Goal: Use online tool/utility: Use online tool/utility

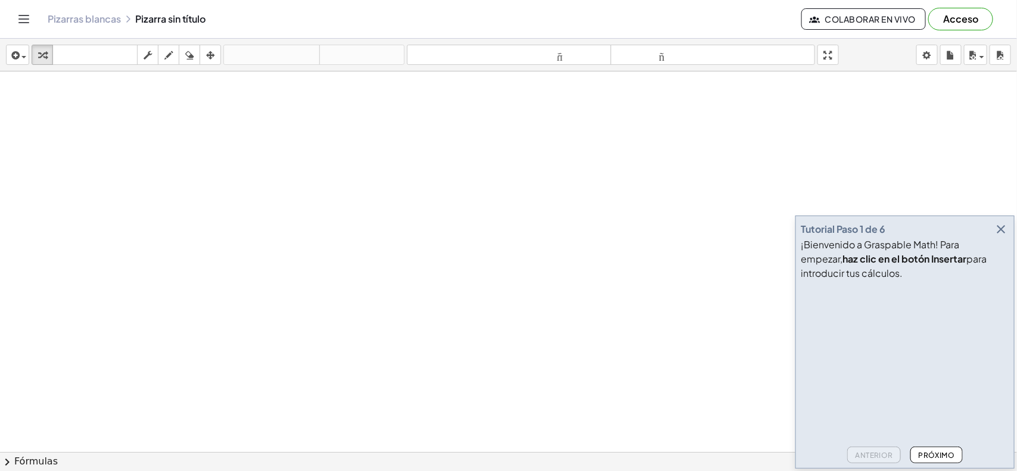
click at [995, 232] on icon "button" at bounding box center [1001, 229] width 14 height 14
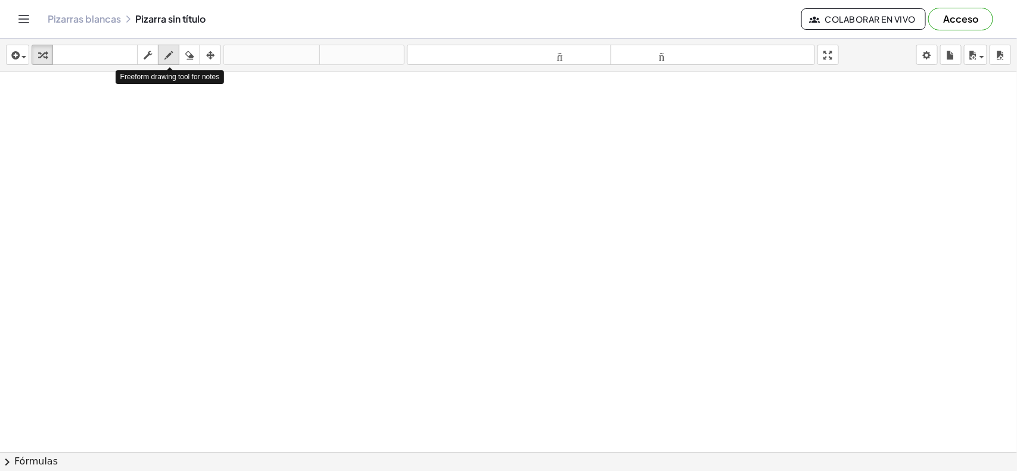
click at [170, 55] on icon "button" at bounding box center [169, 55] width 8 height 14
drag, startPoint x: 41, startPoint y: 96, endPoint x: 90, endPoint y: 128, distance: 59.0
click at [90, 128] on div at bounding box center [508, 479] width 1017 height 815
click at [187, 55] on icon "button" at bounding box center [189, 55] width 8 height 14
drag, startPoint x: 94, startPoint y: 117, endPoint x: 0, endPoint y: 82, distance: 100.0
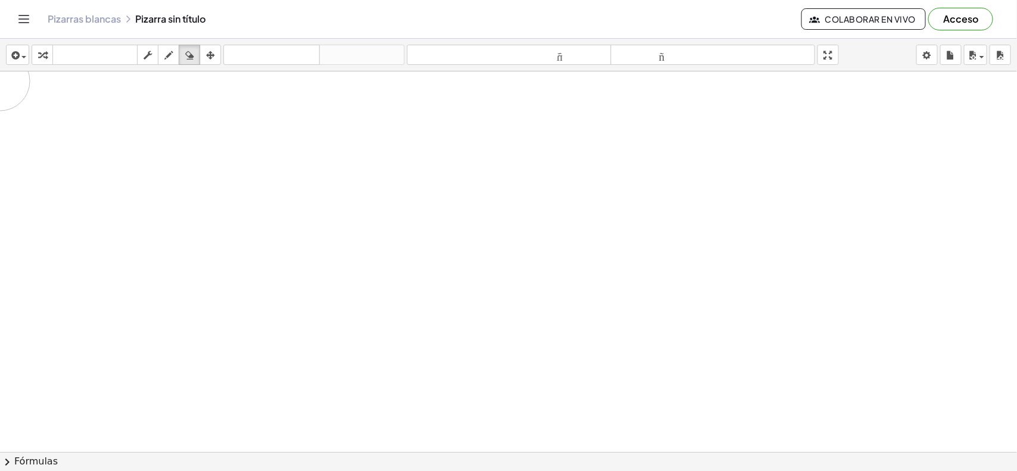
click at [0, 82] on div at bounding box center [508, 479] width 1017 height 815
click at [172, 48] on div "button" at bounding box center [168, 55] width 15 height 14
drag, startPoint x: 28, startPoint y: 111, endPoint x: 55, endPoint y: 114, distance: 27.0
click at [55, 114] on div at bounding box center [508, 479] width 1017 height 815
click at [32, 100] on div at bounding box center [508, 479] width 1017 height 815
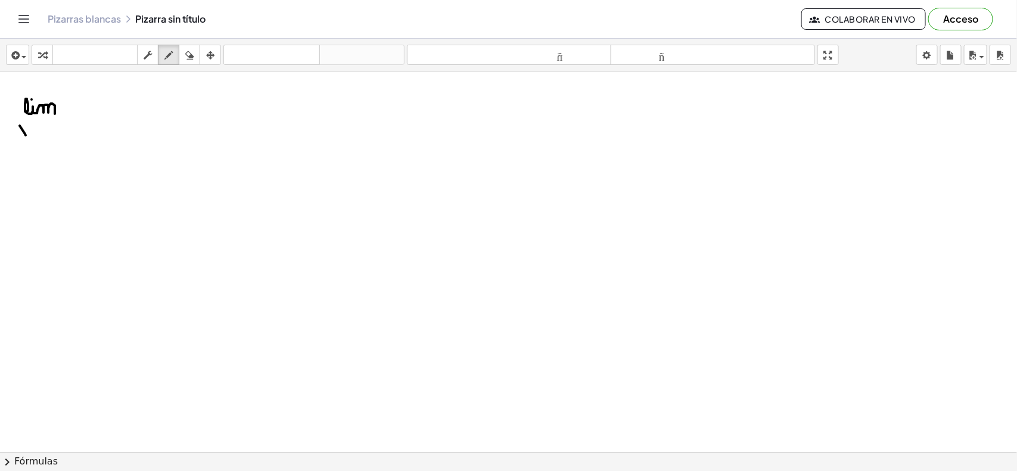
drag, startPoint x: 20, startPoint y: 126, endPoint x: 26, endPoint y: 136, distance: 11.2
click at [26, 136] on div at bounding box center [508, 479] width 1017 height 815
drag, startPoint x: 25, startPoint y: 125, endPoint x: 19, endPoint y: 135, distance: 11.2
click at [19, 135] on div at bounding box center [508, 479] width 1017 height 815
click at [44, 129] on div at bounding box center [508, 479] width 1017 height 815
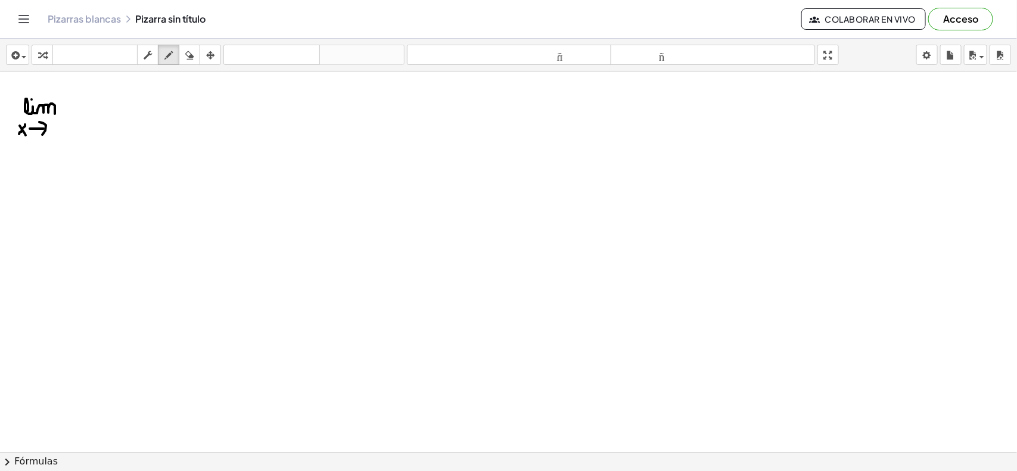
drag, startPoint x: 39, startPoint y: 123, endPoint x: 42, endPoint y: 135, distance: 12.9
click at [42, 135] on div at bounding box center [508, 479] width 1017 height 815
click at [55, 133] on div at bounding box center [508, 479] width 1017 height 815
drag, startPoint x: 51, startPoint y: 129, endPoint x: 60, endPoint y: 130, distance: 9.0
click at [60, 130] on div at bounding box center [508, 479] width 1017 height 815
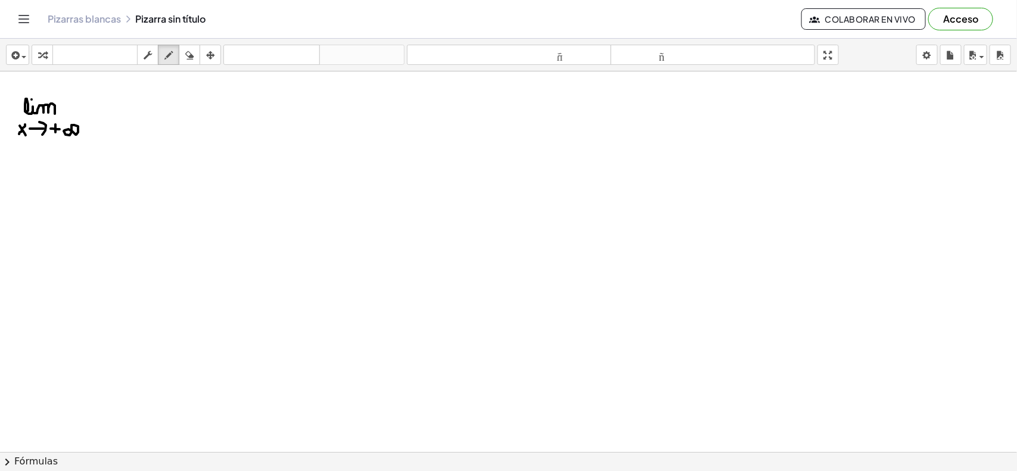
click at [72, 126] on div at bounding box center [508, 479] width 1017 height 815
drag, startPoint x: 97, startPoint y: 97, endPoint x: 103, endPoint y: 120, distance: 23.9
click at [103, 120] on div at bounding box center [508, 479] width 1017 height 815
drag, startPoint x: 106, startPoint y: 105, endPoint x: 117, endPoint y: 113, distance: 13.6
click at [117, 113] on div at bounding box center [508, 479] width 1017 height 815
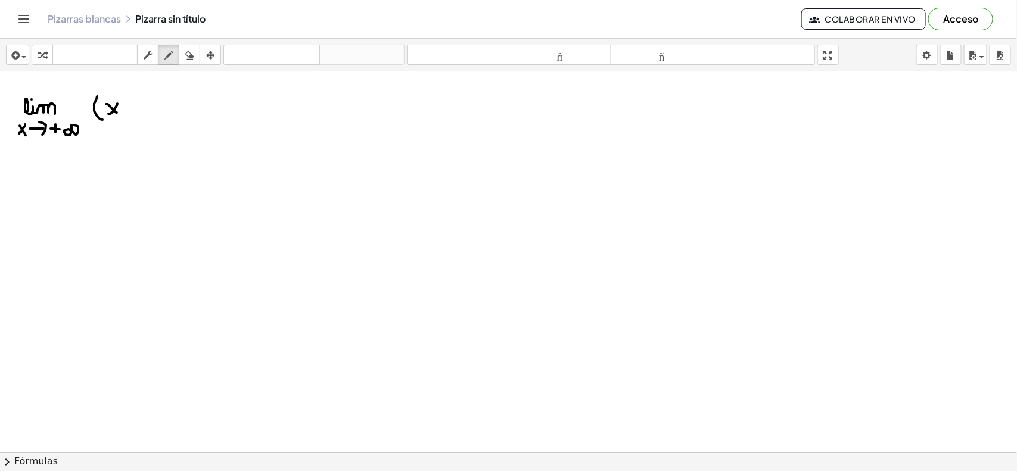
drag, startPoint x: 117, startPoint y: 106, endPoint x: 108, endPoint y: 114, distance: 11.8
click at [108, 114] on div at bounding box center [508, 479] width 1017 height 815
drag, startPoint x: 124, startPoint y: 110, endPoint x: 135, endPoint y: 109, distance: 11.4
click at [135, 109] on div at bounding box center [508, 479] width 1017 height 815
click at [122, 117] on div at bounding box center [508, 479] width 1017 height 815
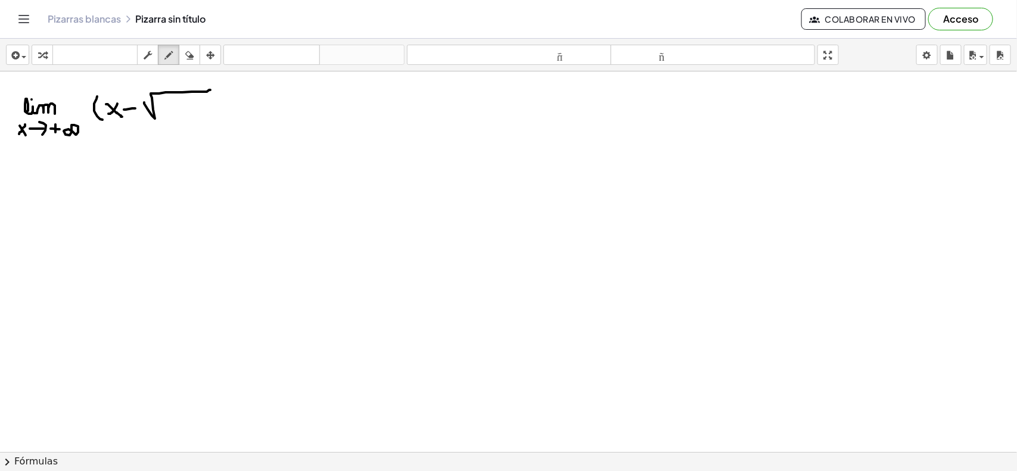
drag, startPoint x: 144, startPoint y: 103, endPoint x: 210, endPoint y: 91, distance: 67.3
click at [210, 91] on div at bounding box center [508, 479] width 1017 height 815
click at [170, 121] on div at bounding box center [508, 479] width 1017 height 815
drag, startPoint x: 169, startPoint y: 108, endPoint x: 162, endPoint y: 117, distance: 11.5
click at [162, 117] on div at bounding box center [508, 479] width 1017 height 815
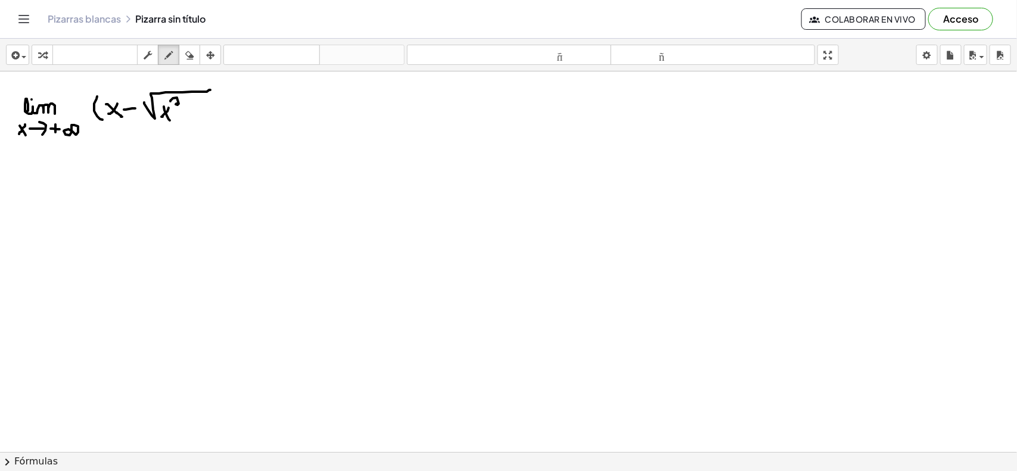
drag, startPoint x: 170, startPoint y: 102, endPoint x: 179, endPoint y: 107, distance: 10.4
click at [179, 107] on div at bounding box center [508, 479] width 1017 height 815
drag, startPoint x: 190, startPoint y: 108, endPoint x: 189, endPoint y: 122, distance: 14.3
click at [189, 122] on div at bounding box center [508, 479] width 1017 height 815
drag, startPoint x: 185, startPoint y: 114, endPoint x: 192, endPoint y: 114, distance: 7.2
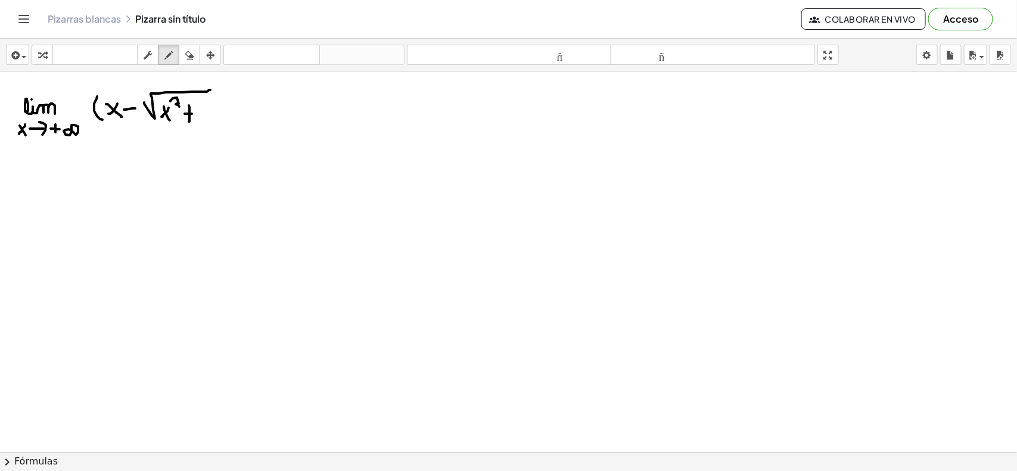
click at [192, 114] on div at bounding box center [508, 479] width 1017 height 815
drag, startPoint x: 200, startPoint y: 111, endPoint x: 203, endPoint y: 120, distance: 9.3
click at [203, 120] on div at bounding box center [508, 479] width 1017 height 815
drag, startPoint x: 207, startPoint y: 109, endPoint x: 215, endPoint y: 118, distance: 11.5
click at [215, 118] on div at bounding box center [508, 479] width 1017 height 815
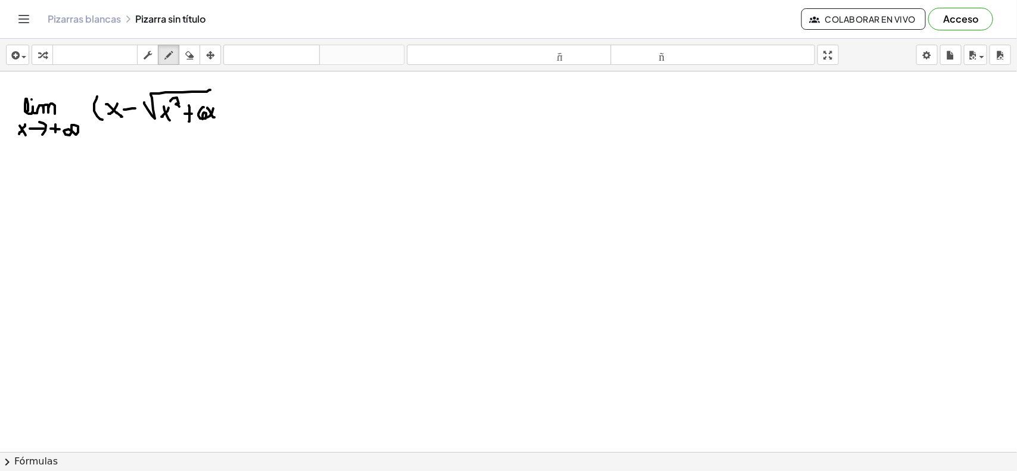
drag, startPoint x: 213, startPoint y: 109, endPoint x: 207, endPoint y: 118, distance: 11.1
click at [207, 118] on div at bounding box center [508, 479] width 1017 height 815
drag, startPoint x: 207, startPoint y: 91, endPoint x: 228, endPoint y: 91, distance: 20.9
click at [228, 91] on div at bounding box center [508, 479] width 1017 height 815
drag, startPoint x: 233, startPoint y: 86, endPoint x: 234, endPoint y: 126, distance: 39.3
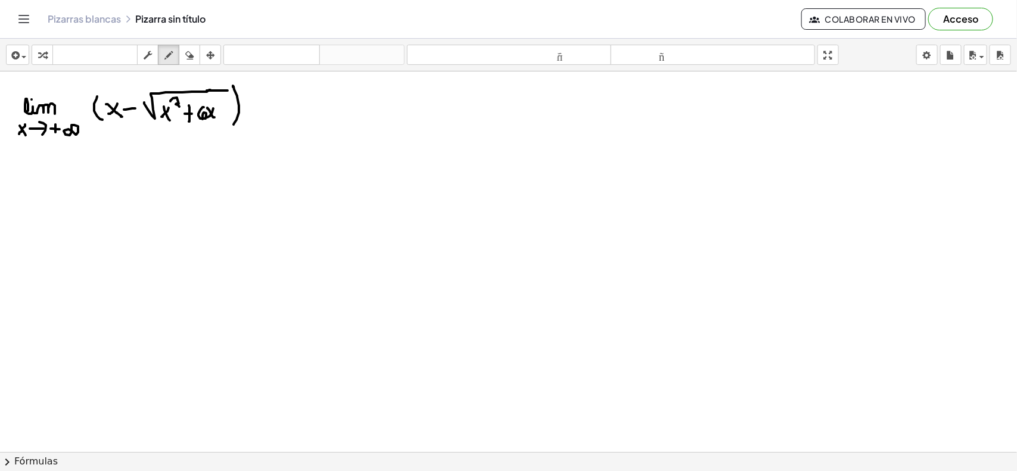
click at [234, 126] on div at bounding box center [508, 479] width 1017 height 815
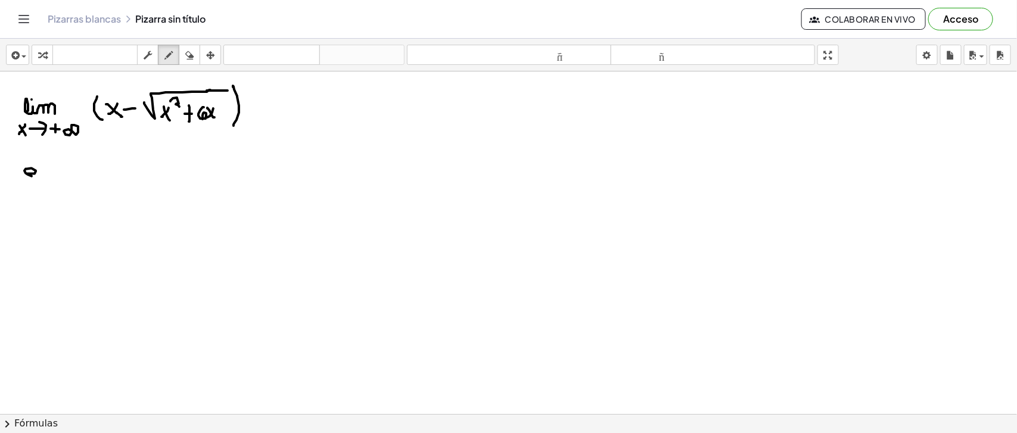
drag, startPoint x: 28, startPoint y: 173, endPoint x: 36, endPoint y: 178, distance: 8.8
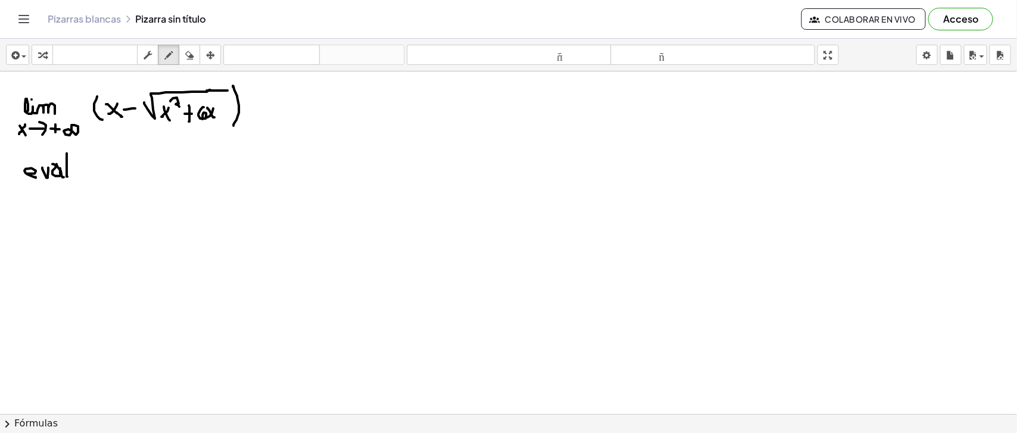
drag, startPoint x: 67, startPoint y: 154, endPoint x: 67, endPoint y: 176, distance: 22.7
drag, startPoint x: 73, startPoint y: 165, endPoint x: 80, endPoint y: 167, distance: 8.1
drag, startPoint x: 94, startPoint y: 167, endPoint x: 99, endPoint y: 179, distance: 12.8
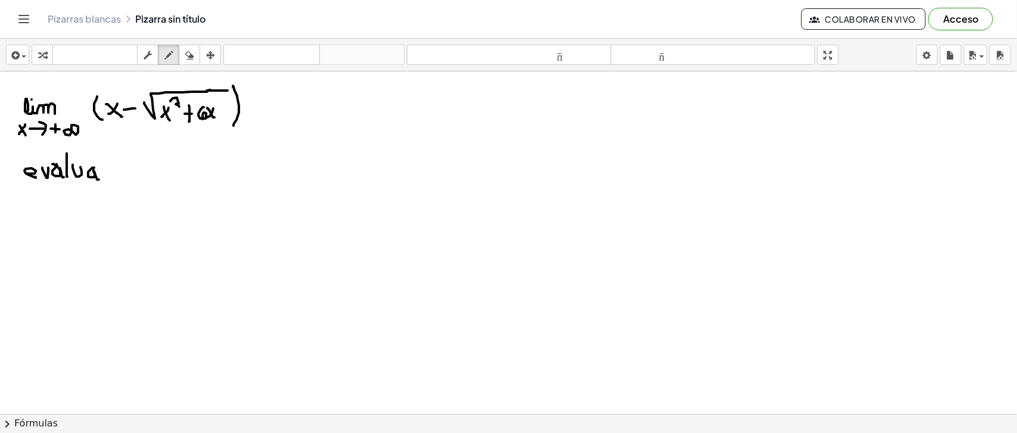
drag, startPoint x: 100, startPoint y: 165, endPoint x: 115, endPoint y: 170, distance: 15.8
drag, startPoint x: 5, startPoint y: 201, endPoint x: 7, endPoint y: 212, distance: 10.9
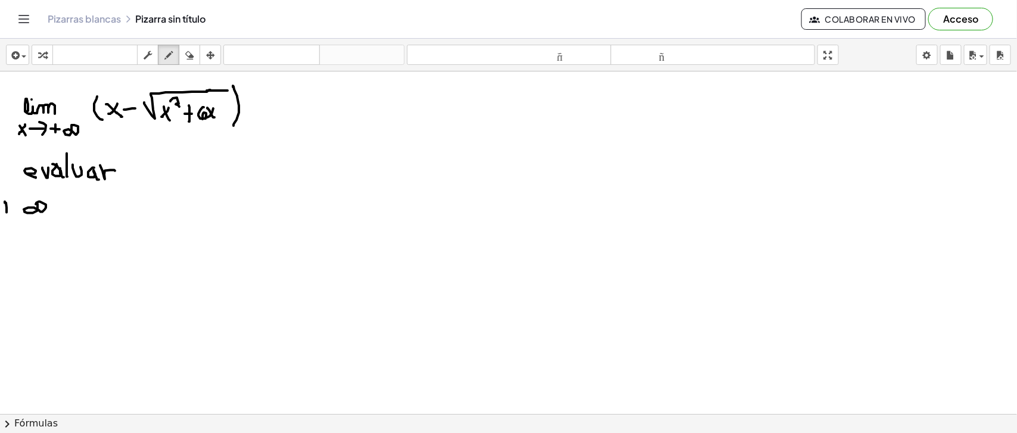
drag, startPoint x: 66, startPoint y: 206, endPoint x: 81, endPoint y: 206, distance: 15.5
drag, startPoint x: 98, startPoint y: 198, endPoint x: 189, endPoint y: 191, distance: 90.9
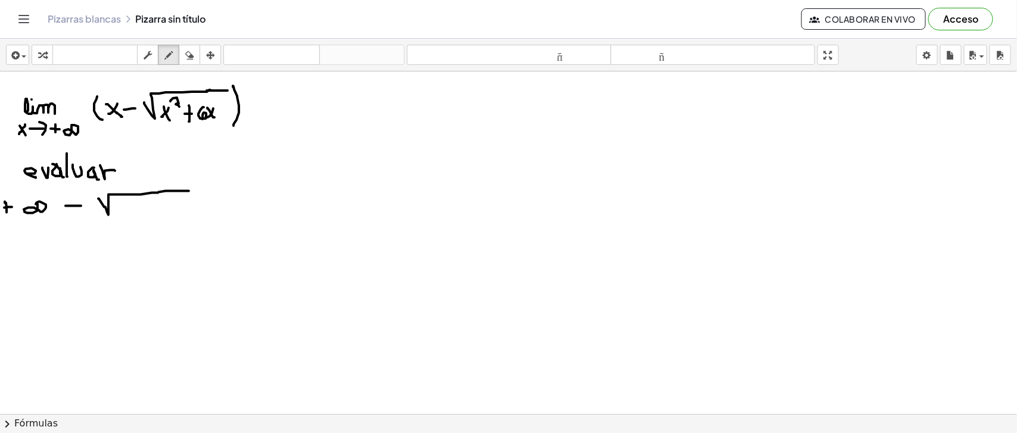
drag, startPoint x: 117, startPoint y: 201, endPoint x: 120, endPoint y: 216, distance: 15.7
drag, startPoint x: 121, startPoint y: 209, endPoint x: 129, endPoint y: 210, distance: 7.8
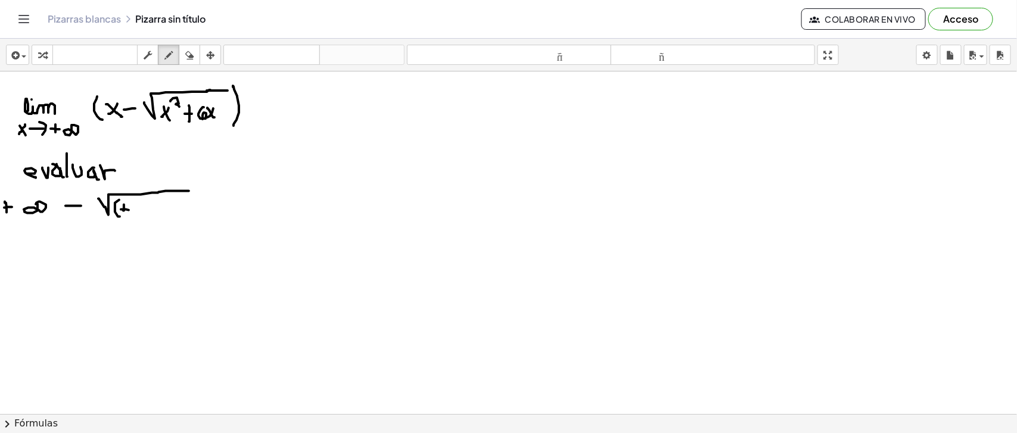
drag, startPoint x: 124, startPoint y: 206, endPoint x: 123, endPoint y: 212, distance: 6.0
drag, startPoint x: 157, startPoint y: 203, endPoint x: 155, endPoint y: 215, distance: 11.5
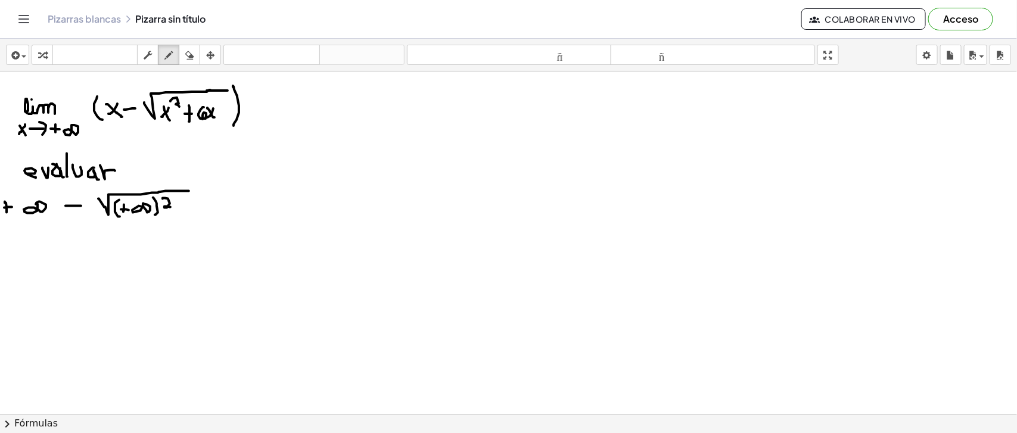
drag, startPoint x: 163, startPoint y: 198, endPoint x: 170, endPoint y: 207, distance: 11.8
drag, startPoint x: 182, startPoint y: 206, endPoint x: 182, endPoint y: 218, distance: 11.3
drag, startPoint x: 177, startPoint y: 212, endPoint x: 185, endPoint y: 213, distance: 8.4
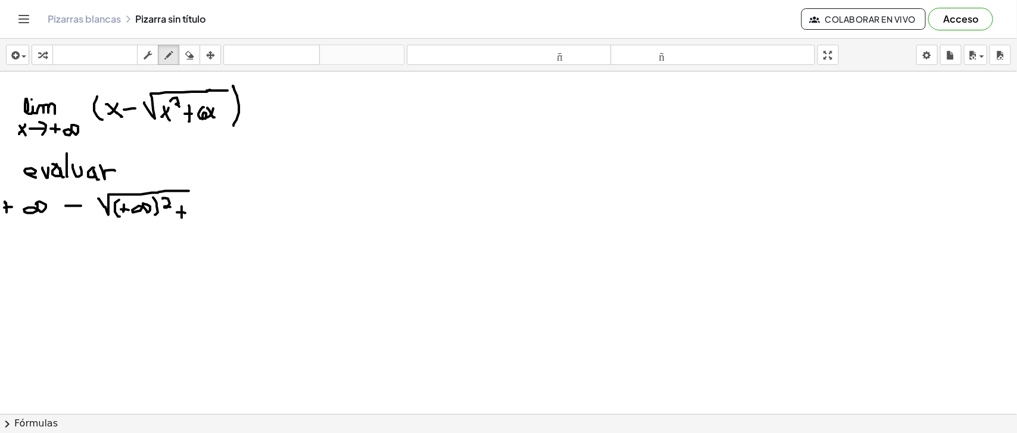
drag, startPoint x: 198, startPoint y: 204, endPoint x: 204, endPoint y: 212, distance: 9.4
drag, startPoint x: 221, startPoint y: 204, endPoint x: 221, endPoint y: 212, distance: 7.7
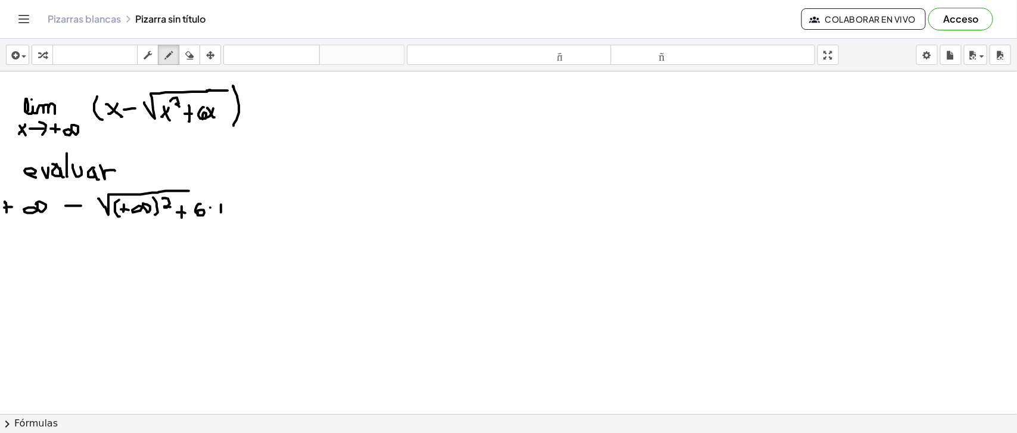
drag, startPoint x: 218, startPoint y: 207, endPoint x: 225, endPoint y: 209, distance: 6.7
drag, startPoint x: 209, startPoint y: 188, endPoint x: 255, endPoint y: 188, distance: 45.9
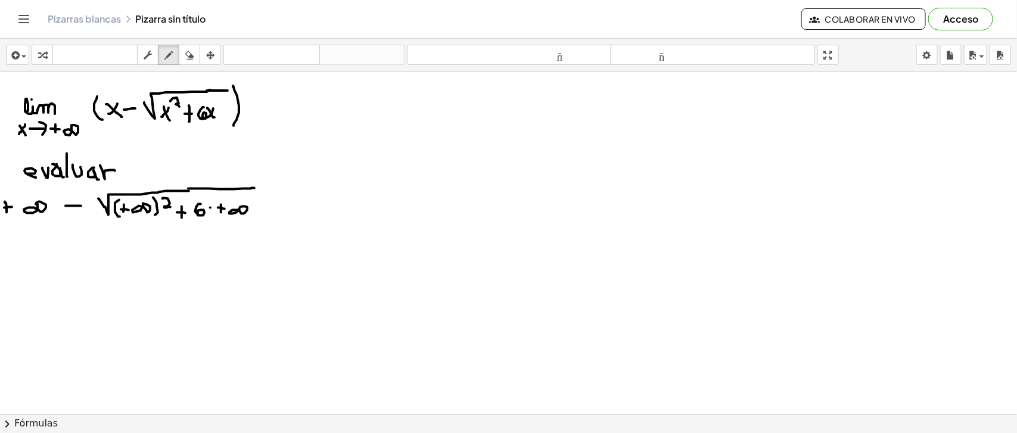
drag, startPoint x: 27, startPoint y: 233, endPoint x: 30, endPoint y: 245, distance: 12.3
drag, startPoint x: 27, startPoint y: 241, endPoint x: 34, endPoint y: 241, distance: 6.6
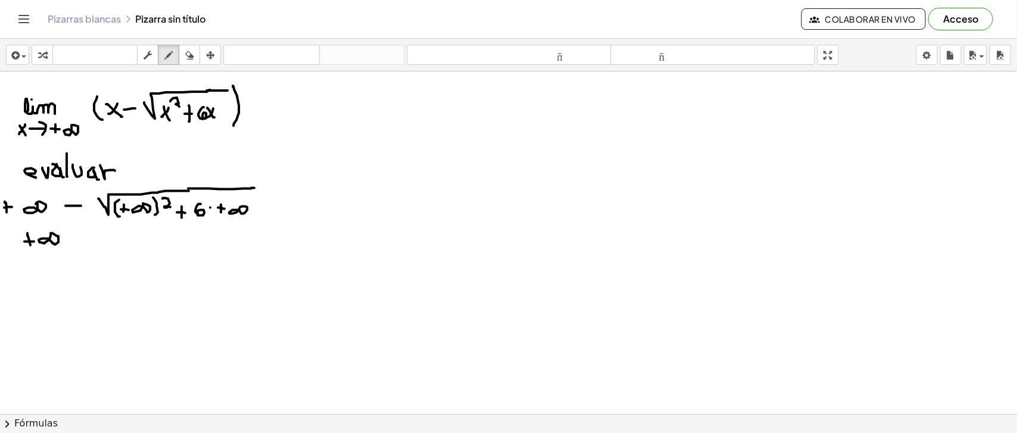
drag, startPoint x: 78, startPoint y: 237, endPoint x: 92, endPoint y: 237, distance: 14.3
drag, startPoint x: 22, startPoint y: 228, endPoint x: 29, endPoint y: 250, distance: 23.0
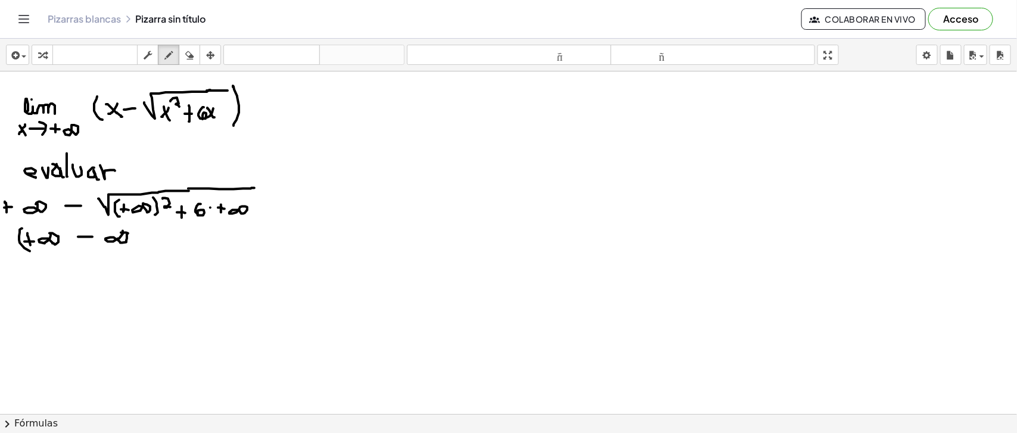
drag, startPoint x: 132, startPoint y: 225, endPoint x: 134, endPoint y: 246, distance: 21.0
drag, startPoint x: 274, startPoint y: 111, endPoint x: 289, endPoint y: 110, distance: 14.9
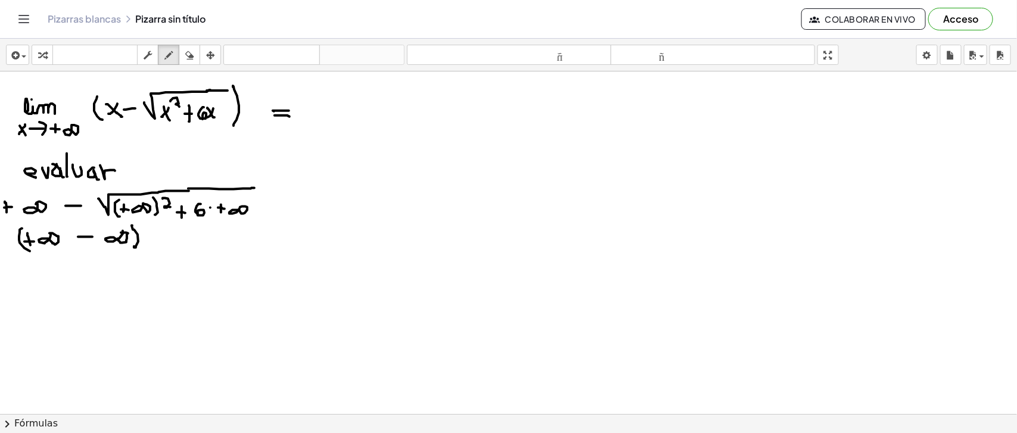
drag, startPoint x: 275, startPoint y: 115, endPoint x: 290, endPoint y: 116, distance: 15.5
drag, startPoint x: 293, startPoint y: 105, endPoint x: 298, endPoint y: 121, distance: 16.8
drag, startPoint x: 340, startPoint y: 95, endPoint x: 342, endPoint y: 106, distance: 10.2
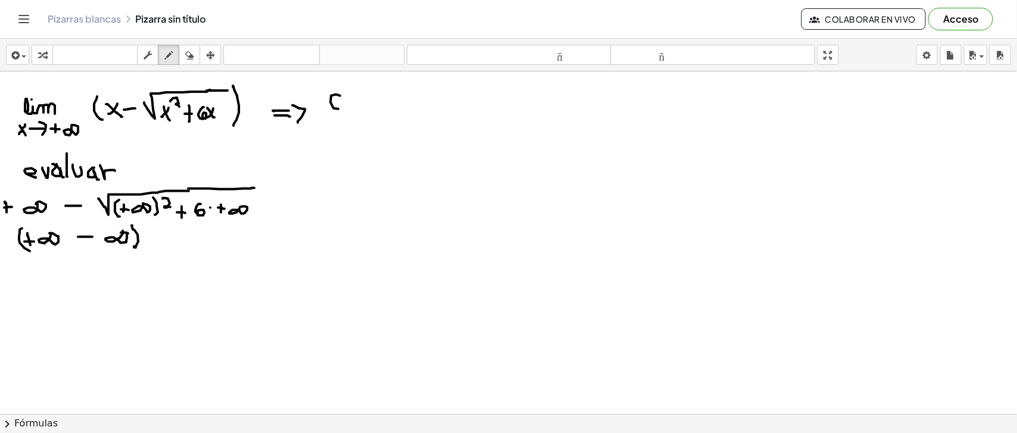
drag, startPoint x: 368, startPoint y: 93, endPoint x: 379, endPoint y: 100, distance: 13.4
drag, startPoint x: 388, startPoint y: 94, endPoint x: 377, endPoint y: 108, distance: 18.4
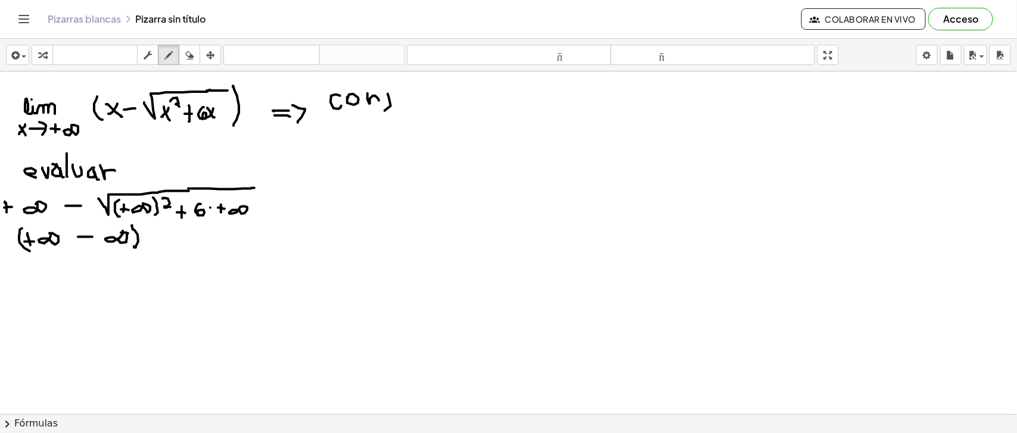
drag, startPoint x: 396, startPoint y: 94, endPoint x: 407, endPoint y: 91, distance: 11.1
drag, startPoint x: 415, startPoint y: 94, endPoint x: 415, endPoint y: 111, distance: 17.3
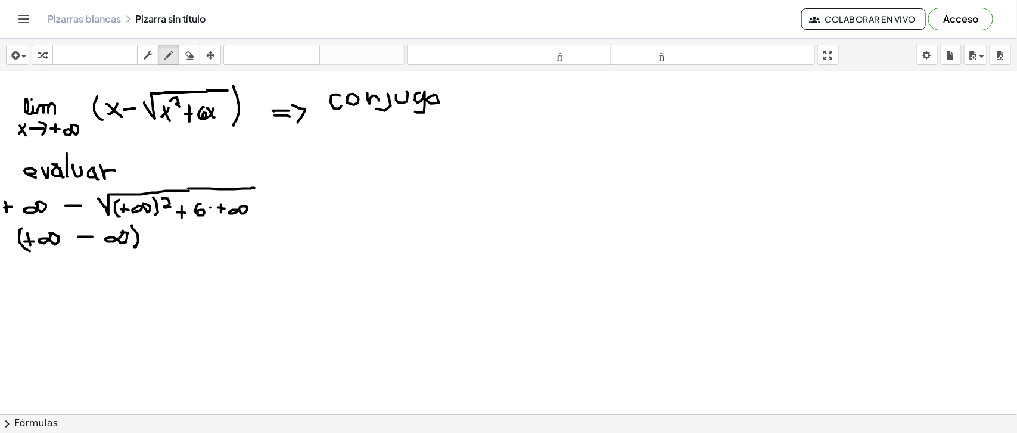
drag, startPoint x: 439, startPoint y: 97, endPoint x: 440, endPoint y: 103, distance: 6.6
drag, startPoint x: 451, startPoint y: 97, endPoint x: 484, endPoint y: 89, distance: 34.3
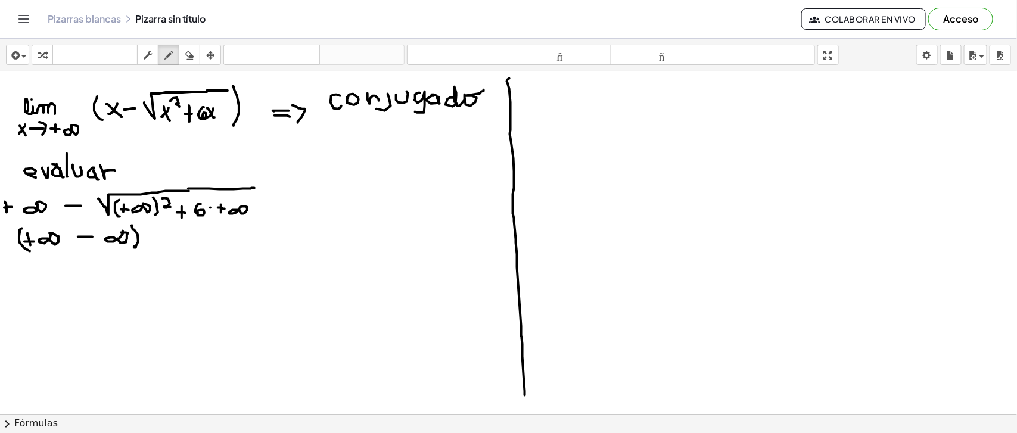
drag, startPoint x: 510, startPoint y: 78, endPoint x: 526, endPoint y: 398, distance: 319.9
drag, startPoint x: 531, startPoint y: 117, endPoint x: 551, endPoint y: 120, distance: 20.6
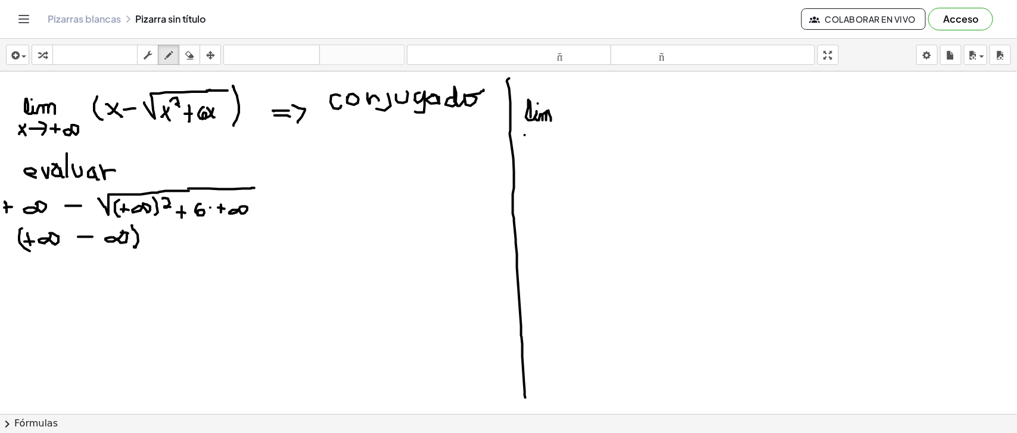
drag, startPoint x: 525, startPoint y: 135, endPoint x: 532, endPoint y: 143, distance: 11.0
drag, startPoint x: 532, startPoint y: 133, endPoint x: 522, endPoint y: 144, distance: 14.8
drag, startPoint x: 538, startPoint y: 138, endPoint x: 545, endPoint y: 137, distance: 7.2
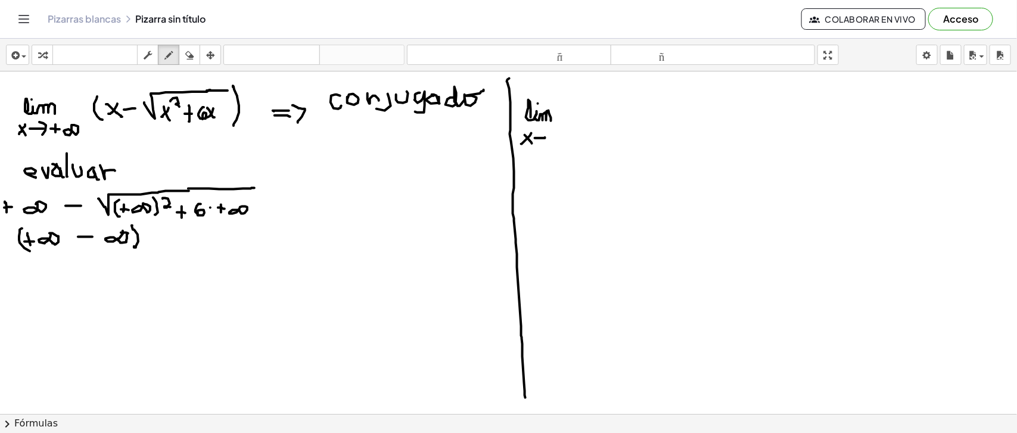
drag, startPoint x: 541, startPoint y: 130, endPoint x: 543, endPoint y: 145, distance: 15.1
drag, startPoint x: 550, startPoint y: 139, endPoint x: 559, endPoint y: 138, distance: 9.0
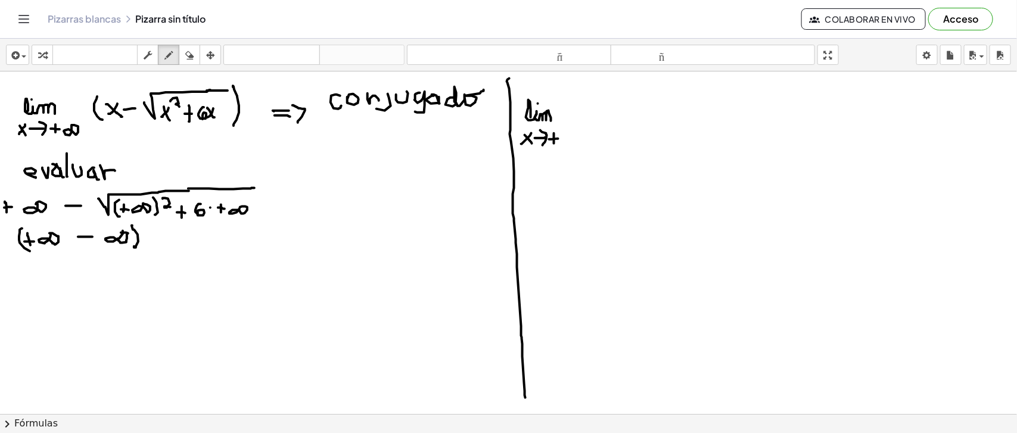
drag, startPoint x: 554, startPoint y: 133, endPoint x: 554, endPoint y: 144, distance: 10.7
drag, startPoint x: 617, startPoint y: 91, endPoint x: 625, endPoint y: 103, distance: 14.2
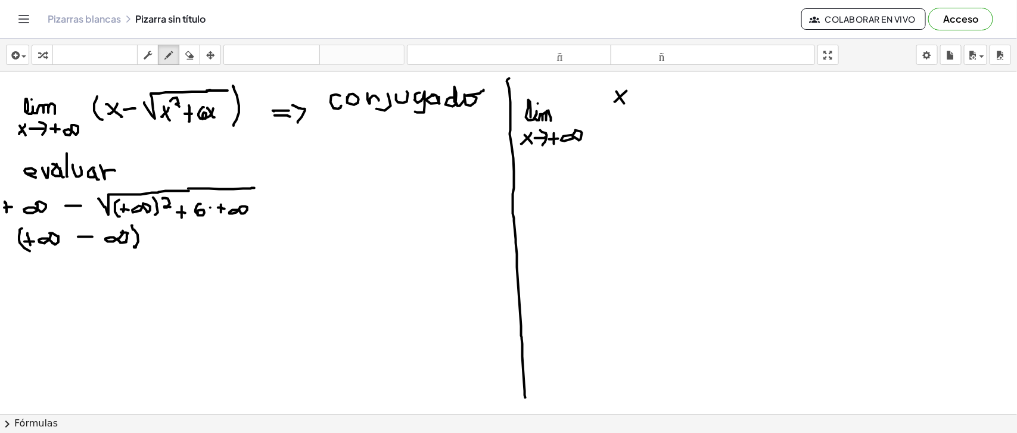
drag, startPoint x: 621, startPoint y: 96, endPoint x: 615, endPoint y: 101, distance: 8.0
drag, startPoint x: 603, startPoint y: 81, endPoint x: 618, endPoint y: 133, distance: 54.1
drag, startPoint x: 633, startPoint y: 97, endPoint x: 644, endPoint y: 97, distance: 10.7
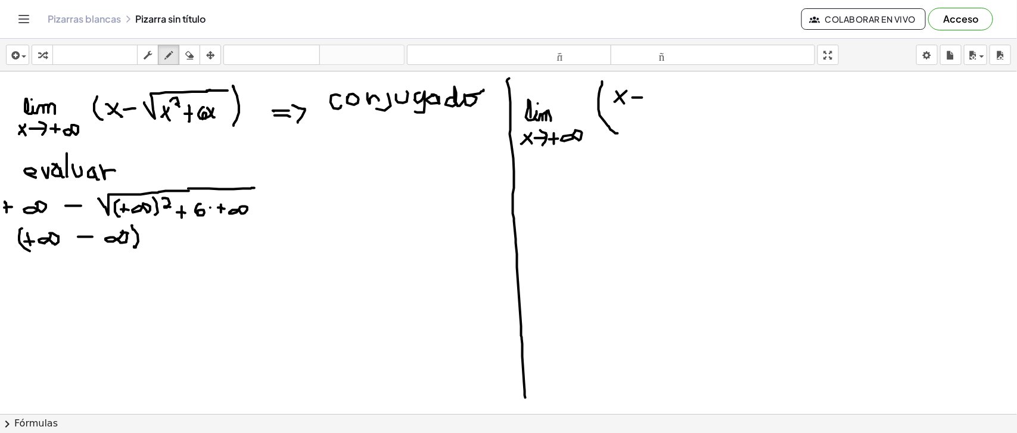
drag, startPoint x: 657, startPoint y: 87, endPoint x: 740, endPoint y: 78, distance: 83.9
drag, startPoint x: 677, startPoint y: 90, endPoint x: 683, endPoint y: 100, distance: 11.2
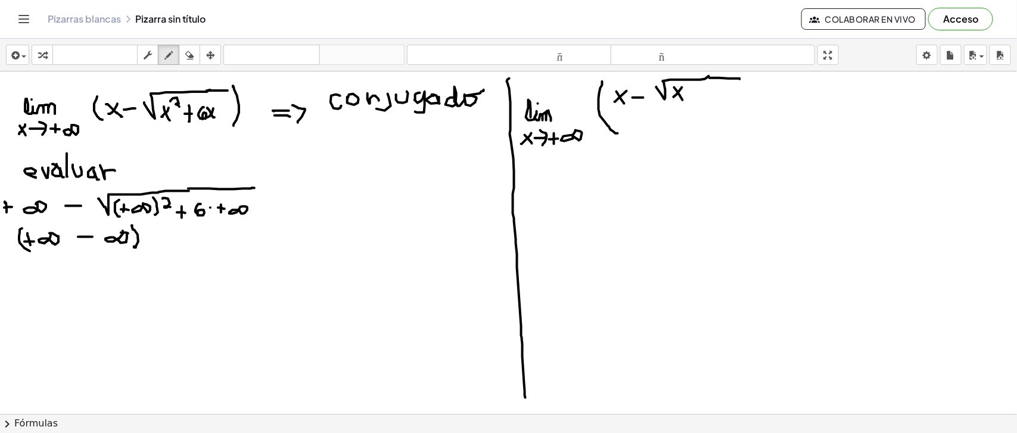
drag, startPoint x: 682, startPoint y: 87, endPoint x: 674, endPoint y: 97, distance: 12.7
drag, startPoint x: 687, startPoint y: 84, endPoint x: 694, endPoint y: 91, distance: 9.7
drag, startPoint x: 699, startPoint y: 94, endPoint x: 708, endPoint y: 94, distance: 8.4
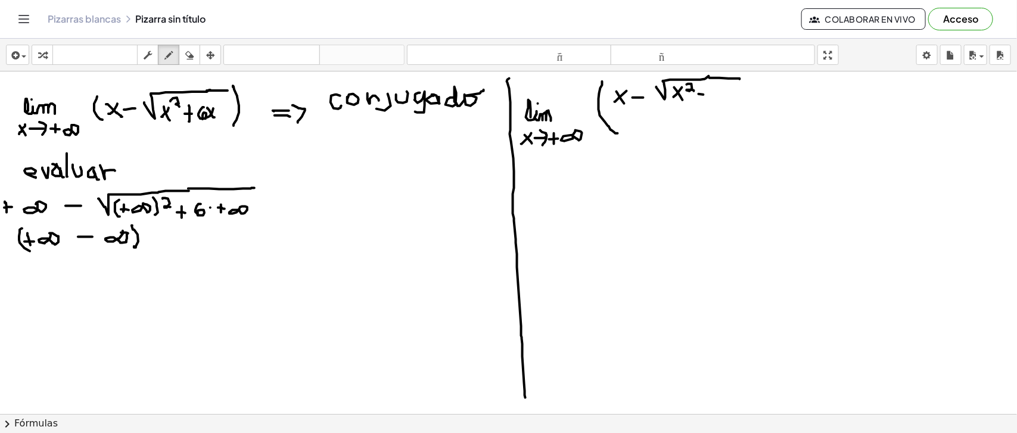
drag, startPoint x: 702, startPoint y: 88, endPoint x: 705, endPoint y: 99, distance: 11.6
drag, startPoint x: 722, startPoint y: 86, endPoint x: 720, endPoint y: 104, distance: 18.0
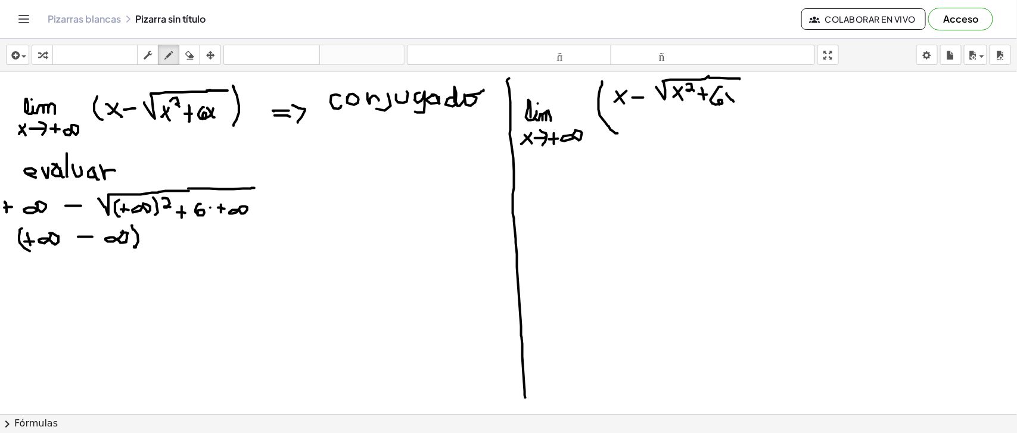
drag, startPoint x: 727, startPoint y: 94, endPoint x: 735, endPoint y: 101, distance: 10.5
drag, startPoint x: 731, startPoint y: 98, endPoint x: 726, endPoint y: 104, distance: 8.0
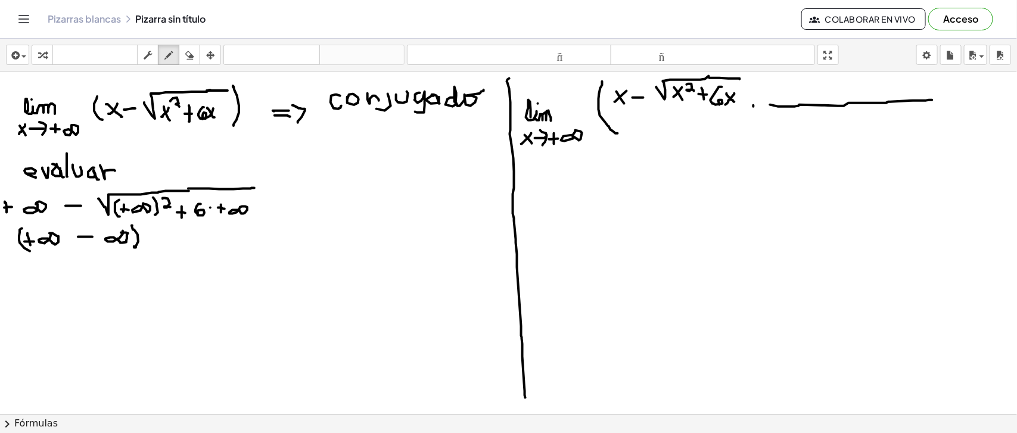
drag, startPoint x: 771, startPoint y: 104, endPoint x: 933, endPoint y: 100, distance: 162.2
drag, startPoint x: 780, startPoint y: 83, endPoint x: 789, endPoint y: 96, distance: 15.4
drag, startPoint x: 789, startPoint y: 82, endPoint x: 780, endPoint y: 94, distance: 14.4
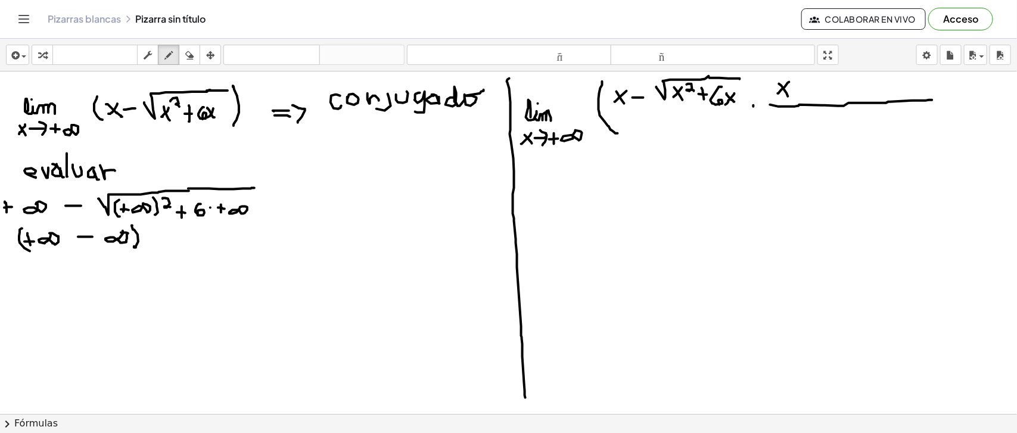
drag, startPoint x: 796, startPoint y: 88, endPoint x: 806, endPoint y: 88, distance: 10.1
drag, startPoint x: 799, startPoint y: 84, endPoint x: 799, endPoint y: 93, distance: 9.0
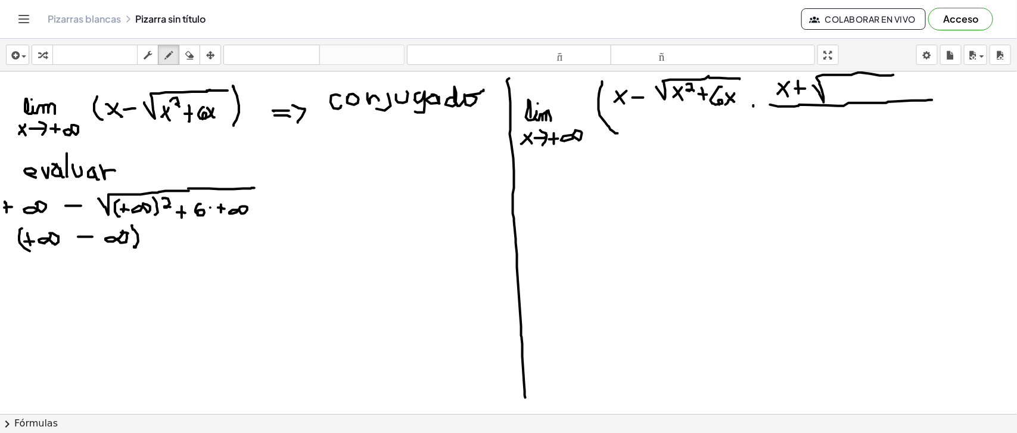
drag, startPoint x: 814, startPoint y: 85, endPoint x: 894, endPoint y: 75, distance: 81.2
drag, startPoint x: 835, startPoint y: 84, endPoint x: 841, endPoint y: 97, distance: 14.4
drag, startPoint x: 842, startPoint y: 85, endPoint x: 833, endPoint y: 95, distance: 13.5
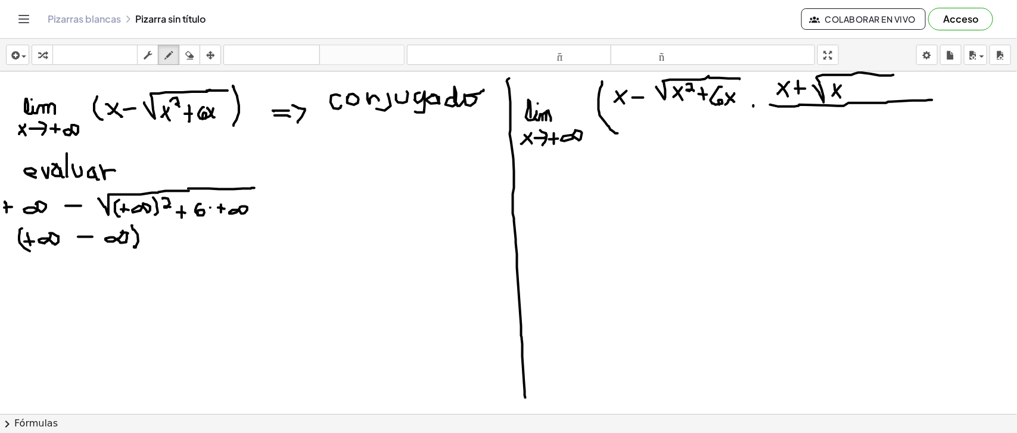
drag, startPoint x: 845, startPoint y: 78, endPoint x: 851, endPoint y: 84, distance: 8.9
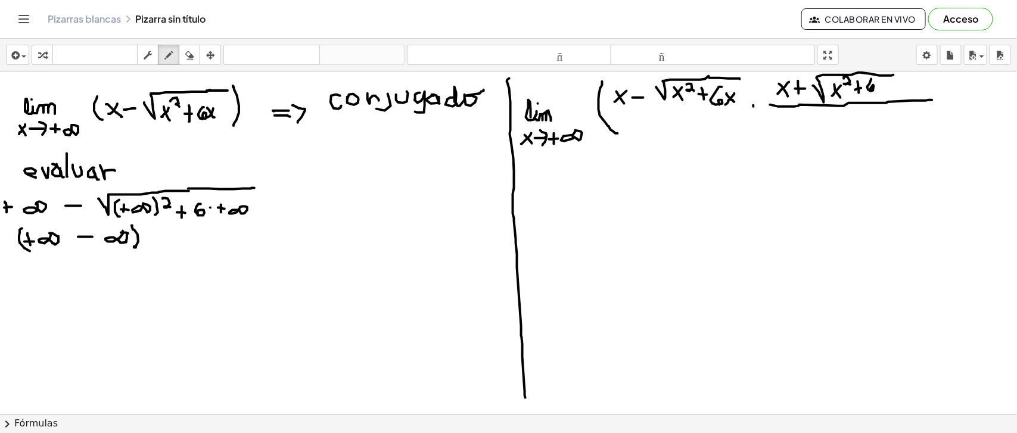
drag, startPoint x: 872, startPoint y: 79, endPoint x: 871, endPoint y: 91, distance: 11.9
drag, startPoint x: 879, startPoint y: 83, endPoint x: 883, endPoint y: 91, distance: 8.5
drag, startPoint x: 883, startPoint y: 88, endPoint x: 879, endPoint y: 95, distance: 8.8
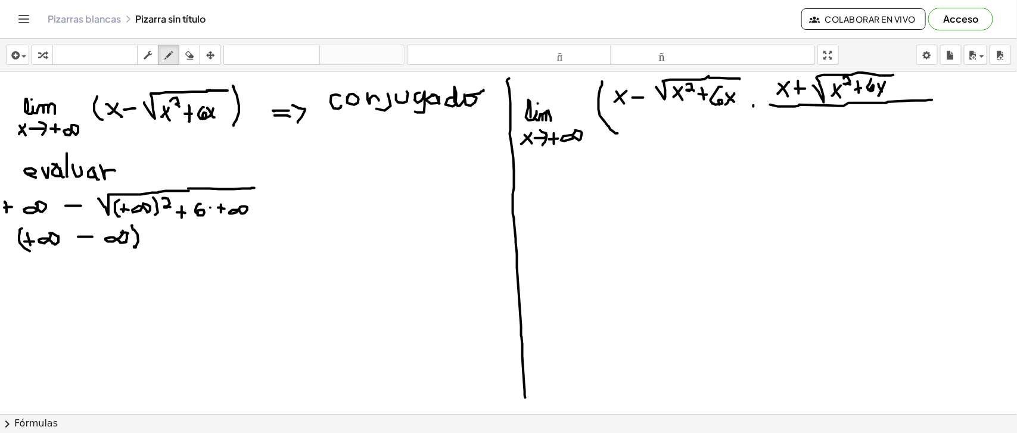
drag, startPoint x: 778, startPoint y: 120, endPoint x: 785, endPoint y: 132, distance: 14.4
drag, startPoint x: 787, startPoint y: 121, endPoint x: 775, endPoint y: 132, distance: 16.0
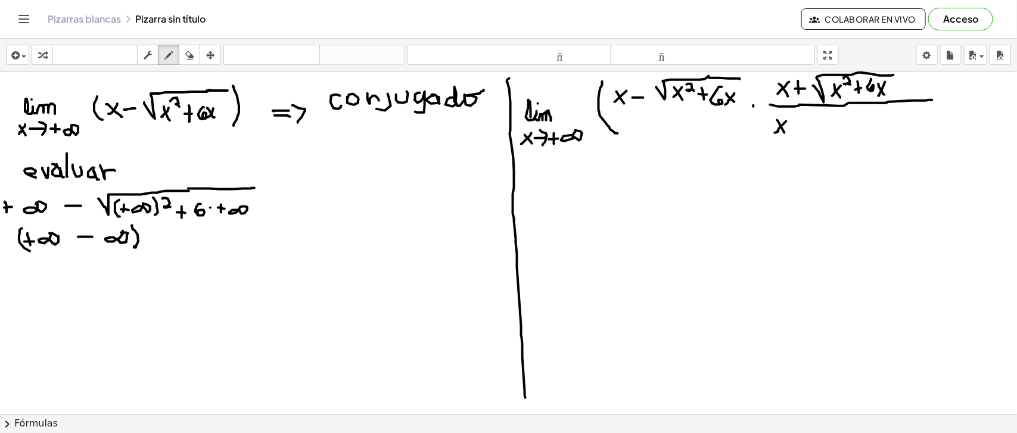
drag, startPoint x: 795, startPoint y: 126, endPoint x: 802, endPoint y: 126, distance: 7.2
drag, startPoint x: 796, startPoint y: 120, endPoint x: 796, endPoint y: 131, distance: 10.7
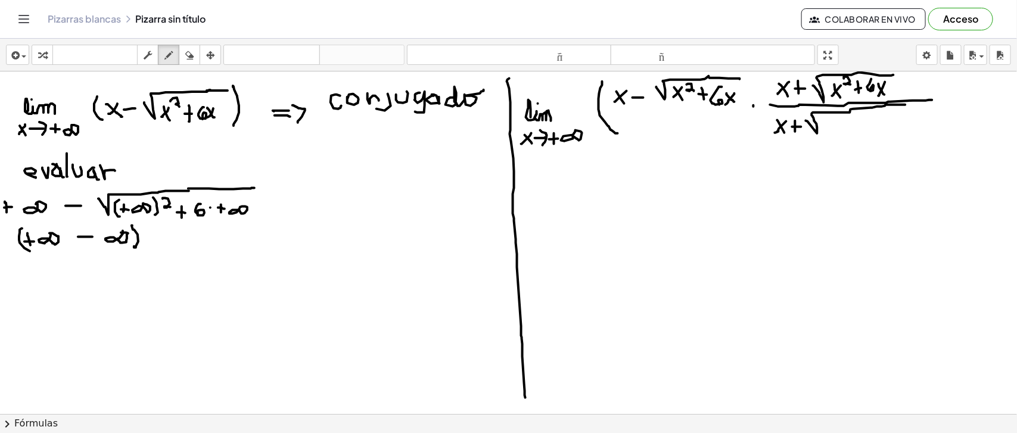
drag, startPoint x: 806, startPoint y: 120, endPoint x: 907, endPoint y: 104, distance: 102.0
drag, startPoint x: 830, startPoint y: 120, endPoint x: 840, endPoint y: 131, distance: 15.6
drag, startPoint x: 835, startPoint y: 123, endPoint x: 827, endPoint y: 129, distance: 9.8
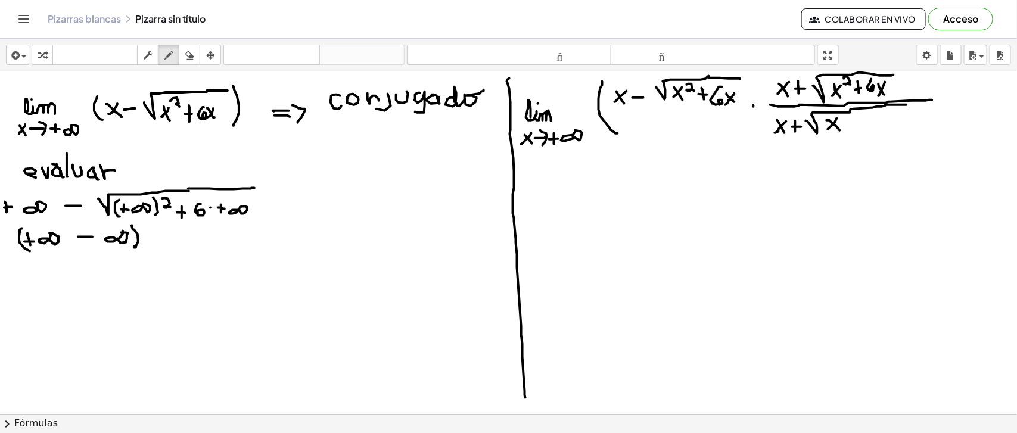
drag, startPoint x: 841, startPoint y: 116, endPoint x: 855, endPoint y: 120, distance: 14.7
drag, startPoint x: 860, startPoint y: 124, endPoint x: 860, endPoint y: 135, distance: 10.7
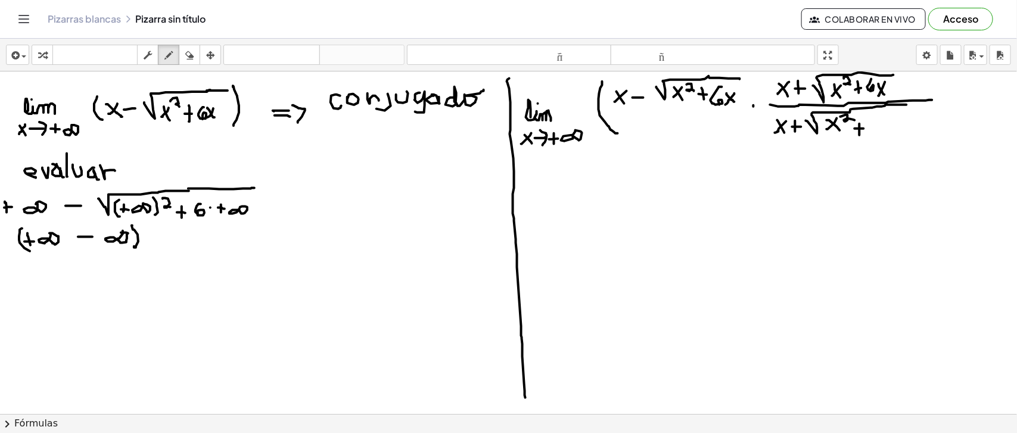
drag, startPoint x: 855, startPoint y: 128, endPoint x: 864, endPoint y: 128, distance: 8.9
drag, startPoint x: 876, startPoint y: 120, endPoint x: 878, endPoint y: 130, distance: 10.3
drag, startPoint x: 886, startPoint y: 120, endPoint x: 893, endPoint y: 128, distance: 11.0
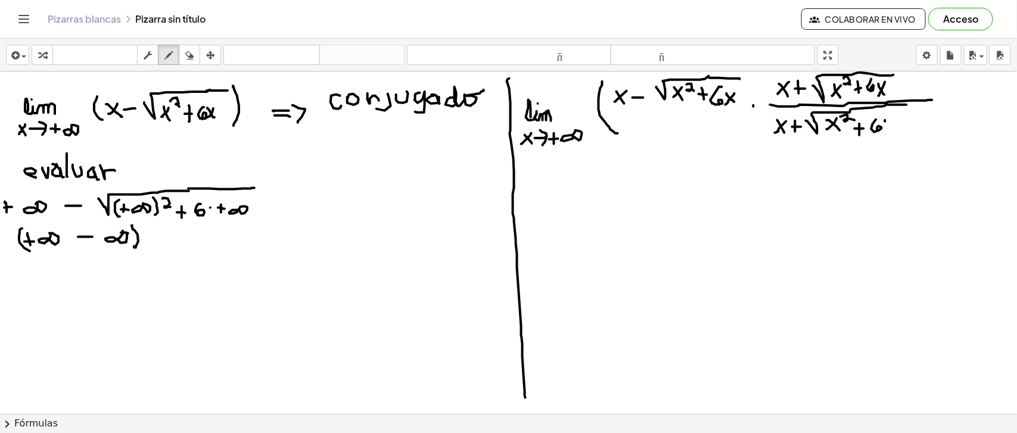
drag, startPoint x: 891, startPoint y: 117, endPoint x: 884, endPoint y: 130, distance: 14.4
click at [188, 51] on icon "button" at bounding box center [189, 55] width 8 height 14
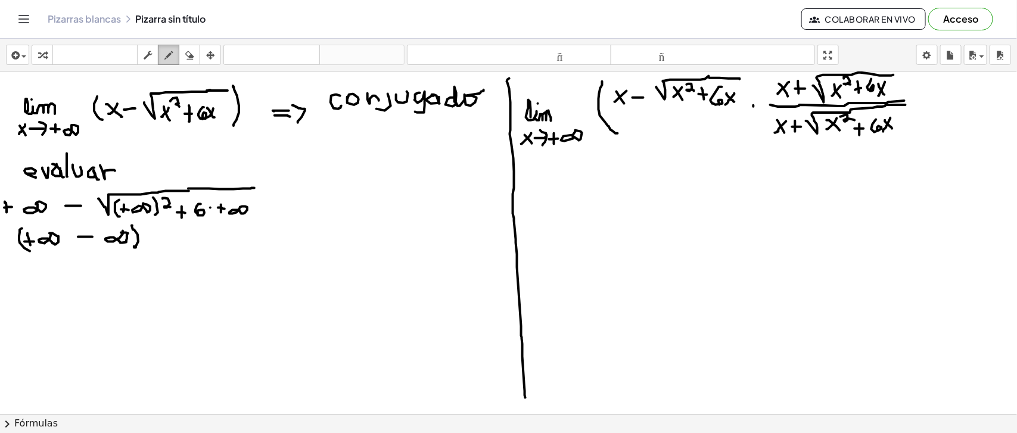
click at [165, 48] on icon "button" at bounding box center [169, 55] width 8 height 14
drag, startPoint x: 910, startPoint y: 76, endPoint x: 910, endPoint y: 130, distance: 54.2
drag, startPoint x: 532, startPoint y: 209, endPoint x: 559, endPoint y: 206, distance: 27.6
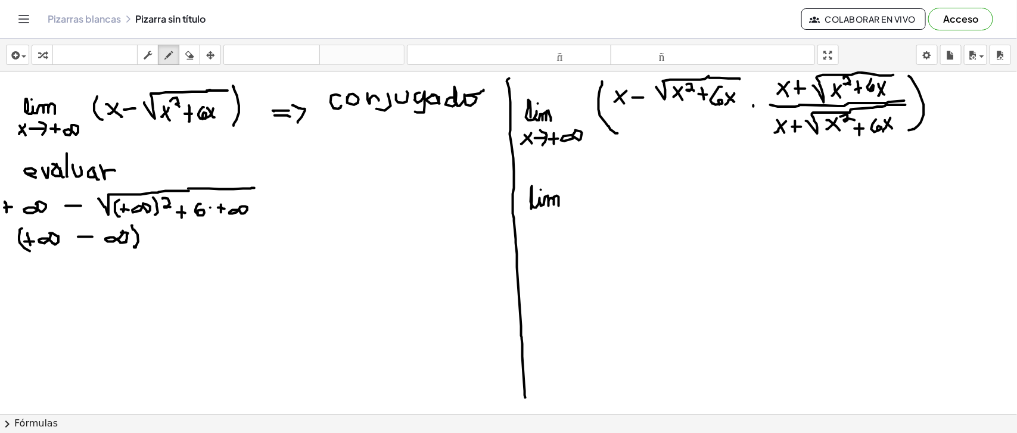
drag, startPoint x: 528, startPoint y: 221, endPoint x: 535, endPoint y: 233, distance: 14.2
drag, startPoint x: 538, startPoint y: 225, endPoint x: 552, endPoint y: 225, distance: 13.7
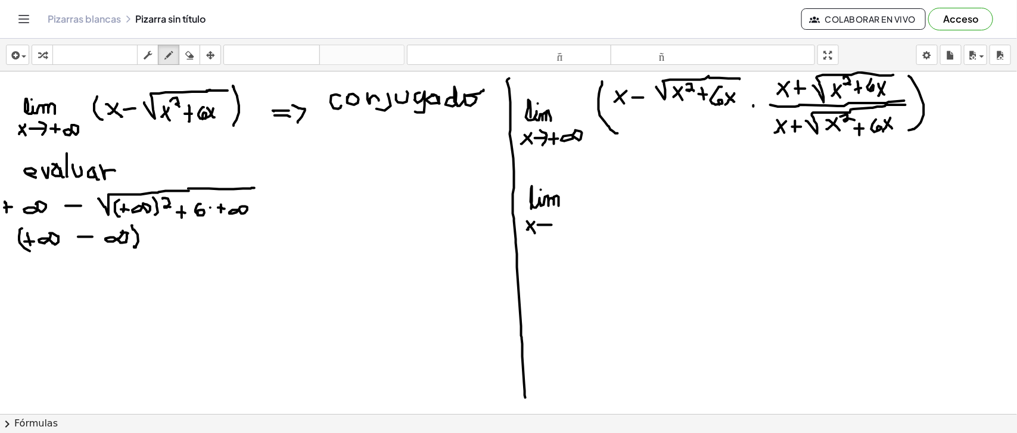
drag, startPoint x: 554, startPoint y: 221, endPoint x: 550, endPoint y: 229, distance: 9.6
drag, startPoint x: 560, startPoint y: 222, endPoint x: 561, endPoint y: 231, distance: 8.4
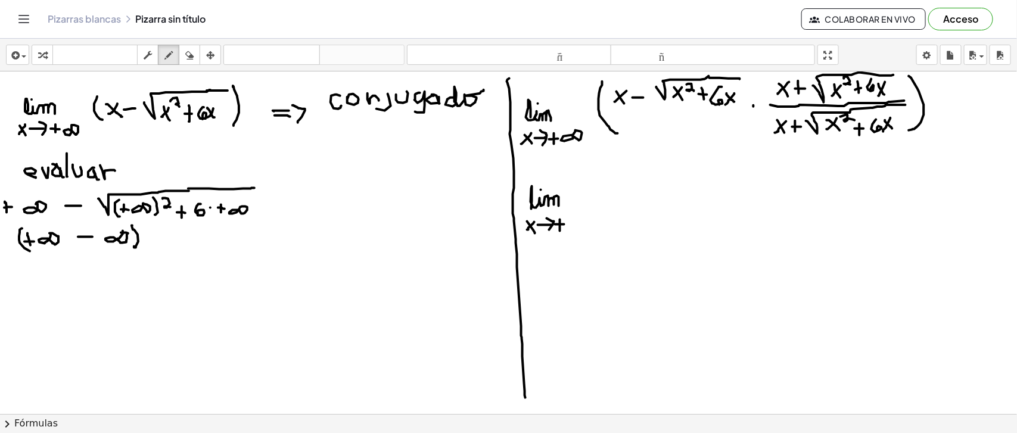
drag, startPoint x: 556, startPoint y: 224, endPoint x: 565, endPoint y: 224, distance: 9.5
drag, startPoint x: 619, startPoint y: 176, endPoint x: 625, endPoint y: 224, distance: 48.1
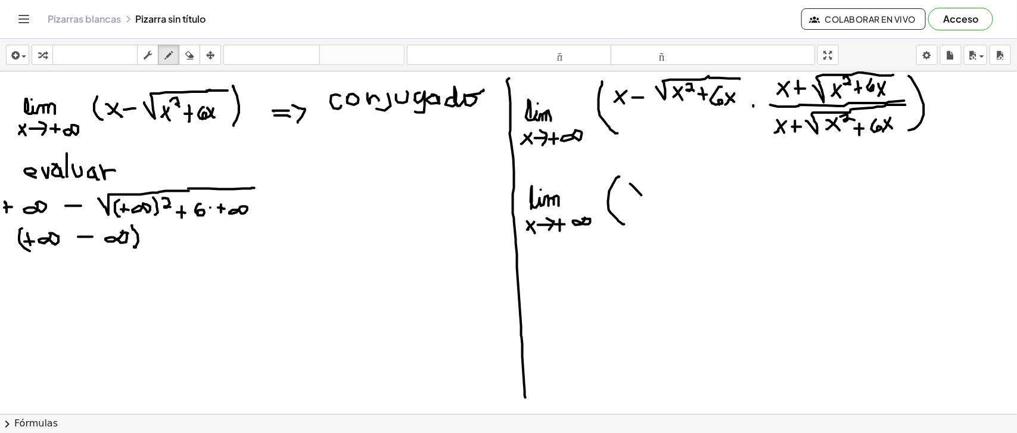
drag, startPoint x: 640, startPoint y: 180, endPoint x: 630, endPoint y: 192, distance: 15.3
drag, startPoint x: 644, startPoint y: 169, endPoint x: 652, endPoint y: 176, distance: 10.5
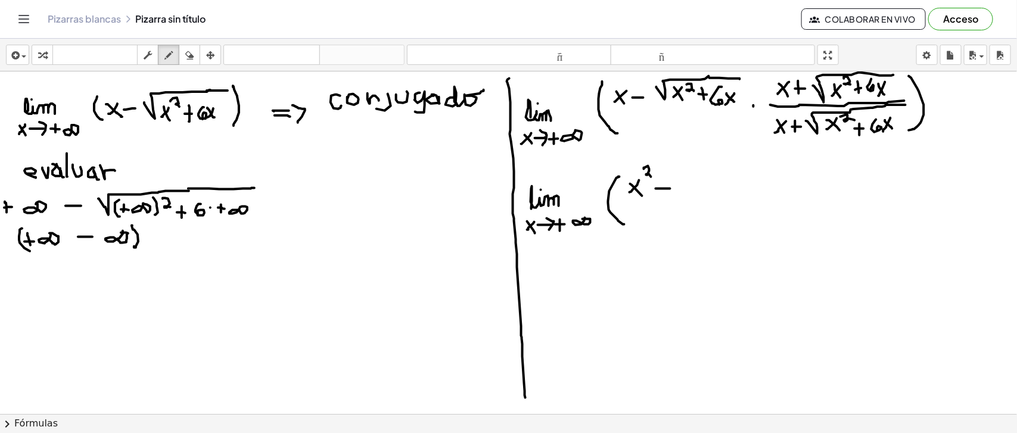
drag, startPoint x: 656, startPoint y: 188, endPoint x: 671, endPoint y: 188, distance: 14.3
drag, startPoint x: 692, startPoint y: 167, endPoint x: 691, endPoint y: 197, distance: 29.2
drag, startPoint x: 693, startPoint y: 176, endPoint x: 757, endPoint y: 165, distance: 64.8
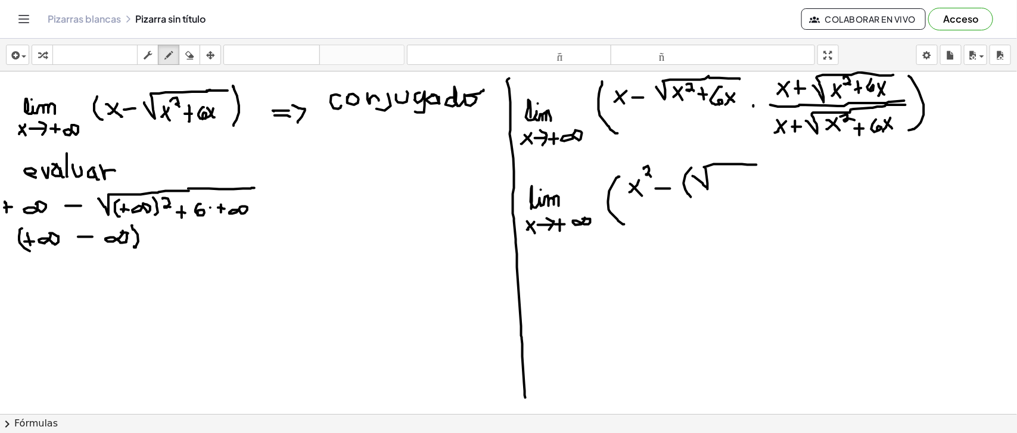
drag, startPoint x: 713, startPoint y: 173, endPoint x: 722, endPoint y: 184, distance: 13.5
drag, startPoint x: 721, startPoint y: 174, endPoint x: 714, endPoint y: 183, distance: 11.5
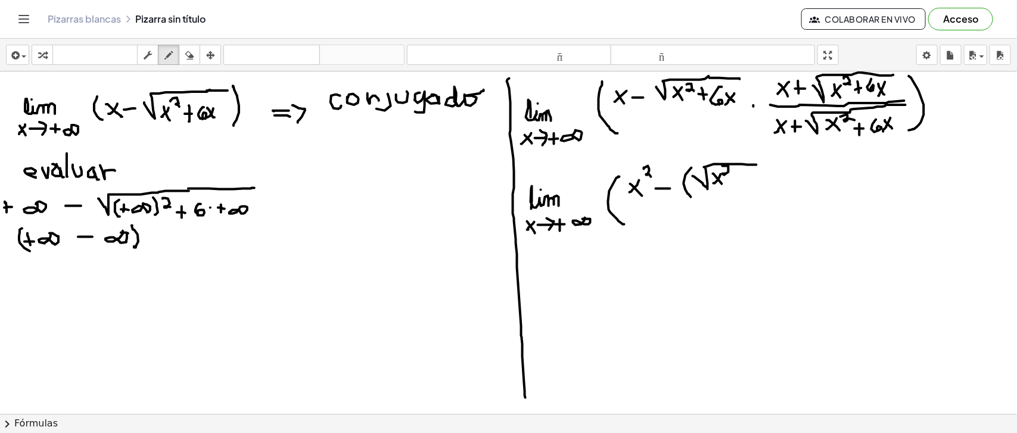
drag, startPoint x: 723, startPoint y: 166, endPoint x: 731, endPoint y: 176, distance: 13.6
drag, startPoint x: 737, startPoint y: 175, endPoint x: 737, endPoint y: 190, distance: 14.9
drag, startPoint x: 731, startPoint y: 184, endPoint x: 738, endPoint y: 182, distance: 7.3
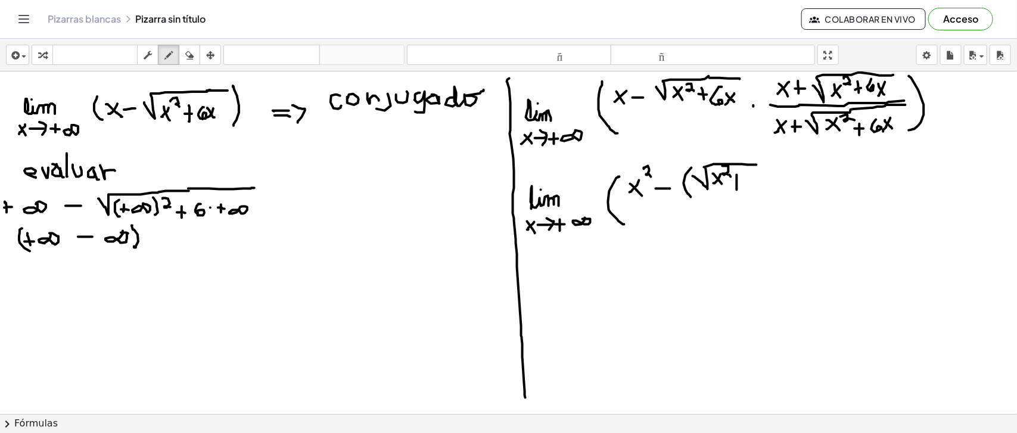
drag, startPoint x: 750, startPoint y: 172, endPoint x: 750, endPoint y: 182, distance: 10.1
drag, startPoint x: 758, startPoint y: 175, endPoint x: 763, endPoint y: 182, distance: 9.4
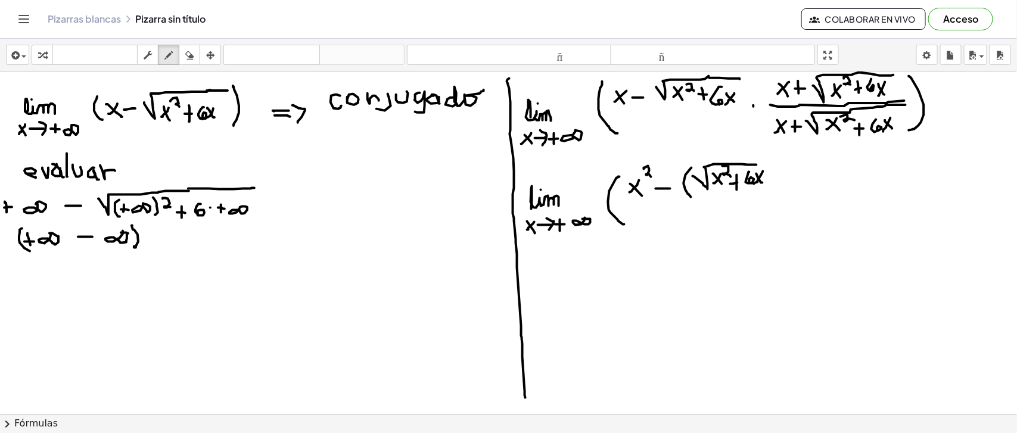
drag, startPoint x: 764, startPoint y: 171, endPoint x: 755, endPoint y: 184, distance: 15.4
drag, startPoint x: 761, startPoint y: 162, endPoint x: 767, endPoint y: 162, distance: 6.6
drag, startPoint x: 774, startPoint y: 155, endPoint x: 778, endPoint y: 191, distance: 36.1
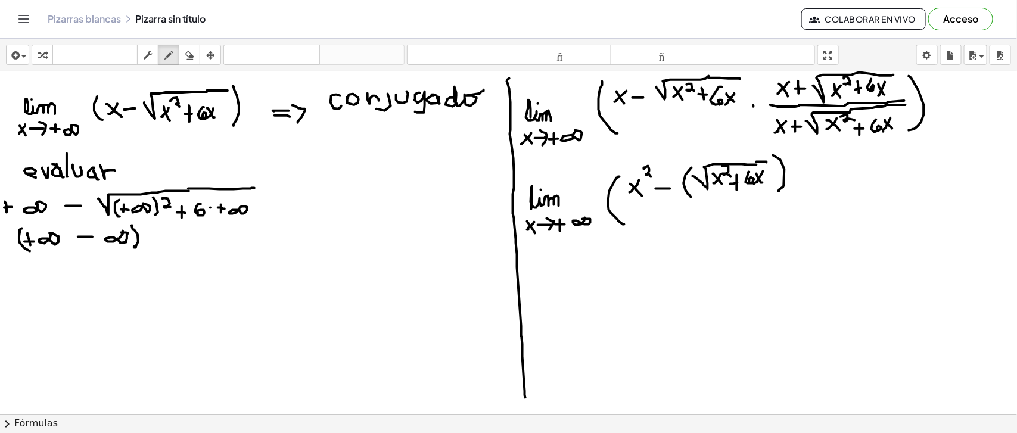
drag, startPoint x: 787, startPoint y: 151, endPoint x: 794, endPoint y: 156, distance: 8.6
drag, startPoint x: 737, startPoint y: 182, endPoint x: 746, endPoint y: 181, distance: 9.6
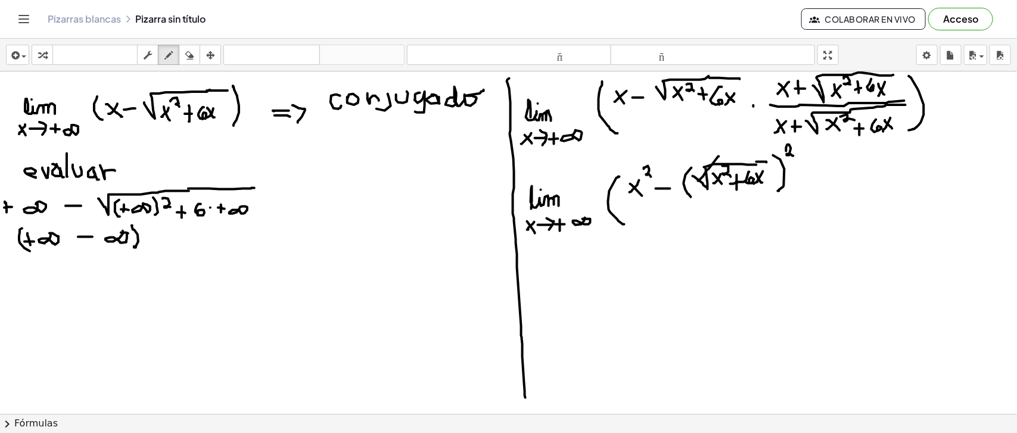
drag, startPoint x: 719, startPoint y: 156, endPoint x: 698, endPoint y: 182, distance: 33.4
drag, startPoint x: 799, startPoint y: 145, endPoint x: 781, endPoint y: 156, distance: 21.4
drag, startPoint x: 639, startPoint y: 198, endPoint x: 798, endPoint y: 198, distance: 158.6
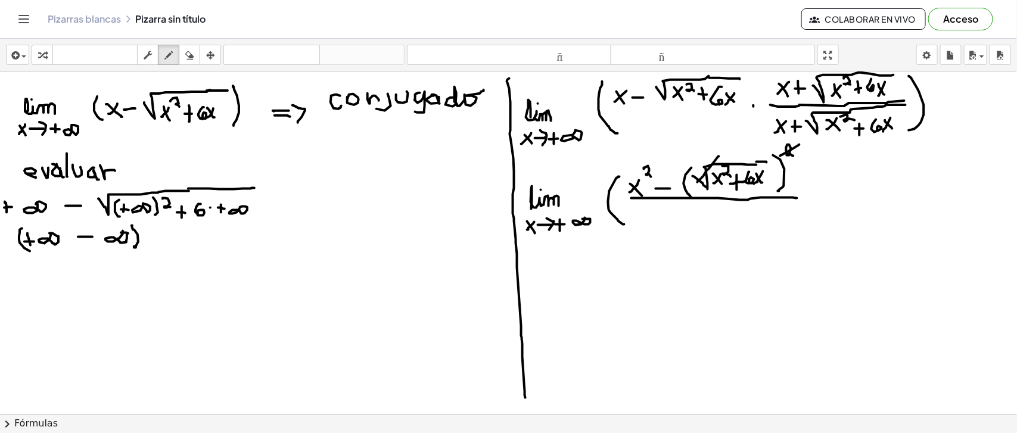
drag, startPoint x: 801, startPoint y: 163, endPoint x: 811, endPoint y: 218, distance: 56.5
drag, startPoint x: 640, startPoint y: 203, endPoint x: 651, endPoint y: 213, distance: 15.6
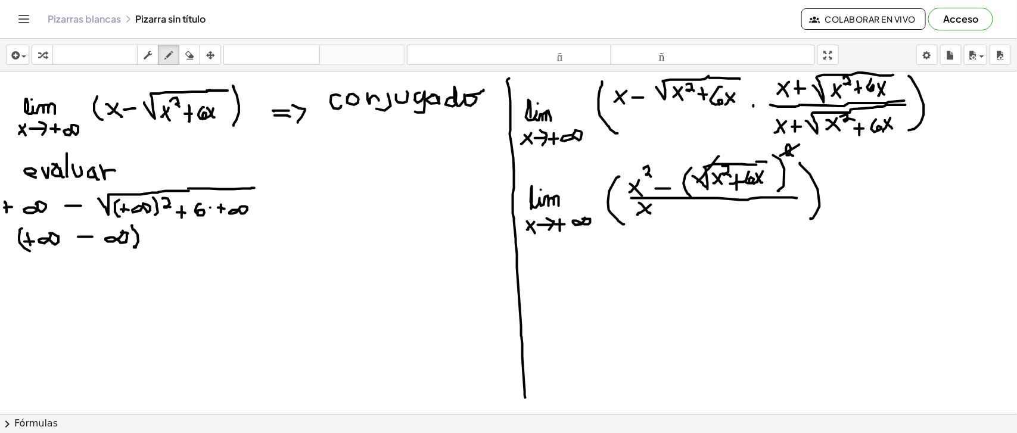
drag, startPoint x: 647, startPoint y: 209, endPoint x: 638, endPoint y: 215, distance: 10.3
drag, startPoint x: 665, startPoint y: 209, endPoint x: 677, endPoint y: 210, distance: 12.5
drag, startPoint x: 669, startPoint y: 201, endPoint x: 684, endPoint y: 213, distance: 19.1
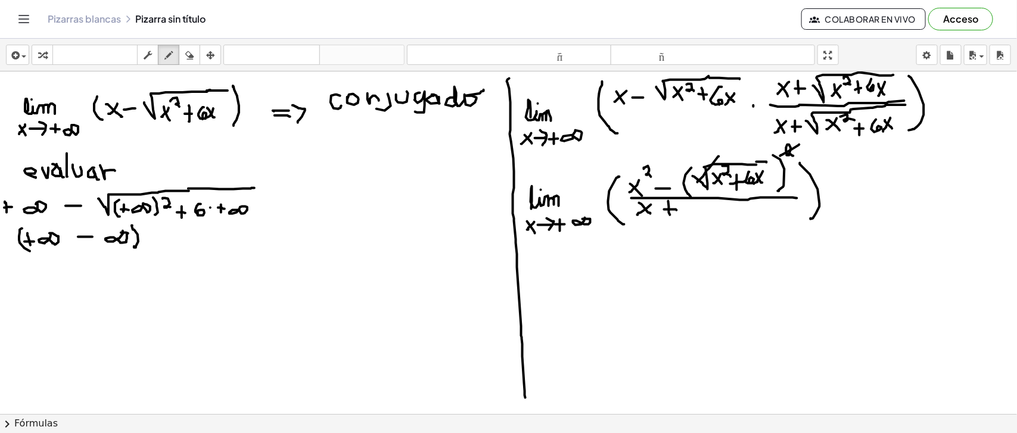
drag, startPoint x: 697, startPoint y: 219, endPoint x: 765, endPoint y: 206, distance: 68.7
drag, startPoint x: 707, startPoint y: 212, endPoint x: 717, endPoint y: 224, distance: 15.2
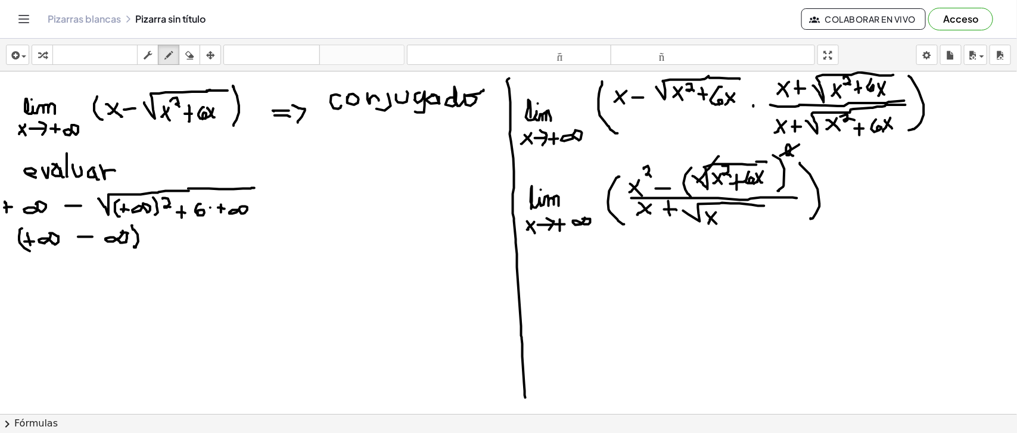
drag, startPoint x: 719, startPoint y: 209, endPoint x: 722, endPoint y: 215, distance: 6.4
drag, startPoint x: 732, startPoint y: 219, endPoint x: 741, endPoint y: 218, distance: 9.0
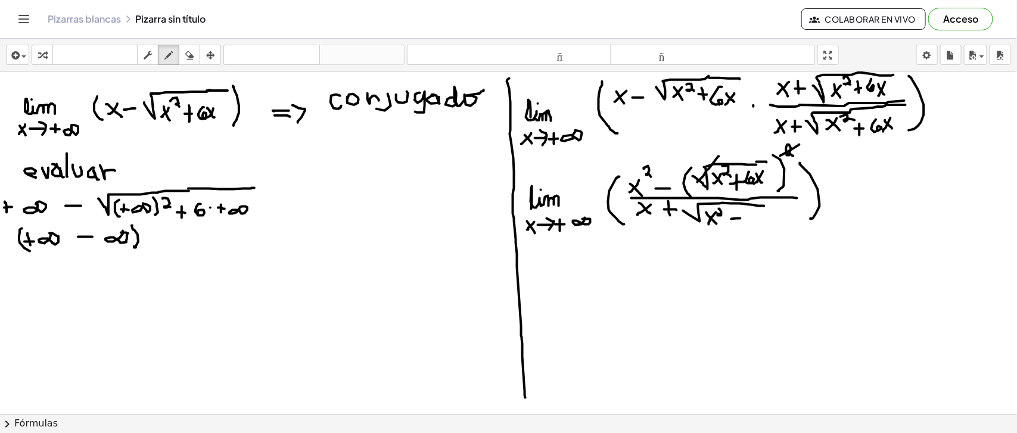
drag, startPoint x: 737, startPoint y: 212, endPoint x: 737, endPoint y: 221, distance: 9.5
drag, startPoint x: 749, startPoint y: 212, endPoint x: 748, endPoint y: 221, distance: 9.6
drag, startPoint x: 757, startPoint y: 210, endPoint x: 769, endPoint y: 221, distance: 16.0
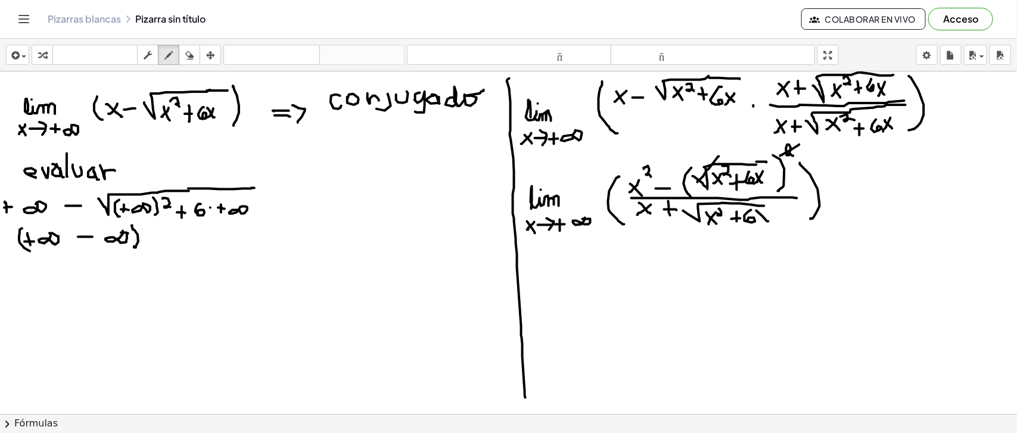
drag, startPoint x: 532, startPoint y: 267, endPoint x: 565, endPoint y: 264, distance: 33.5
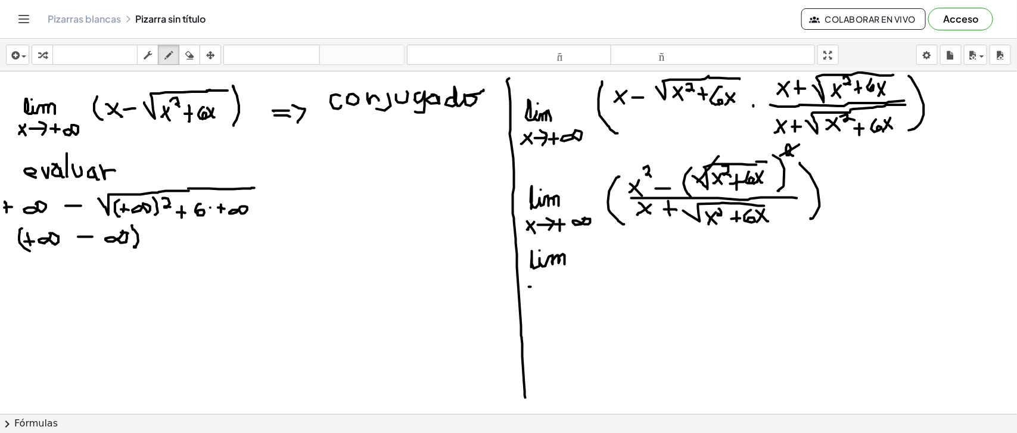
drag, startPoint x: 529, startPoint y: 287, endPoint x: 540, endPoint y: 296, distance: 14.0
drag, startPoint x: 538, startPoint y: 283, endPoint x: 532, endPoint y: 294, distance: 12.6
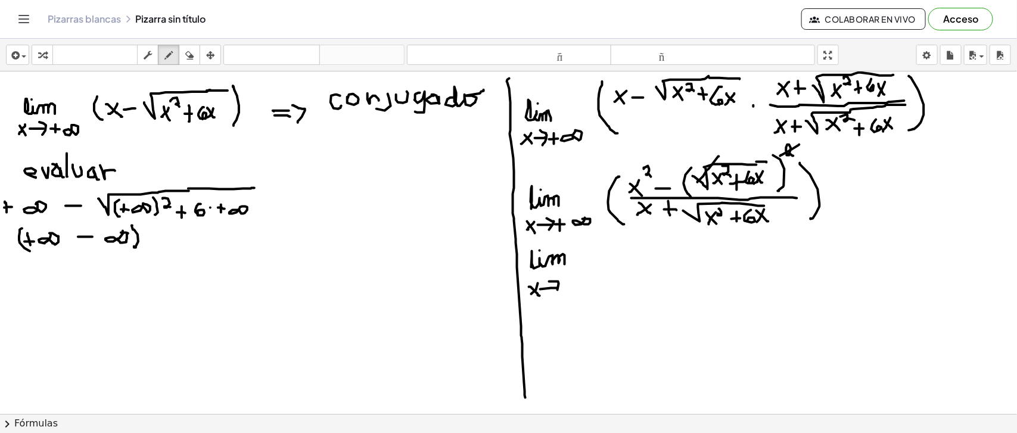
drag, startPoint x: 550, startPoint y: 281, endPoint x: 554, endPoint y: 295, distance: 14.5
drag, startPoint x: 564, startPoint y: 289, endPoint x: 575, endPoint y: 289, distance: 11.3
drag, startPoint x: 567, startPoint y: 283, endPoint x: 567, endPoint y: 296, distance: 12.5
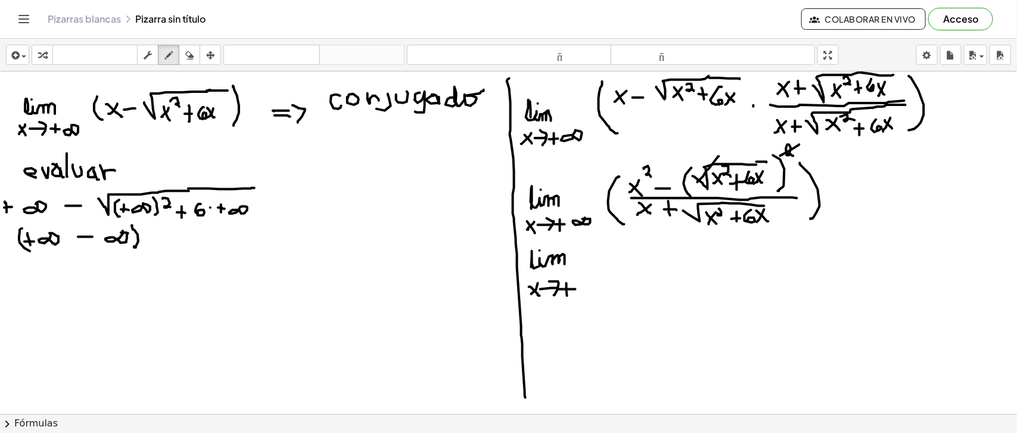
drag, startPoint x: 594, startPoint y: 287, endPoint x: 595, endPoint y: 281, distance: 6.6
drag, startPoint x: 637, startPoint y: 263, endPoint x: 630, endPoint y: 269, distance: 8.9
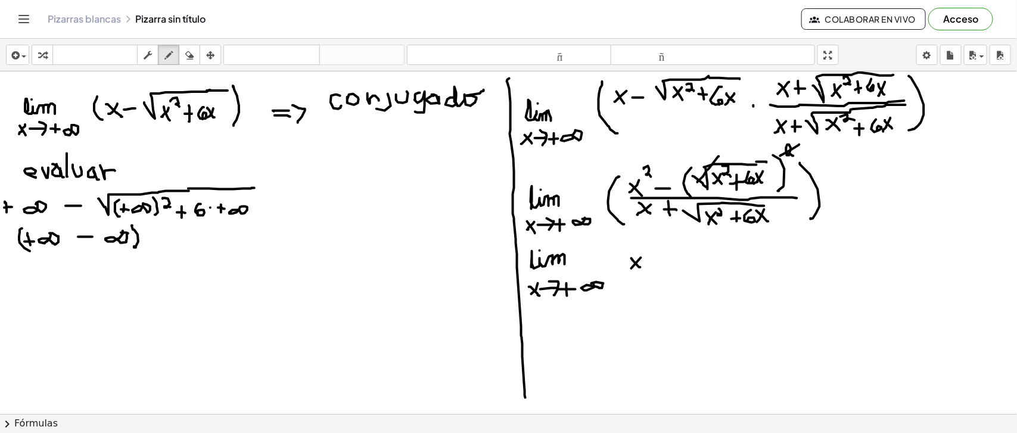
drag, startPoint x: 646, startPoint y: 249, endPoint x: 654, endPoint y: 253, distance: 9.6
drag, startPoint x: 657, startPoint y: 264, endPoint x: 669, endPoint y: 263, distance: 11.3
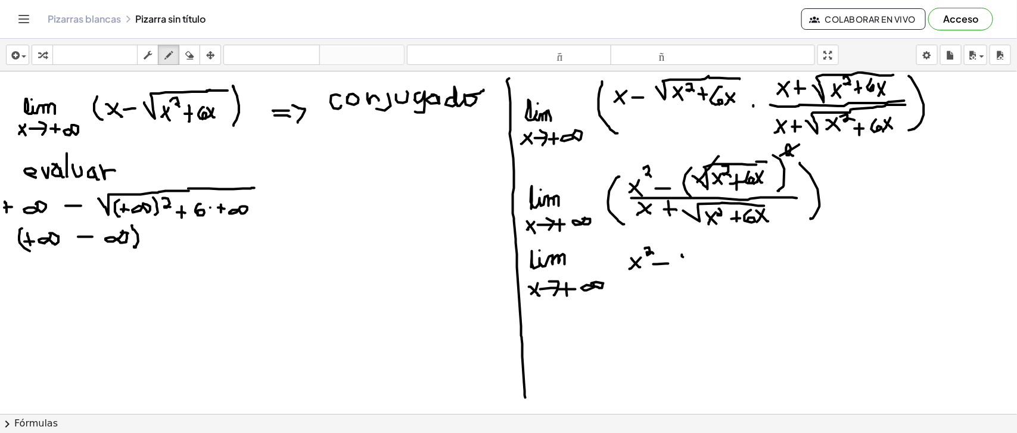
drag, startPoint x: 684, startPoint y: 257, endPoint x: 693, endPoint y: 266, distance: 12.6
drag, startPoint x: 687, startPoint y: 262, endPoint x: 682, endPoint y: 269, distance: 8.1
drag, startPoint x: 696, startPoint y: 246, endPoint x: 708, endPoint y: 253, distance: 13.7
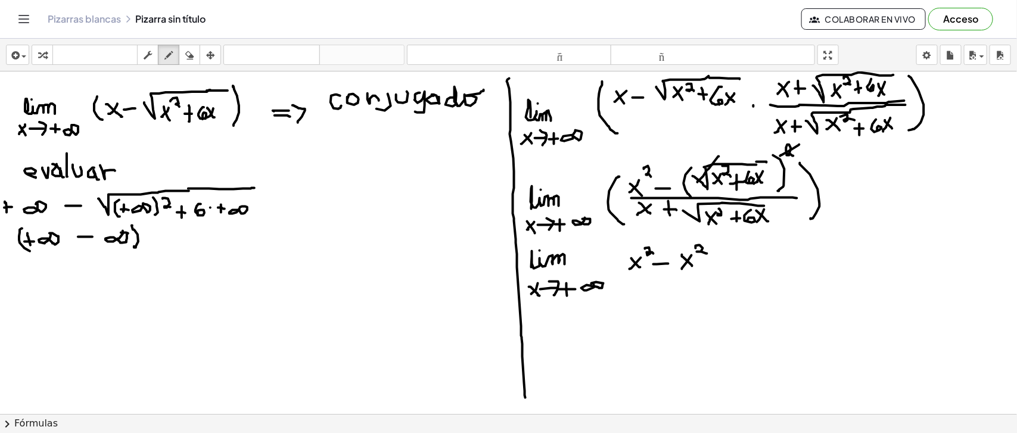
drag, startPoint x: 716, startPoint y: 258, endPoint x: 729, endPoint y: 258, distance: 13.1
drag, startPoint x: 720, startPoint y: 252, endPoint x: 723, endPoint y: 262, distance: 11.1
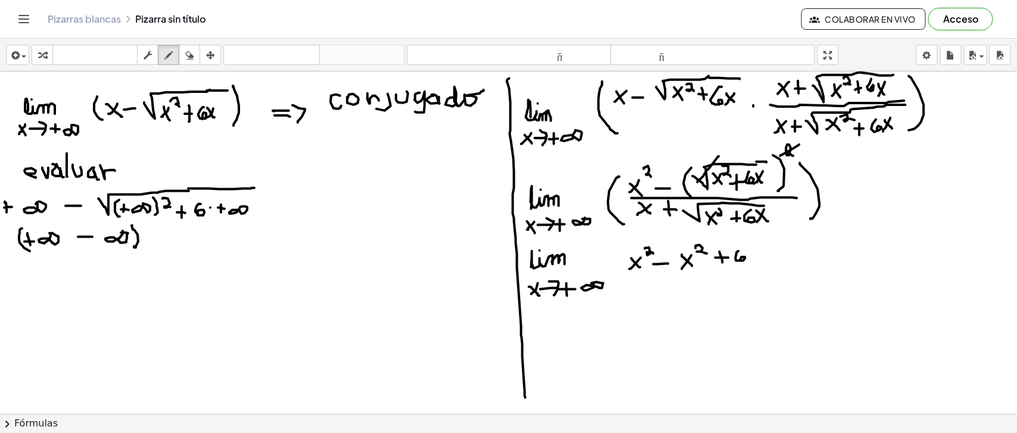
drag, startPoint x: 737, startPoint y: 252, endPoint x: 741, endPoint y: 261, distance: 9.6
drag, startPoint x: 750, startPoint y: 252, endPoint x: 758, endPoint y: 258, distance: 9.9
drag, startPoint x: 755, startPoint y: 254, endPoint x: 749, endPoint y: 261, distance: 9.7
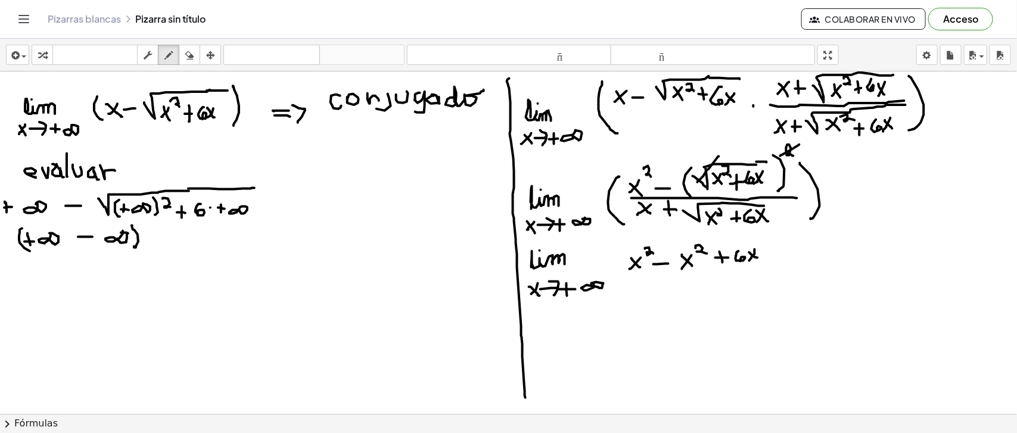
drag, startPoint x: 632, startPoint y: 258, endPoint x: 666, endPoint y: 246, distance: 36.6
drag, startPoint x: 681, startPoint y: 257, endPoint x: 708, endPoint y: 247, distance: 28.5
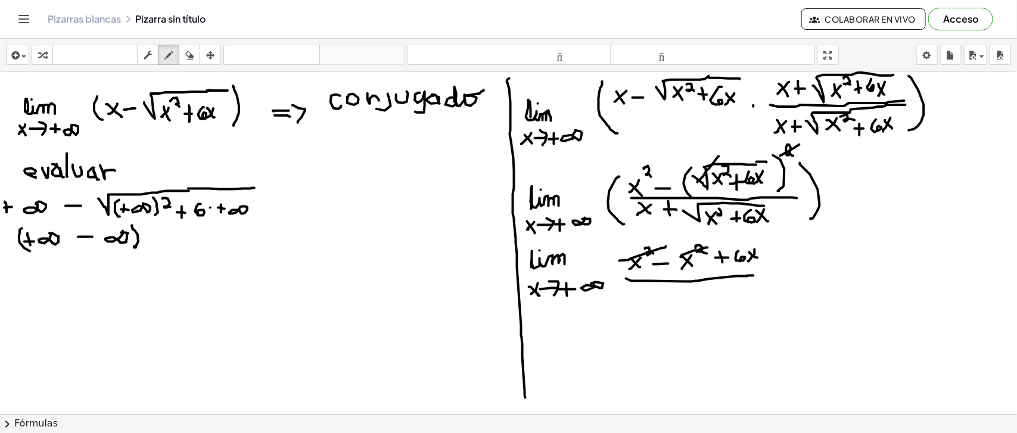
drag, startPoint x: 632, startPoint y: 281, endPoint x: 754, endPoint y: 275, distance: 122.3
drag, startPoint x: 635, startPoint y: 295, endPoint x: 646, endPoint y: 307, distance: 15.6
drag, startPoint x: 645, startPoint y: 294, endPoint x: 635, endPoint y: 306, distance: 15.3
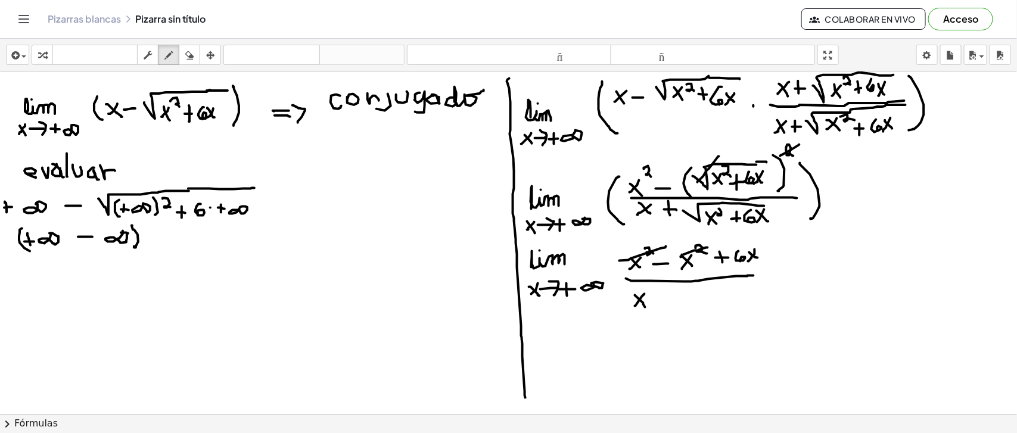
drag, startPoint x: 659, startPoint y: 302, endPoint x: 669, endPoint y: 302, distance: 10.1
drag, startPoint x: 663, startPoint y: 298, endPoint x: 665, endPoint y: 308, distance: 9.7
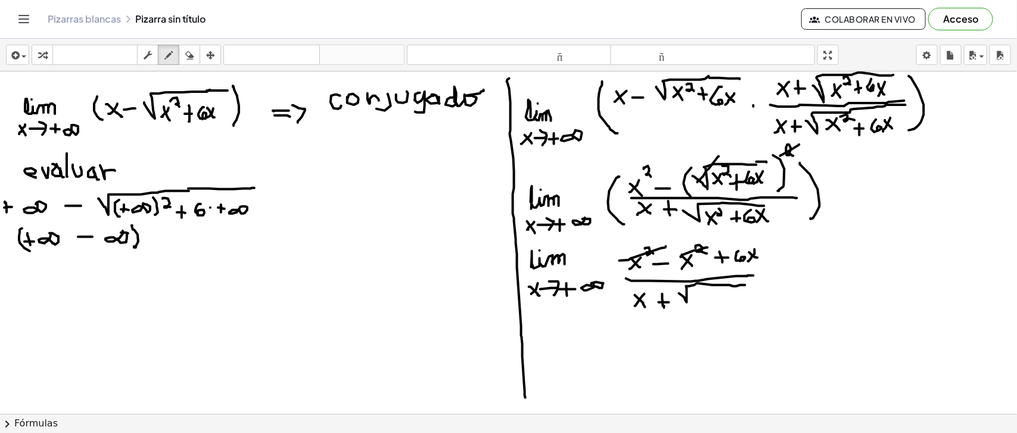
drag, startPoint x: 685, startPoint y: 298, endPoint x: 746, endPoint y: 285, distance: 61.6
drag, startPoint x: 700, startPoint y: 290, endPoint x: 694, endPoint y: 302, distance: 13.3
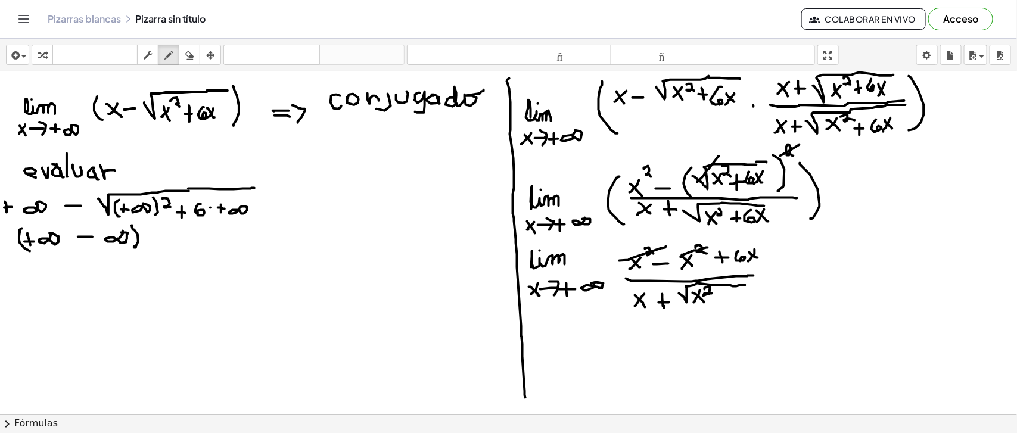
drag, startPoint x: 705, startPoint y: 289, endPoint x: 712, endPoint y: 293, distance: 8.3
drag, startPoint x: 722, startPoint y: 301, endPoint x: 731, endPoint y: 300, distance: 9.0
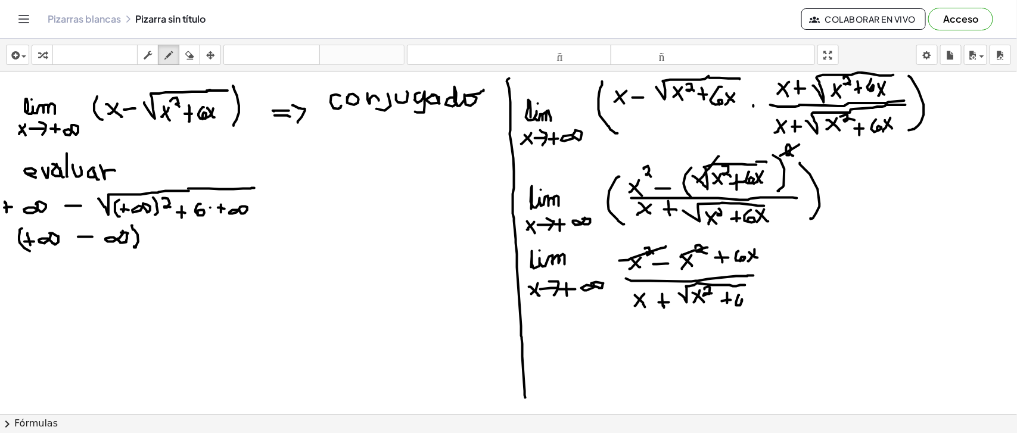
drag, startPoint x: 740, startPoint y: 295, endPoint x: 742, endPoint y: 305, distance: 9.8
drag
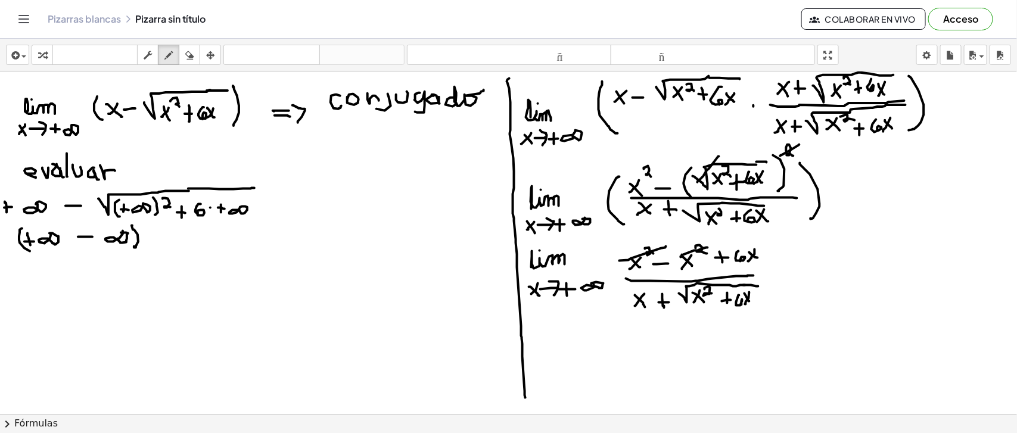
drag, startPoint x: 744, startPoint y: 285, endPoint x: 759, endPoint y: 286, distance: 14.9
click at [186, 54] on icon "button" at bounding box center [189, 55] width 8 height 14
click at [170, 57] on icon "button" at bounding box center [169, 55] width 8 height 14
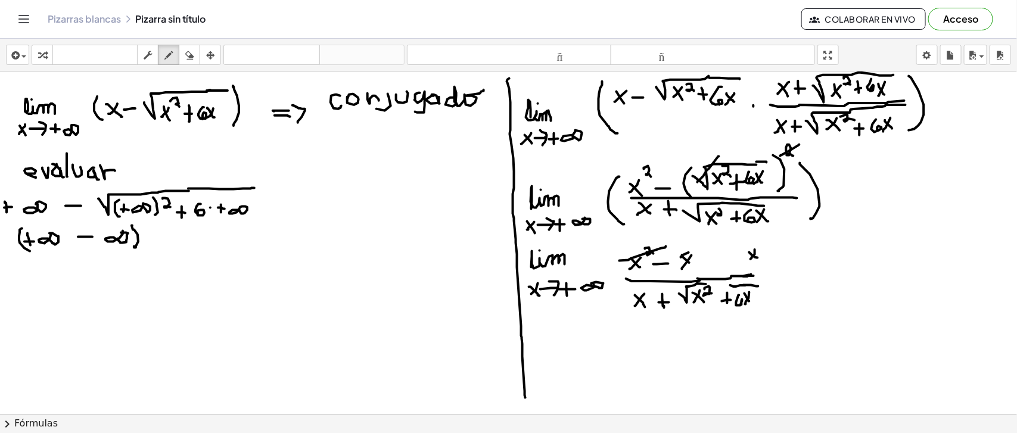
drag, startPoint x: 698, startPoint y: 278, endPoint x: 752, endPoint y: 274, distance: 53.8
drag, startPoint x: 688, startPoint y: 260, endPoint x: 699, endPoint y: 268, distance: 13.2
drag, startPoint x: 693, startPoint y: 245, endPoint x: 703, endPoint y: 250, distance: 12.0
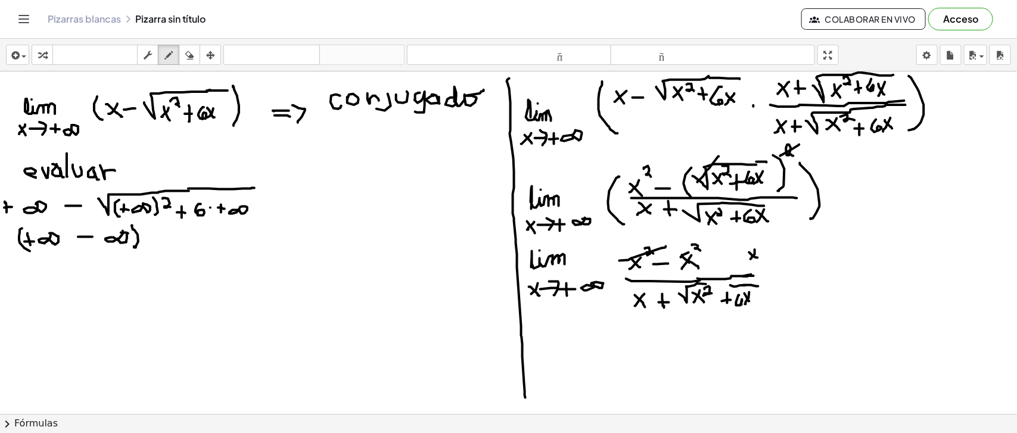
drag, startPoint x: 680, startPoint y: 255, endPoint x: 708, endPoint y: 244, distance: 30.4
drag, startPoint x: 711, startPoint y: 260, endPoint x: 718, endPoint y: 259, distance: 7.8
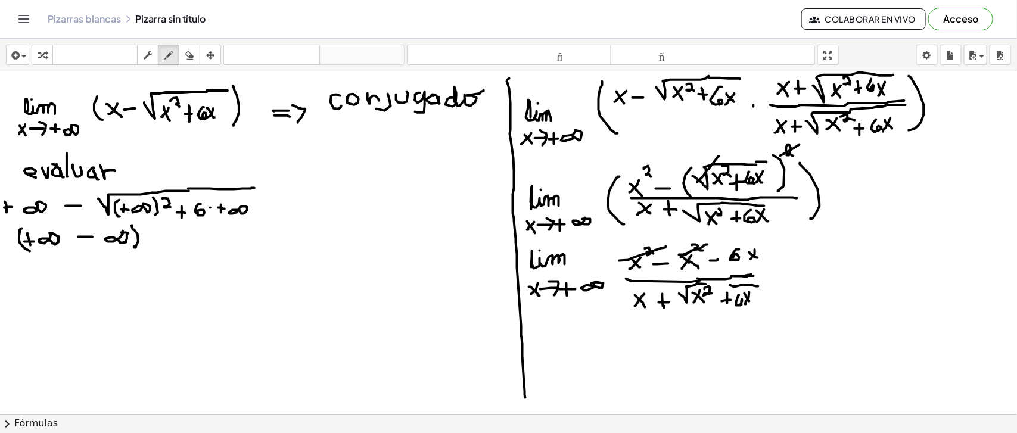
drag, startPoint x: 740, startPoint y: 249, endPoint x: 734, endPoint y: 258, distance: 10.3
drag, startPoint x: 707, startPoint y: 282, endPoint x: 732, endPoint y: 284, distance: 25.1
drag, startPoint x: 777, startPoint y: 271, endPoint x: 787, endPoint y: 270, distance: 10.8
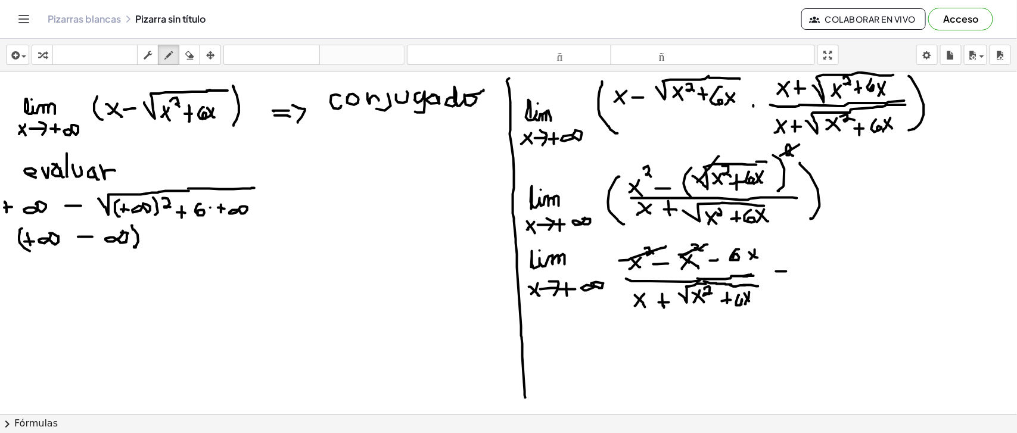
drag, startPoint x: 776, startPoint y: 280, endPoint x: 785, endPoint y: 278, distance: 9.3
drag, startPoint x: 811, startPoint y: 258, endPoint x: 834, endPoint y: 258, distance: 23.8
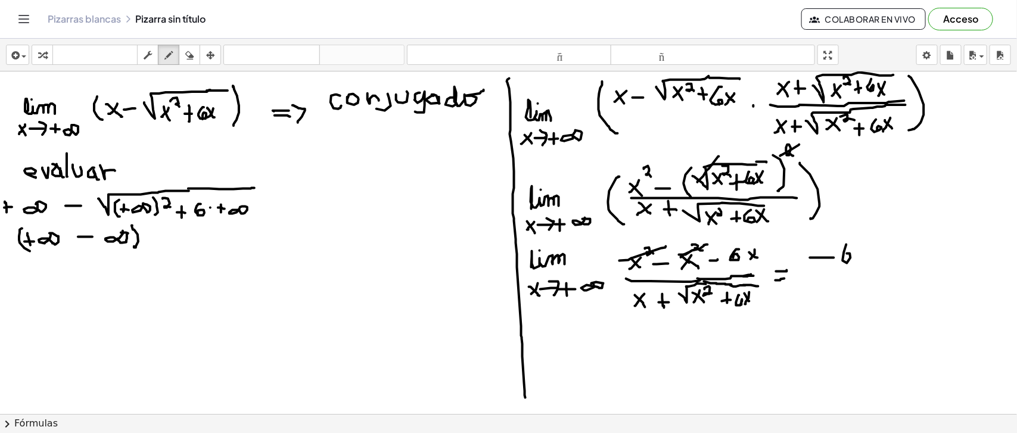
drag, startPoint x: 858, startPoint y: 252, endPoint x: 863, endPoint y: 258, distance: 7.6
drag, startPoint x: 860, startPoint y: 255, endPoint x: 855, endPoint y: 261, distance: 7.8
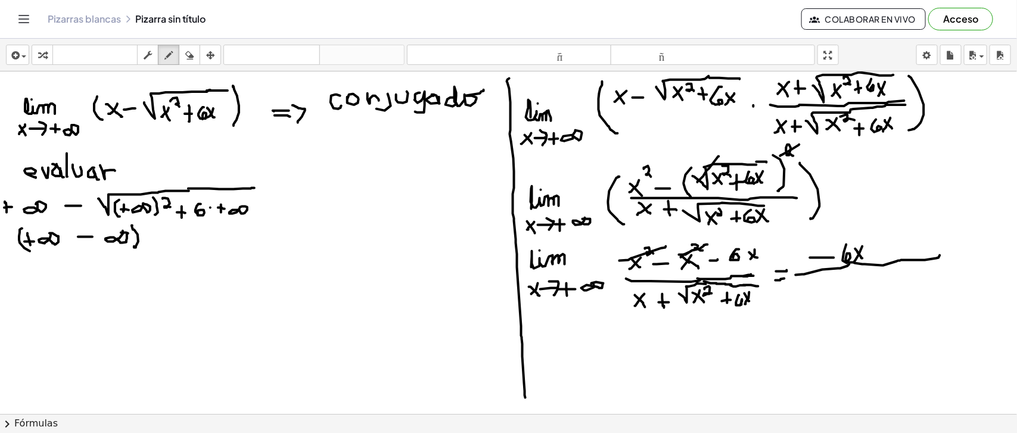
drag, startPoint x: 805, startPoint y: 274, endPoint x: 941, endPoint y: 255, distance: 137.2
drag, startPoint x: 696, startPoint y: 323, endPoint x: 705, endPoint y: 325, distance: 9.3
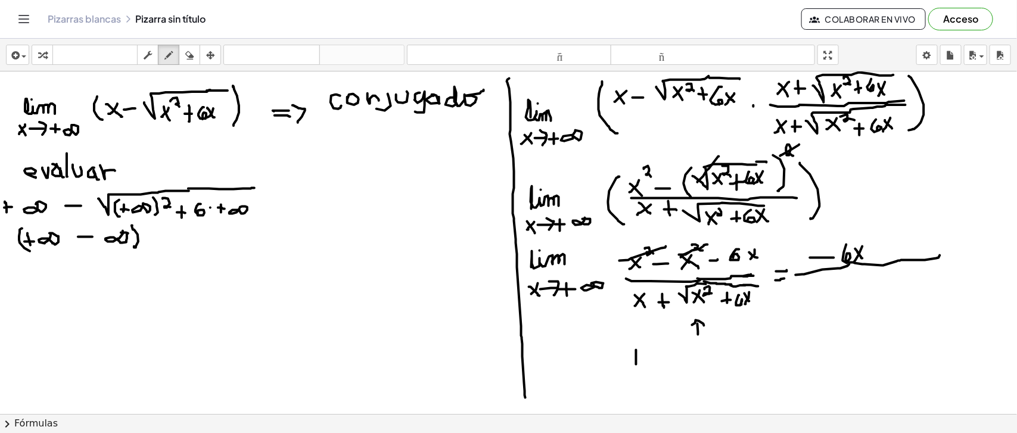
drag, startPoint x: 637, startPoint y: 350, endPoint x: 637, endPoint y: 365, distance: 14.9
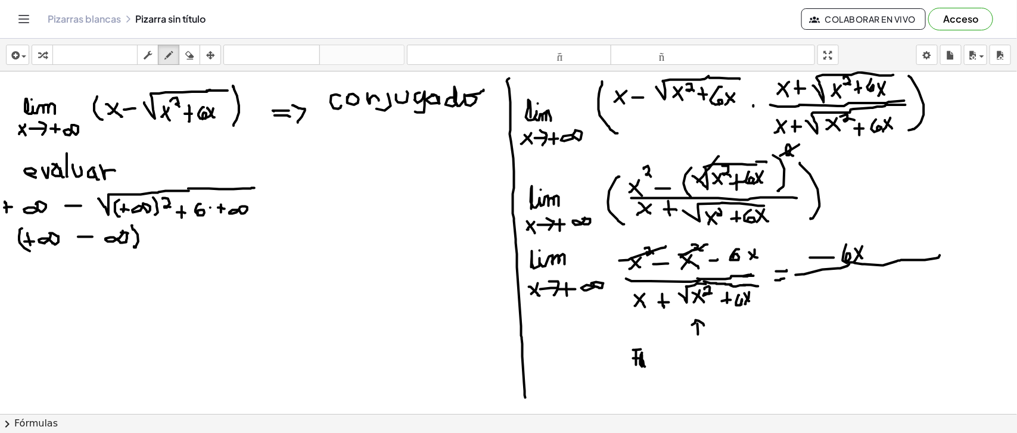
drag, startPoint x: 643, startPoint y: 353, endPoint x: 646, endPoint y: 367, distance: 14.0
drag, startPoint x: 654, startPoint y: 355, endPoint x: 657, endPoint y: 364, distance: 9.6
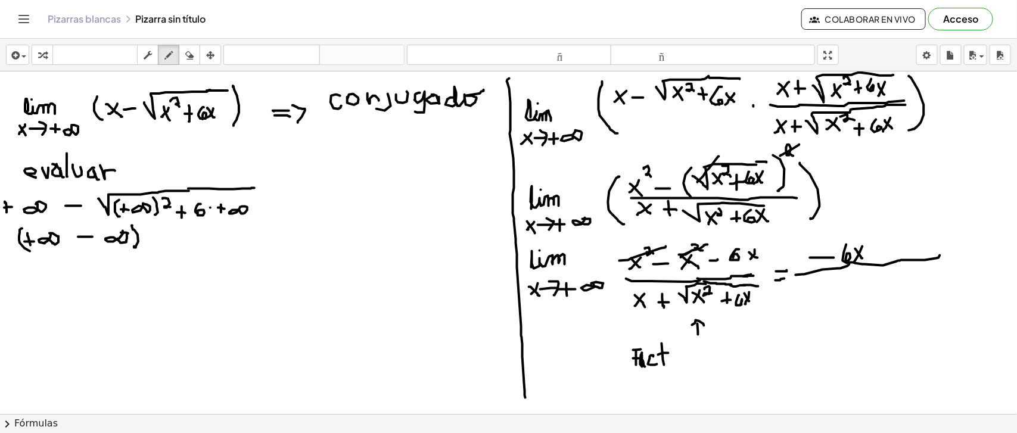
drag, startPoint x: 659, startPoint y: 355, endPoint x: 669, endPoint y: 353, distance: 10.3
drag, startPoint x: 672, startPoint y: 367, endPoint x: 674, endPoint y: 356, distance: 10.9
drag, startPoint x: 680, startPoint y: 355, endPoint x: 685, endPoint y: 350, distance: 8.0
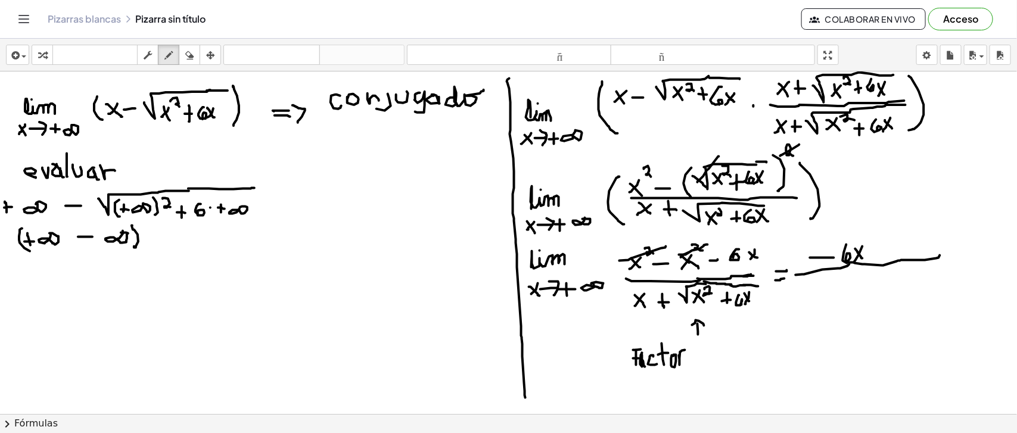
drag, startPoint x: 702, startPoint y: 343, endPoint x: 705, endPoint y: 358, distance: 15.3
drag, startPoint x: 709, startPoint y: 349, endPoint x: 711, endPoint y: 361, distance: 12.1
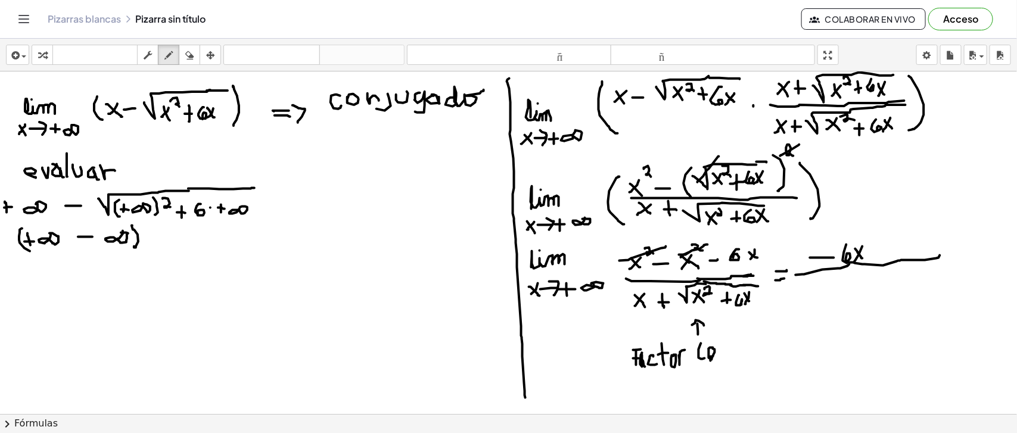
drag, startPoint x: 715, startPoint y: 352, endPoint x: 709, endPoint y: 349, distance: 7.0
drag, startPoint x: 719, startPoint y: 347, endPoint x: 728, endPoint y: 344, distance: 8.9
drag, startPoint x: 728, startPoint y: 343, endPoint x: 729, endPoint y: 356, distance: 12.5
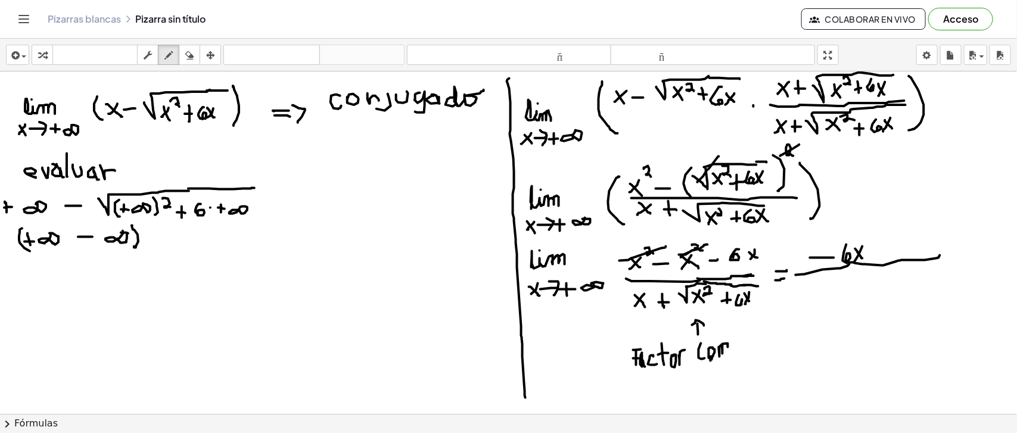
drag, startPoint x: 744, startPoint y: 347, endPoint x: 749, endPoint y: 353, distance: 8.1
drag, startPoint x: 740, startPoint y: 328, endPoint x: 736, endPoint y: 337, distance: 9.9
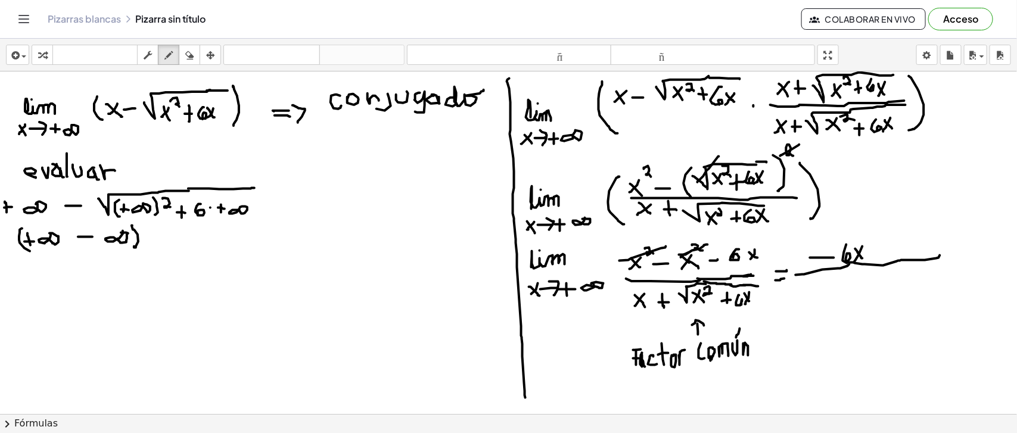
drag, startPoint x: 799, startPoint y: 295, endPoint x: 803, endPoint y: 306, distance: 11.7
drag, startPoint x: 806, startPoint y: 293, endPoint x: 798, endPoint y: 308, distance: 17.1
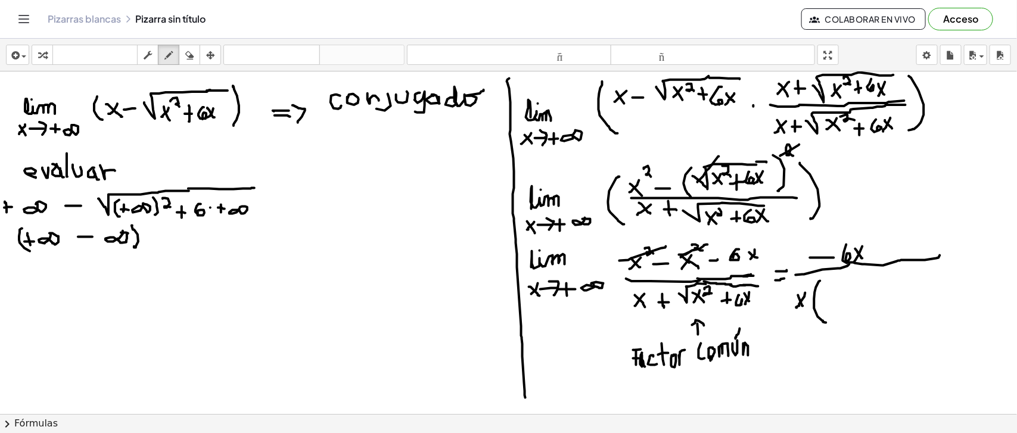
drag, startPoint x: 820, startPoint y: 281, endPoint x: 827, endPoint y: 322, distance: 41.7
drag, startPoint x: 827, startPoint y: 296, endPoint x: 832, endPoint y: 307, distance: 12.3
drag, startPoint x: 839, startPoint y: 299, endPoint x: 853, endPoint y: 298, distance: 13.8
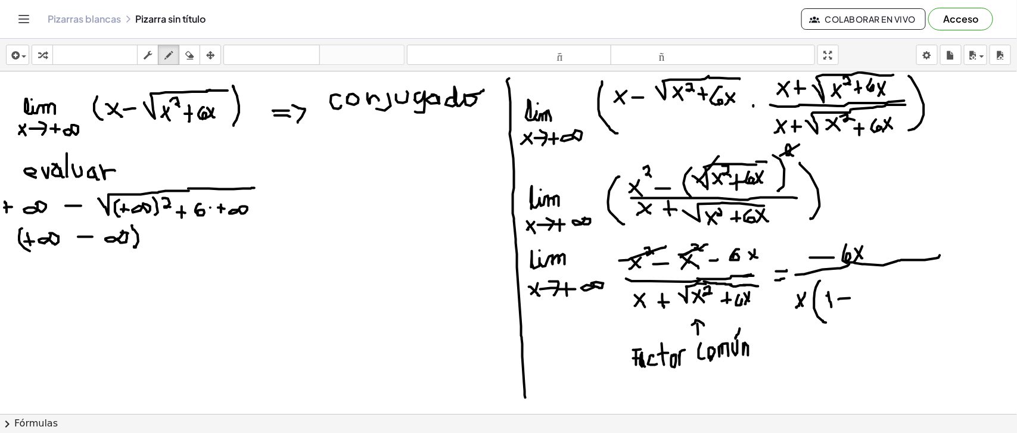
drag, startPoint x: 845, startPoint y: 290, endPoint x: 846, endPoint y: 305, distance: 15.0
drag, startPoint x: 857, startPoint y: 290, endPoint x: 934, endPoint y: 269, distance: 80.2
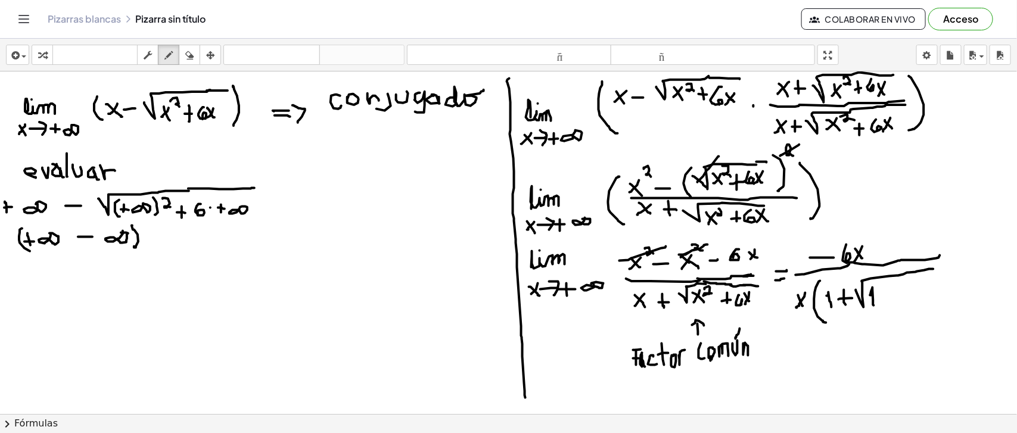
drag, startPoint x: 872, startPoint y: 295, endPoint x: 874, endPoint y: 305, distance: 10.4
drag, startPoint x: 883, startPoint y: 296, endPoint x: 902, endPoint y: 296, distance: 19.1
drag, startPoint x: 892, startPoint y: 292, endPoint x: 893, endPoint y: 304, distance: 12.0
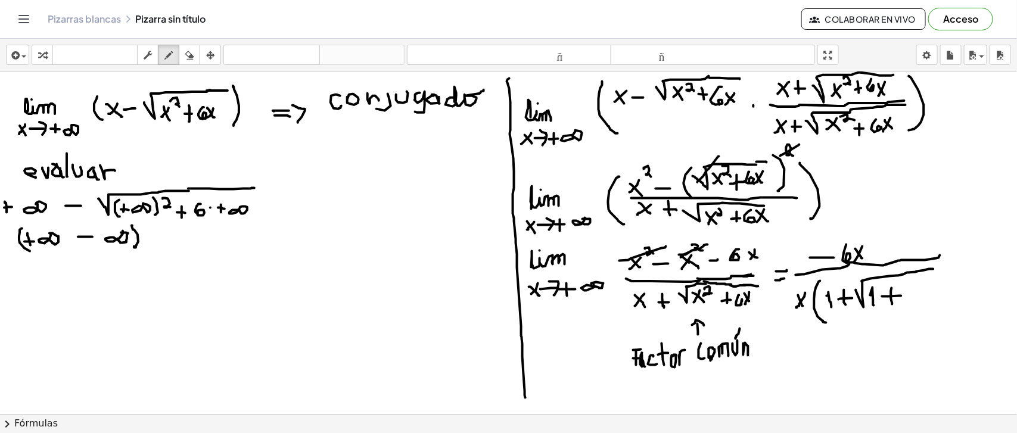
drag, startPoint x: 919, startPoint y: 282, endPoint x: 921, endPoint y: 300, distance: 18.0
drag, startPoint x: 925, startPoint y: 311, endPoint x: 933, endPoint y: 317, distance: 10.3
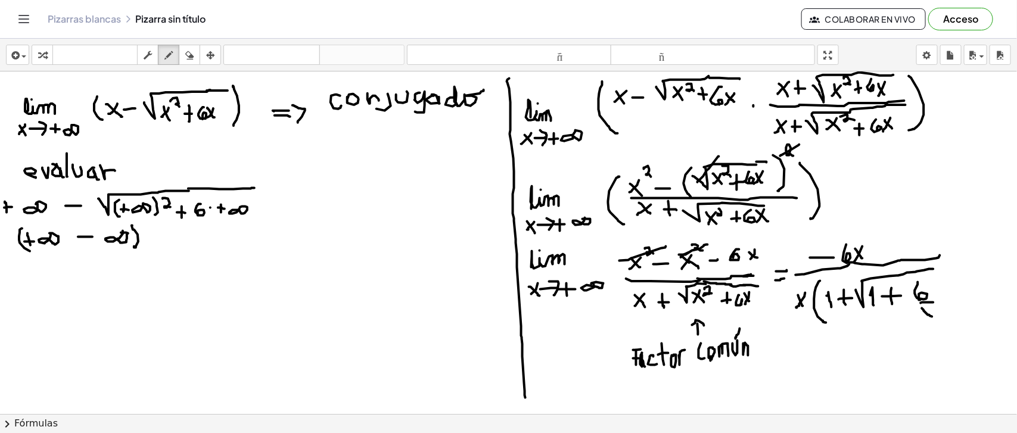
drag, startPoint x: 922, startPoint y: 304, endPoint x: 936, endPoint y: 301, distance: 14.0
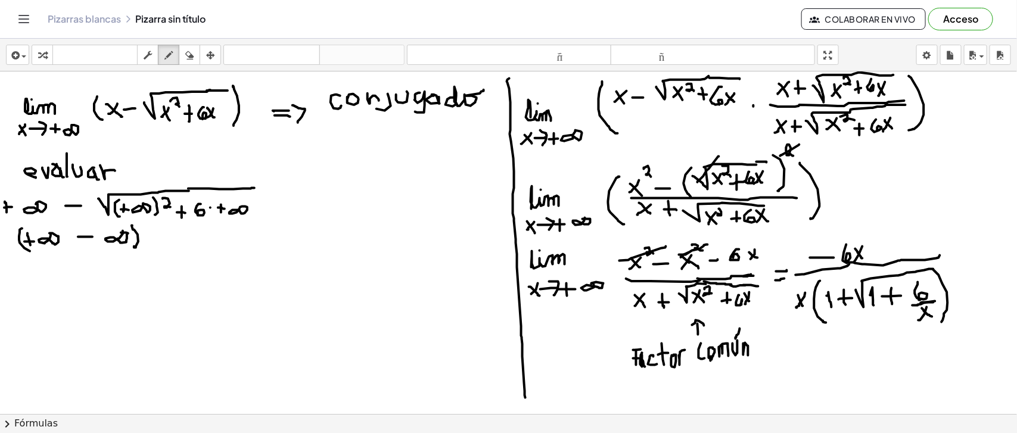
drag, startPoint x: 934, startPoint y: 269, endPoint x: 942, endPoint y: 322, distance: 53.0
drag, startPoint x: 933, startPoint y: 268, endPoint x: 922, endPoint y: 264, distance: 12.1
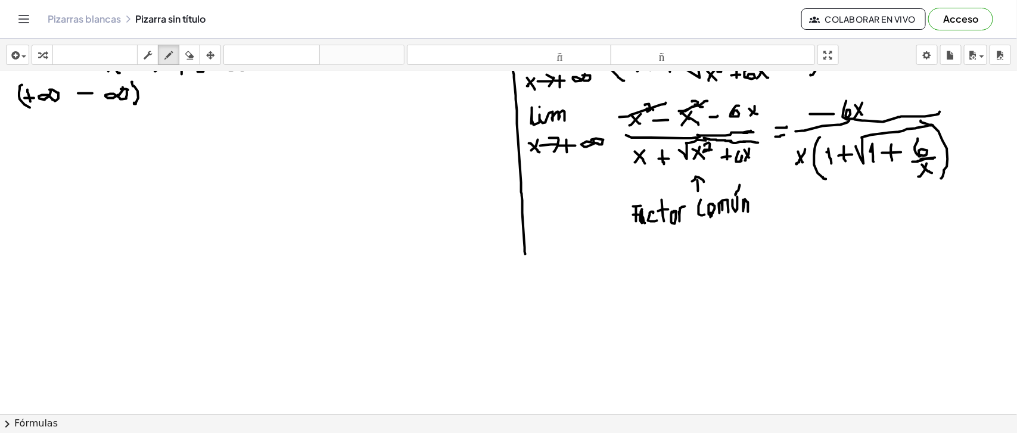
scroll to position [145, 0]
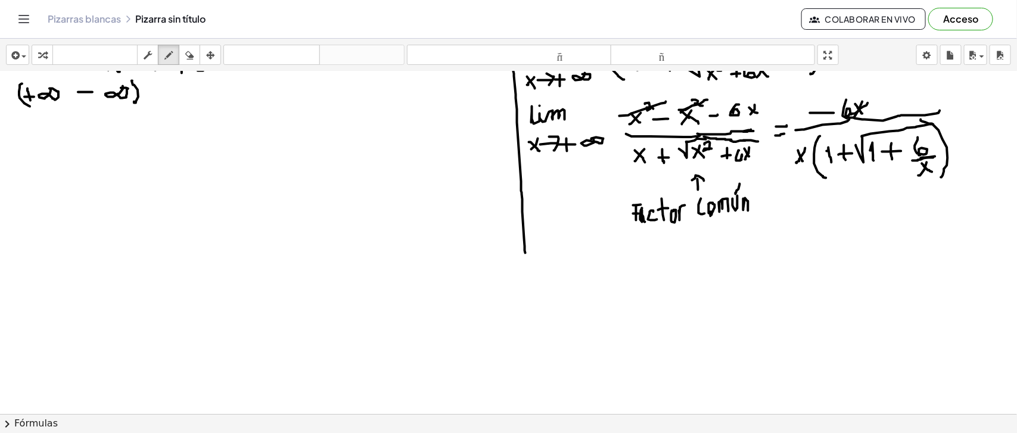
drag, startPoint x: 867, startPoint y: 105, endPoint x: 851, endPoint y: 113, distance: 18.1
click at [851, 113] on div at bounding box center [508, 334] width 1017 height 815
drag, startPoint x: 811, startPoint y: 150, endPoint x: 789, endPoint y: 166, distance: 27.0
click at [789, 166] on div at bounding box center [508, 334] width 1017 height 815
drag, startPoint x: 551, startPoint y: 284, endPoint x: 565, endPoint y: 272, distance: 18.6
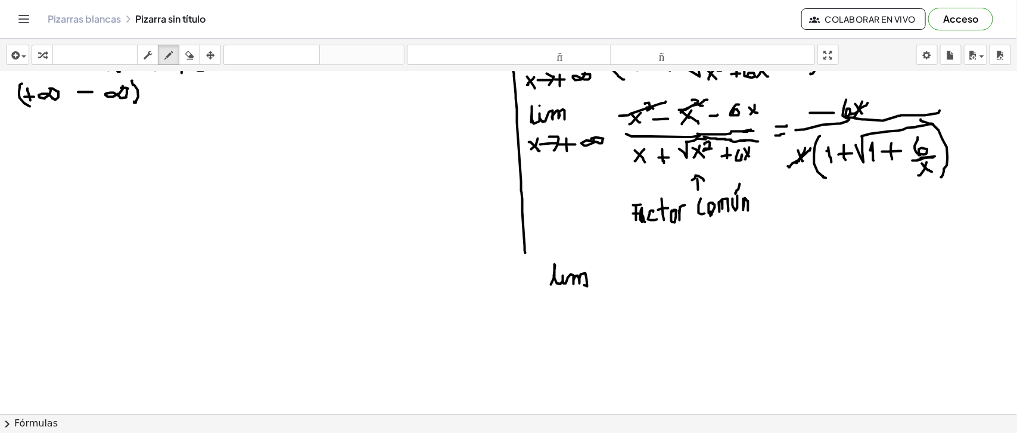
click at [582, 285] on div at bounding box center [508, 334] width 1017 height 815
click at [565, 269] on div at bounding box center [508, 334] width 1017 height 815
drag, startPoint x: 548, startPoint y: 298, endPoint x: 556, endPoint y: 314, distance: 17.9
click at [556, 314] on div at bounding box center [508, 334] width 1017 height 815
drag, startPoint x: 557, startPoint y: 301, endPoint x: 546, endPoint y: 311, distance: 15.2
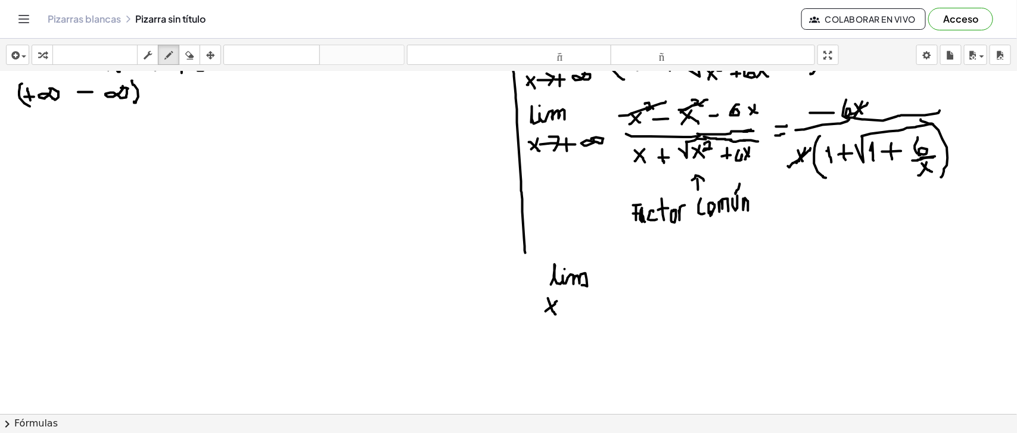
click at [546, 311] on div at bounding box center [508, 334] width 1017 height 815
drag, startPoint x: 563, startPoint y: 308, endPoint x: 575, endPoint y: 307, distance: 12.0
click at [575, 307] on div at bounding box center [508, 334] width 1017 height 815
drag, startPoint x: 578, startPoint y: 304, endPoint x: 570, endPoint y: 314, distance: 12.8
click at [570, 314] on div at bounding box center [508, 334] width 1017 height 815
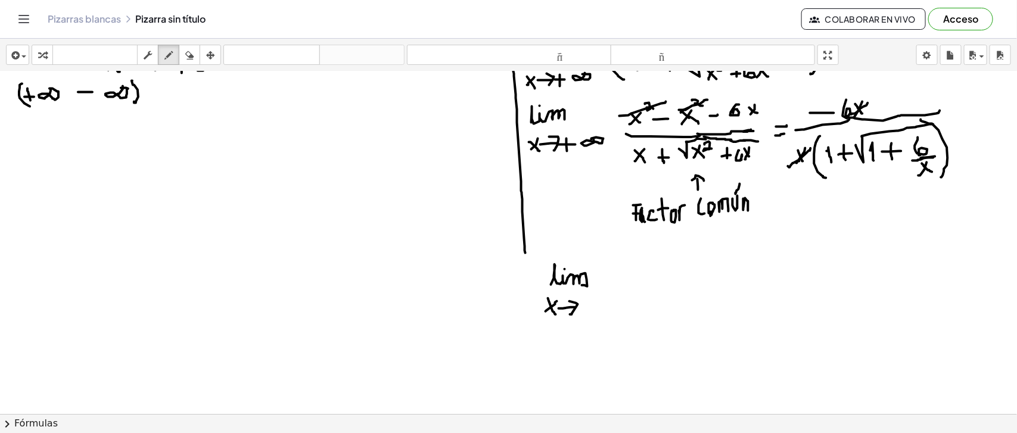
drag, startPoint x: 583, startPoint y: 307, endPoint x: 594, endPoint y: 306, distance: 10.8
click at [594, 306] on div at bounding box center [508, 334] width 1017 height 815
drag, startPoint x: 585, startPoint y: 299, endPoint x: 587, endPoint y: 310, distance: 11.5
click at [587, 310] on div at bounding box center [508, 334] width 1017 height 815
click at [612, 302] on div at bounding box center [508, 334] width 1017 height 815
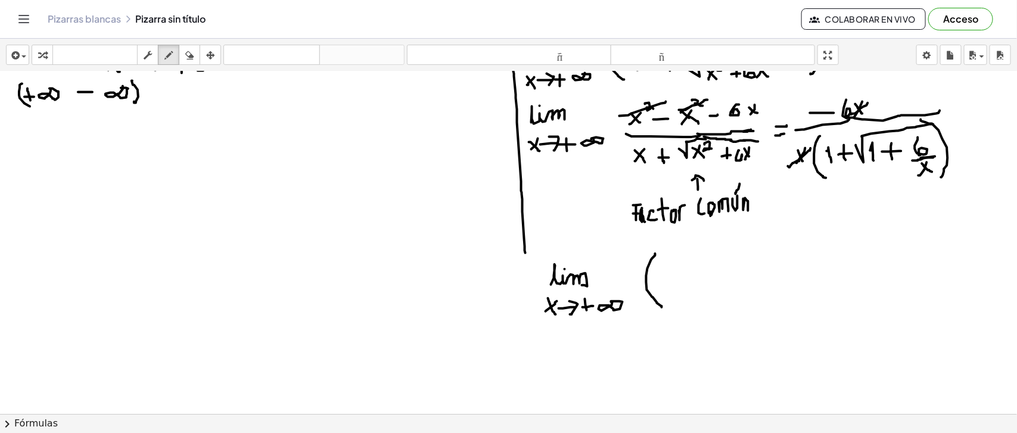
drag, startPoint x: 656, startPoint y: 255, endPoint x: 662, endPoint y: 307, distance: 52.3
click at [662, 307] on div at bounding box center [508, 334] width 1017 height 815
click at [678, 266] on div at bounding box center [508, 334] width 1017 height 815
drag, startPoint x: 697, startPoint y: 254, endPoint x: 699, endPoint y: 264, distance: 10.2
click at [699, 264] on div at bounding box center [508, 334] width 1017 height 815
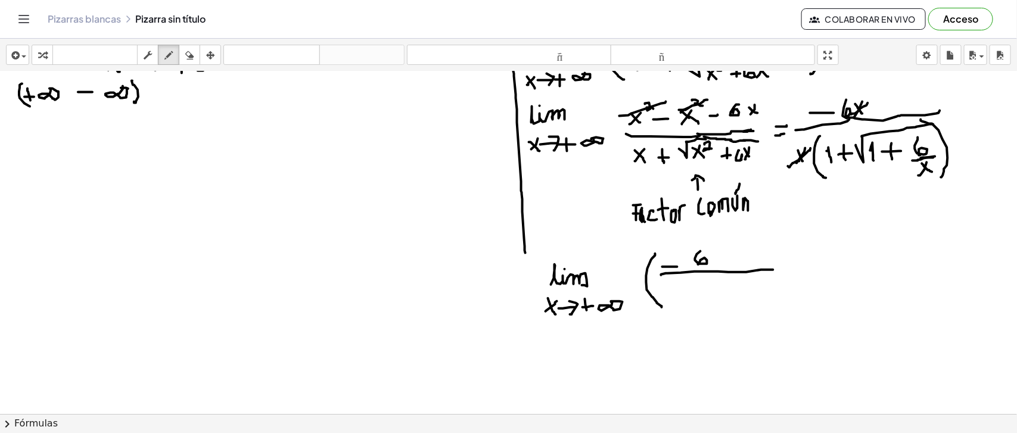
drag, startPoint x: 662, startPoint y: 275, endPoint x: 774, endPoint y: 269, distance: 112.2
click at [774, 269] on div at bounding box center [508, 334] width 1017 height 815
drag, startPoint x: 665, startPoint y: 290, endPoint x: 669, endPoint y: 299, distance: 9.6
click at [669, 299] on div at bounding box center [508, 334] width 1017 height 815
click at [682, 292] on div at bounding box center [508, 334] width 1017 height 815
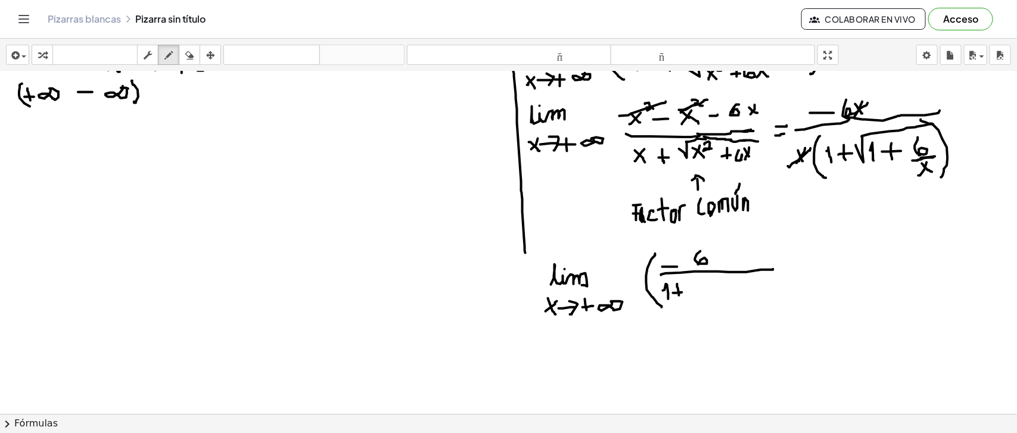
drag, startPoint x: 678, startPoint y: 287, endPoint x: 680, endPoint y: 295, distance: 7.8
click at [680, 295] on div at bounding box center [508, 334] width 1017 height 815
drag, startPoint x: 688, startPoint y: 291, endPoint x: 777, endPoint y: 278, distance: 89.2
click at [777, 278] on div at bounding box center [508, 334] width 1017 height 815
click at [708, 298] on div at bounding box center [508, 334] width 1017 height 815
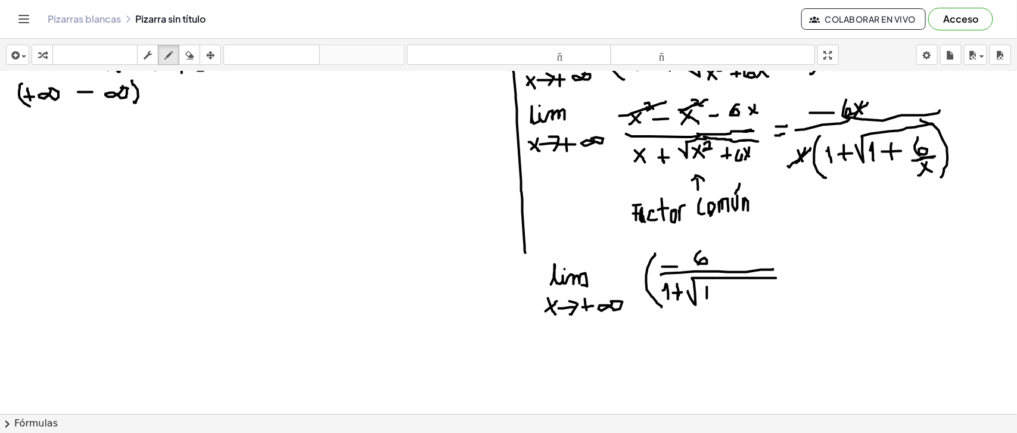
click at [678, 299] on div at bounding box center [508, 334] width 1017 height 815
drag, startPoint x: 714, startPoint y: 292, endPoint x: 725, endPoint y: 292, distance: 11.3
click at [725, 292] on div at bounding box center [508, 334] width 1017 height 815
drag, startPoint x: 719, startPoint y: 285, endPoint x: 719, endPoint y: 296, distance: 11.3
click at [719, 296] on div at bounding box center [508, 334] width 1017 height 815
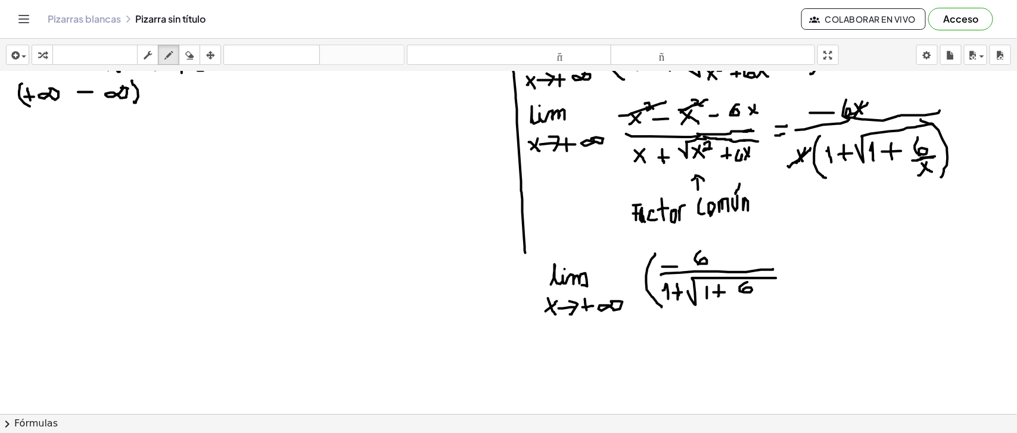
drag, startPoint x: 745, startPoint y: 283, endPoint x: 744, endPoint y: 290, distance: 7.3
click at [744, 290] on div at bounding box center [508, 334] width 1017 height 815
drag, startPoint x: 737, startPoint y: 297, endPoint x: 759, endPoint y: 297, distance: 22.1
click at [759, 297] on div at bounding box center [508, 334] width 1017 height 815
click at [751, 309] on div at bounding box center [508, 334] width 1017 height 815
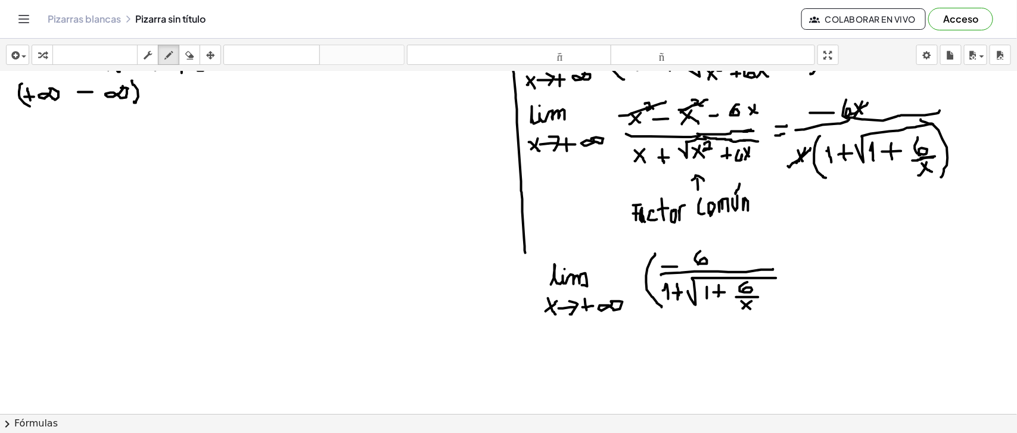
drag, startPoint x: 752, startPoint y: 301, endPoint x: 743, endPoint y: 308, distance: 11.9
click at [743, 308] on div at bounding box center [508, 334] width 1017 height 815
drag, startPoint x: 781, startPoint y: 243, endPoint x: 778, endPoint y: 308, distance: 65.0
click at [778, 308] on div at bounding box center [508, 334] width 1017 height 815
drag, startPoint x: 803, startPoint y: 275, endPoint x: 811, endPoint y: 273, distance: 8.0
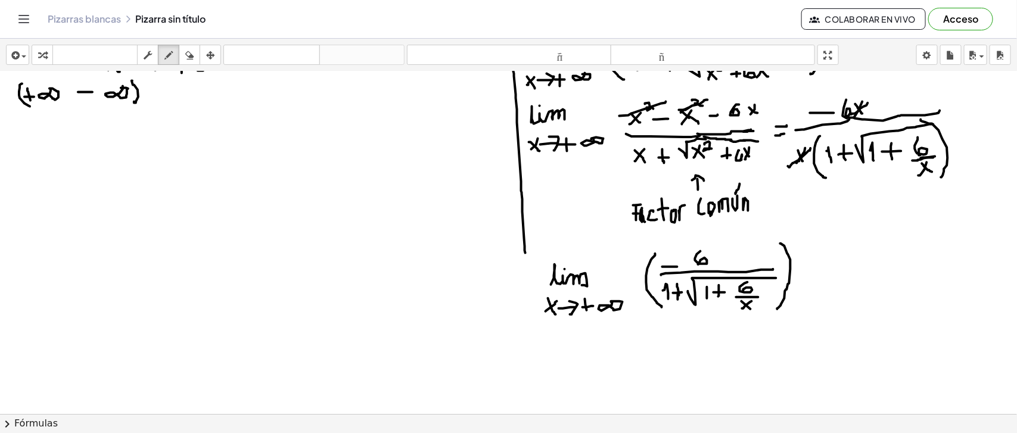
click at [811, 273] on div at bounding box center [508, 334] width 1017 height 815
drag, startPoint x: 809, startPoint y: 280, endPoint x: 826, endPoint y: 278, distance: 17.4
click at [826, 278] on div at bounding box center [508, 334] width 1017 height 815
drag, startPoint x: 806, startPoint y: 272, endPoint x: 827, endPoint y: 270, distance: 21.0
click at [827, 270] on div at bounding box center [508, 334] width 1017 height 815
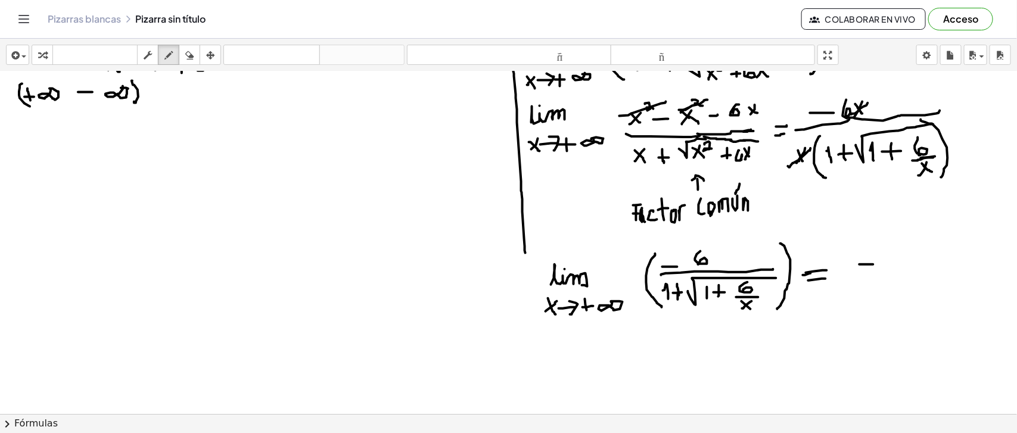
drag, startPoint x: 860, startPoint y: 264, endPoint x: 876, endPoint y: 264, distance: 16.1
click at [876, 264] on div at bounding box center [508, 334] width 1017 height 815
drag, startPoint x: 901, startPoint y: 246, endPoint x: 907, endPoint y: 261, distance: 16.8
click at [907, 261] on div at bounding box center [508, 334] width 1017 height 815
drag, startPoint x: 854, startPoint y: 272, endPoint x: 967, endPoint y: 268, distance: 113.9
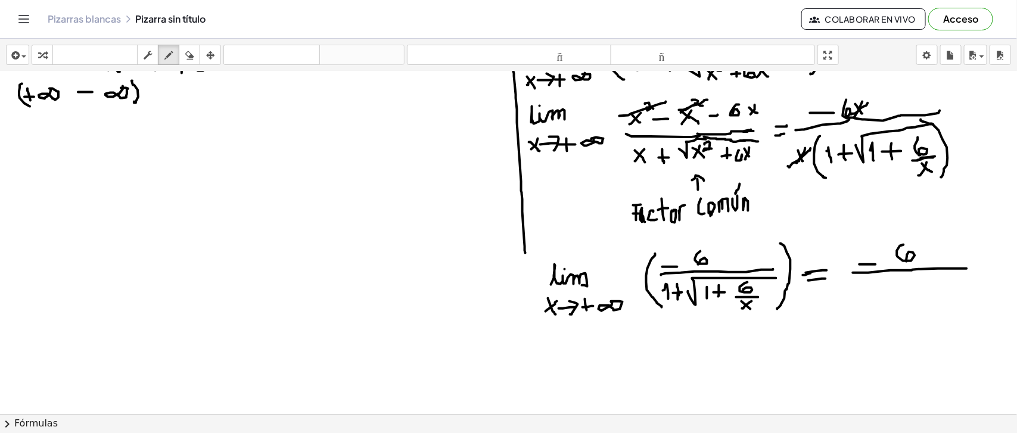
click at [967, 268] on div at bounding box center [508, 334] width 1017 height 815
drag, startPoint x: 851, startPoint y: 296, endPoint x: 857, endPoint y: 305, distance: 10.4
click at [857, 305] on div at bounding box center [508, 334] width 1017 height 815
drag, startPoint x: 865, startPoint y: 298, endPoint x: 874, endPoint y: 297, distance: 9.0
click at [874, 297] on div at bounding box center [508, 334] width 1017 height 815
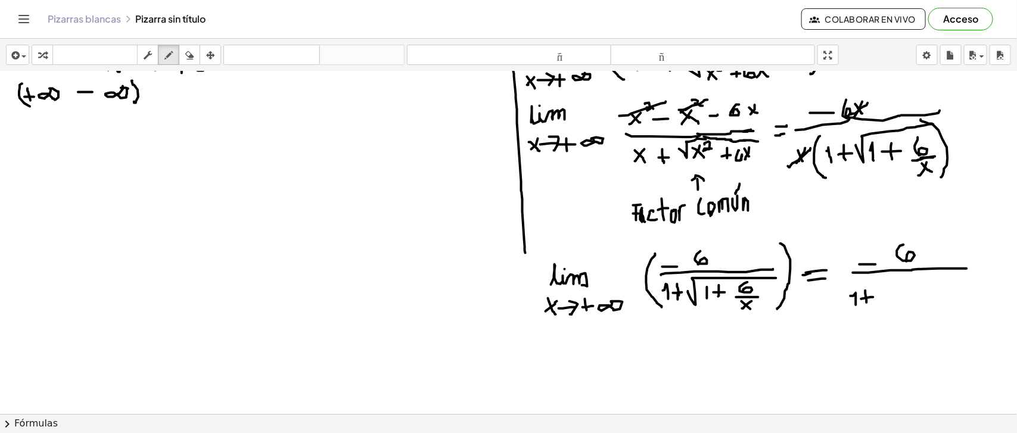
drag, startPoint x: 866, startPoint y: 290, endPoint x: 867, endPoint y: 302, distance: 12.0
click at [867, 302] on div at bounding box center [508, 334] width 1017 height 815
drag, startPoint x: 888, startPoint y: 302, endPoint x: 963, endPoint y: 275, distance: 79.4
click at [963, 275] on div at bounding box center [508, 334] width 1017 height 815
drag, startPoint x: 897, startPoint y: 284, endPoint x: 901, endPoint y: 296, distance: 12.4
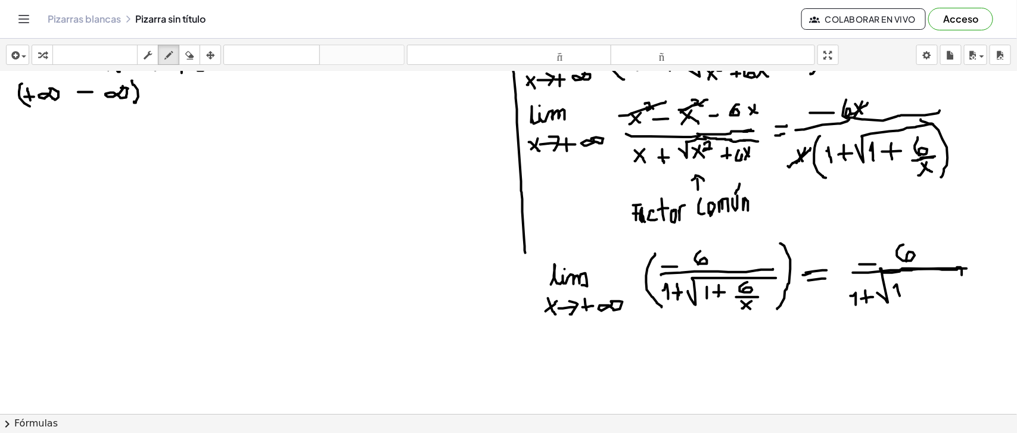
click at [901, 296] on div at bounding box center [508, 334] width 1017 height 815
drag, startPoint x: 911, startPoint y: 290, endPoint x: 919, endPoint y: 290, distance: 7.7
click at [919, 290] on div at bounding box center [508, 334] width 1017 height 815
drag, startPoint x: 916, startPoint y: 290, endPoint x: 917, endPoint y: 296, distance: 6.0
click at [917, 296] on div at bounding box center [508, 334] width 1017 height 815
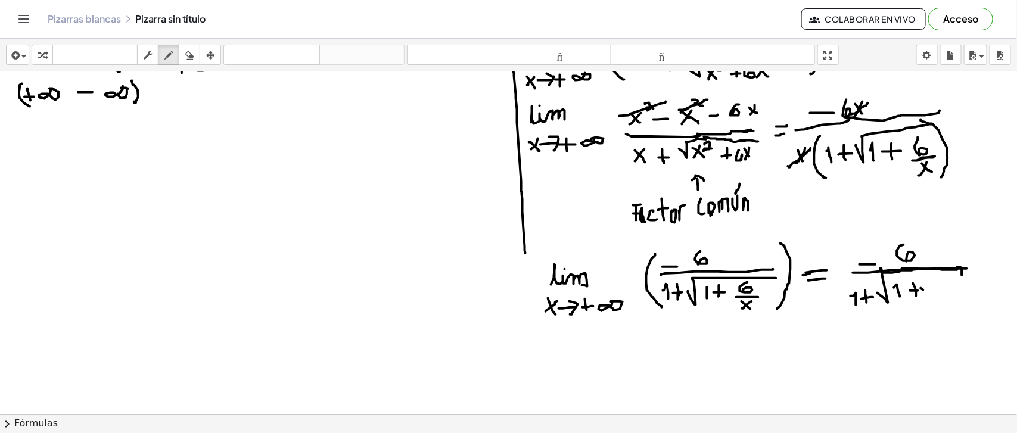
click at [925, 290] on div at bounding box center [508, 334] width 1017 height 815
drag, startPoint x: 940, startPoint y: 276, endPoint x: 941, endPoint y: 288, distance: 11.9
click at [941, 288] on div at bounding box center [508, 334] width 1017 height 815
drag, startPoint x: 943, startPoint y: 294, endPoint x: 951, endPoint y: 293, distance: 8.4
click at [951, 293] on div at bounding box center [508, 334] width 1017 height 815
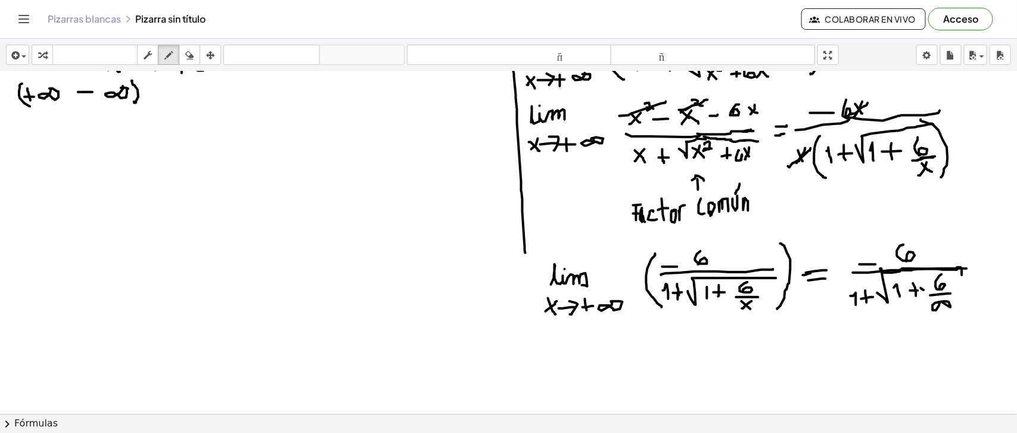
click at [940, 302] on div at bounding box center [508, 334] width 1017 height 815
drag, startPoint x: 907, startPoint y: 290, endPoint x: 926, endPoint y: 289, distance: 19.1
click at [926, 289] on div at bounding box center [508, 334] width 1017 height 815
click at [927, 310] on div at bounding box center [508, 334] width 1017 height 815
drag, startPoint x: 925, startPoint y: 306, endPoint x: 930, endPoint y: 308, distance: 6.2
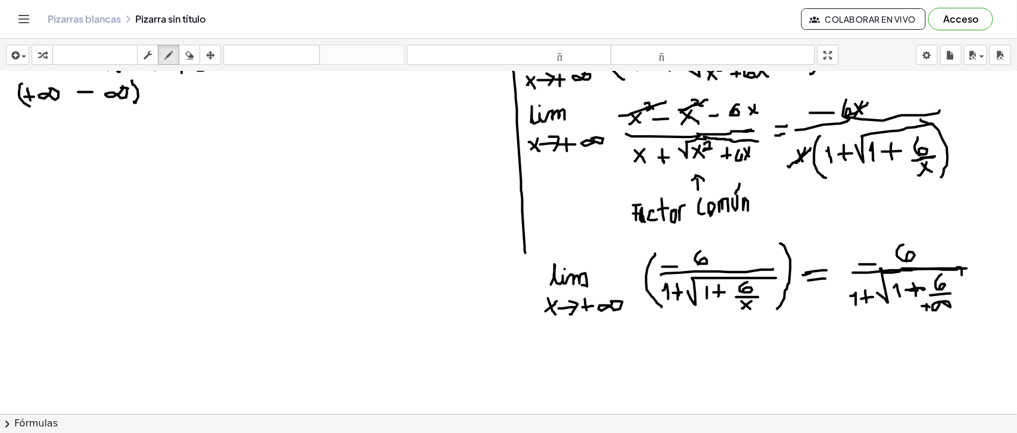
click at [930, 308] on div at bounding box center [508, 334] width 1017 height 815
drag, startPoint x: 808, startPoint y: 356, endPoint x: 818, endPoint y: 358, distance: 9.6
click at [818, 358] on div at bounding box center [508, 334] width 1017 height 815
drag, startPoint x: 811, startPoint y: 364, endPoint x: 821, endPoint y: 364, distance: 10.1
click at [821, 364] on div at bounding box center [508, 334] width 1017 height 815
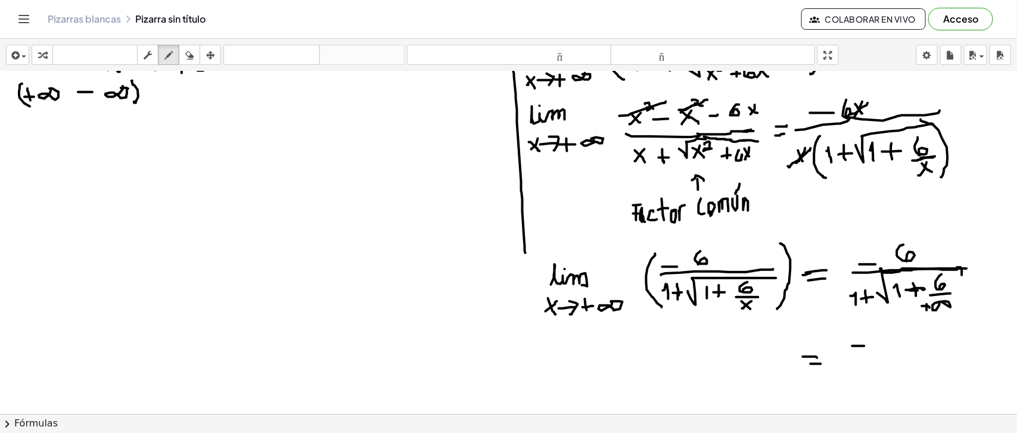
drag, startPoint x: 853, startPoint y: 346, endPoint x: 868, endPoint y: 346, distance: 14.9
click at [868, 346] on div at bounding box center [508, 334] width 1017 height 815
drag, startPoint x: 892, startPoint y: 328, endPoint x: 892, endPoint y: 348, distance: 19.7
click at [892, 348] on div at bounding box center [508, 334] width 1017 height 815
drag, startPoint x: 854, startPoint y: 355, endPoint x: 957, endPoint y: 361, distance: 103.9
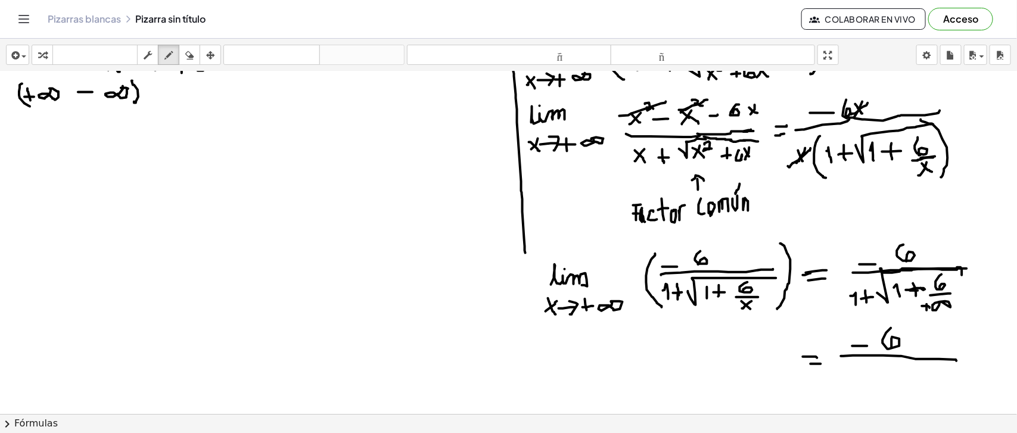
click at [957, 361] on div at bounding box center [508, 334] width 1017 height 815
drag, startPoint x: 857, startPoint y: 370, endPoint x: 858, endPoint y: 382, distance: 12.1
click at [858, 382] on div at bounding box center [508, 334] width 1017 height 815
click at [877, 376] on div at bounding box center [508, 334] width 1017 height 815
click at [874, 380] on div at bounding box center [508, 334] width 1017 height 815
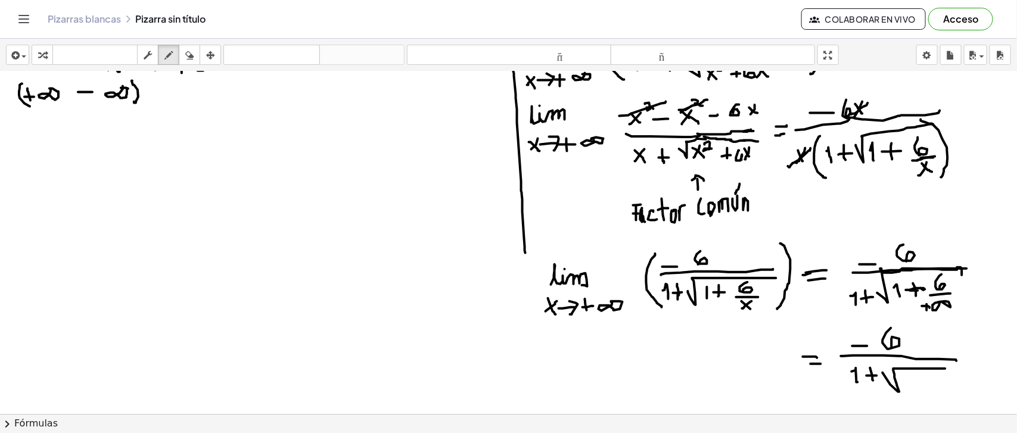
drag, startPoint x: 883, startPoint y: 373, endPoint x: 946, endPoint y: 368, distance: 62.7
click at [946, 368] on div at bounding box center [508, 334] width 1017 height 815
drag, startPoint x: 913, startPoint y: 374, endPoint x: 914, endPoint y: 387, distance: 13.2
click at [914, 387] on div at bounding box center [508, 334] width 1017 height 815
drag, startPoint x: 921, startPoint y: 380, endPoint x: 932, endPoint y: 380, distance: 10.7
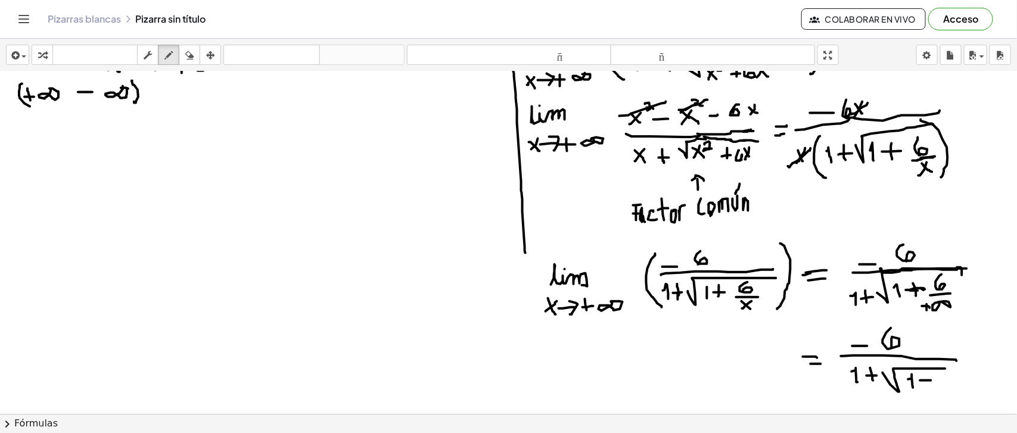
click at [932, 380] on div at bounding box center [508, 334] width 1017 height 815
drag, startPoint x: 925, startPoint y: 380, endPoint x: 927, endPoint y: 386, distance: 6.8
click at [927, 386] on div at bounding box center [508, 334] width 1017 height 815
click at [937, 376] on div at bounding box center [508, 334] width 1017 height 815
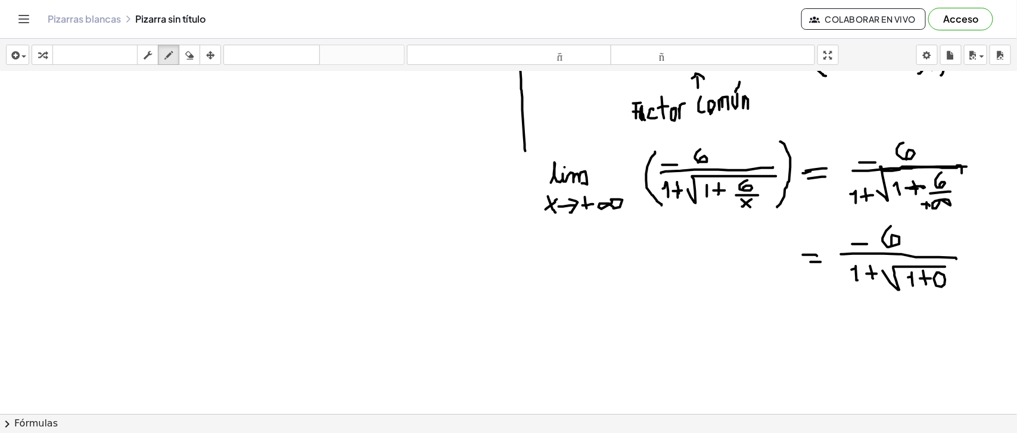
scroll to position [258, 0]
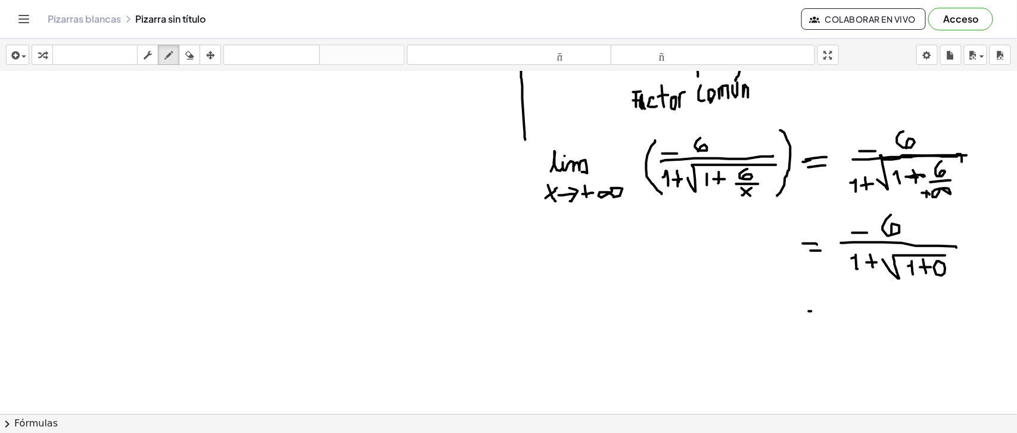
drag, startPoint x: 812, startPoint y: 311, endPoint x: 818, endPoint y: 311, distance: 6.6
click at [818, 311] on div at bounding box center [508, 220] width 1017 height 815
drag, startPoint x: 808, startPoint y: 319, endPoint x: 818, endPoint y: 320, distance: 9.6
click at [818, 320] on div at bounding box center [508, 220] width 1017 height 815
click at [854, 305] on div at bounding box center [508, 220] width 1017 height 815
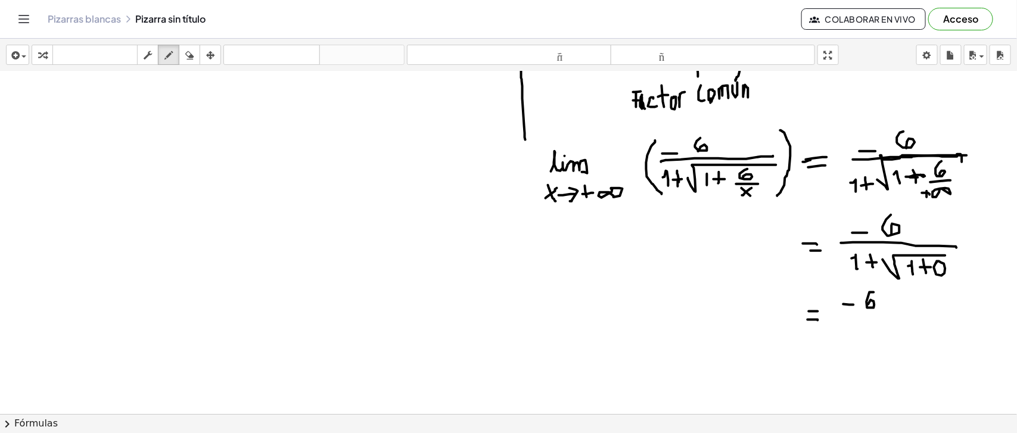
drag, startPoint x: 874, startPoint y: 292, endPoint x: 869, endPoint y: 308, distance: 17.0
click at [869, 308] on div at bounding box center [508, 220] width 1017 height 815
drag, startPoint x: 838, startPoint y: 317, endPoint x: 909, endPoint y: 313, distance: 71.0
click at [909, 313] on div at bounding box center [508, 220] width 1017 height 815
drag, startPoint x: 851, startPoint y: 332, endPoint x: 857, endPoint y: 340, distance: 10.3
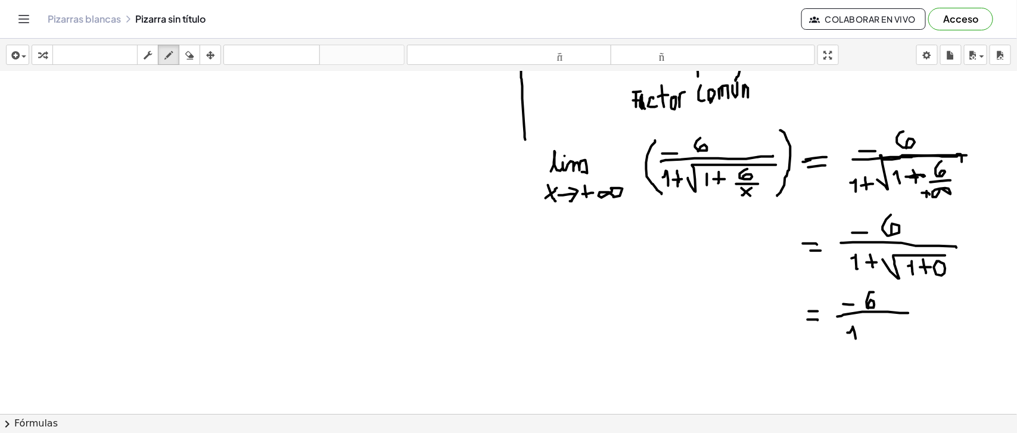
click at [857, 340] on div at bounding box center [508, 220] width 1017 height 815
drag, startPoint x: 868, startPoint y: 331, endPoint x: 877, endPoint y: 330, distance: 9.1
click at [877, 330] on div at bounding box center [508, 220] width 1017 height 815
drag, startPoint x: 869, startPoint y: 325, endPoint x: 880, endPoint y: 331, distance: 12.3
click at [874, 337] on div at bounding box center [508, 220] width 1017 height 815
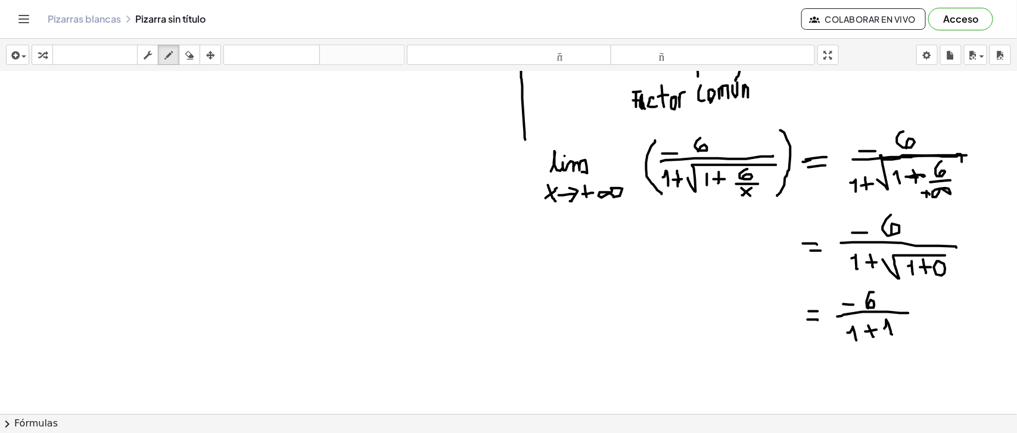
drag, startPoint x: 887, startPoint y: 326, endPoint x: 893, endPoint y: 334, distance: 10.3
click at [893, 334] on div at bounding box center [508, 220] width 1017 height 815
drag, startPoint x: 917, startPoint y: 305, endPoint x: 927, endPoint y: 307, distance: 10.3
click at [927, 307] on div at bounding box center [508, 220] width 1017 height 815
drag, startPoint x: 919, startPoint y: 316, endPoint x: 930, endPoint y: 315, distance: 12.0
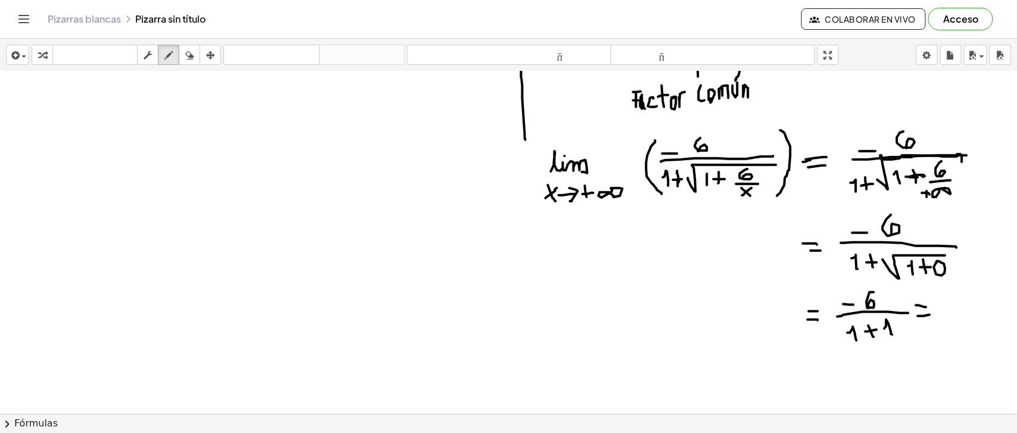
click at [930, 315] on div at bounding box center [508, 220] width 1017 height 815
drag, startPoint x: 939, startPoint y: 308, endPoint x: 952, endPoint y: 307, distance: 12.6
click at [952, 307] on div at bounding box center [508, 220] width 1017 height 815
drag, startPoint x: 963, startPoint y: 298, endPoint x: 967, endPoint y: 306, distance: 8.8
click at [967, 306] on div at bounding box center [508, 220] width 1017 height 815
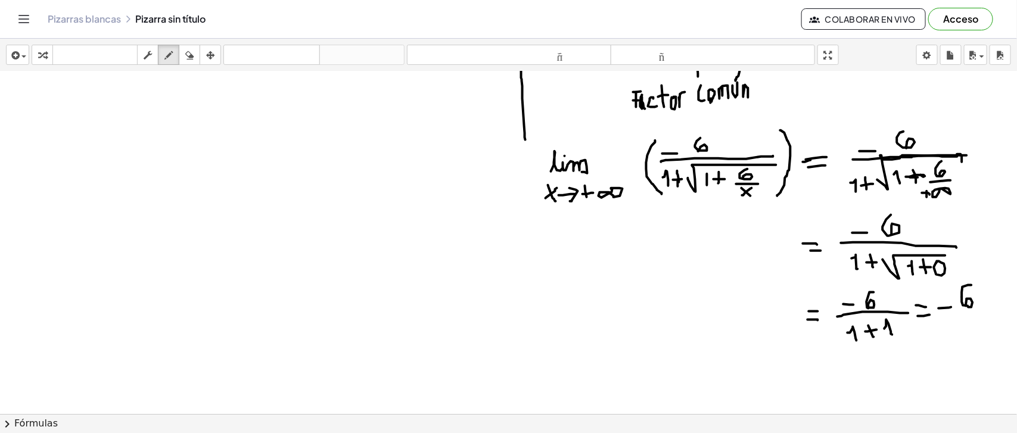
drag, startPoint x: 963, startPoint y: 297, endPoint x: 973, endPoint y: 285, distance: 15.6
click at [973, 285] on div at bounding box center [508, 220] width 1017 height 815
click at [985, 312] on div at bounding box center [508, 220] width 1017 height 815
drag, startPoint x: 967, startPoint y: 321, endPoint x: 981, endPoint y: 335, distance: 19.8
click at [981, 335] on div at bounding box center [508, 220] width 1017 height 815
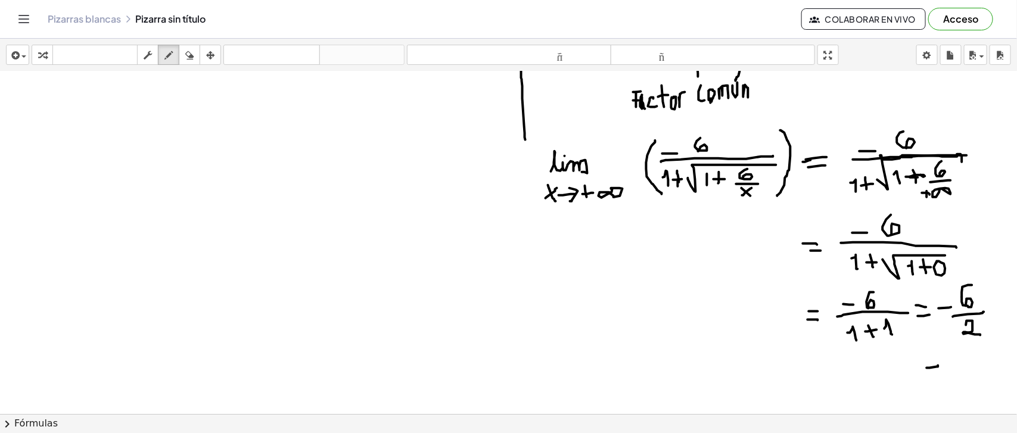
drag, startPoint x: 927, startPoint y: 368, endPoint x: 939, endPoint y: 365, distance: 11.6
click at [939, 365] on div at bounding box center [508, 220] width 1017 height 815
drag, startPoint x: 930, startPoint y: 377, endPoint x: 940, endPoint y: 376, distance: 9.6
click at [940, 376] on div at bounding box center [508, 220] width 1017 height 815
drag, startPoint x: 954, startPoint y: 368, endPoint x: 961, endPoint y: 370, distance: 7.3
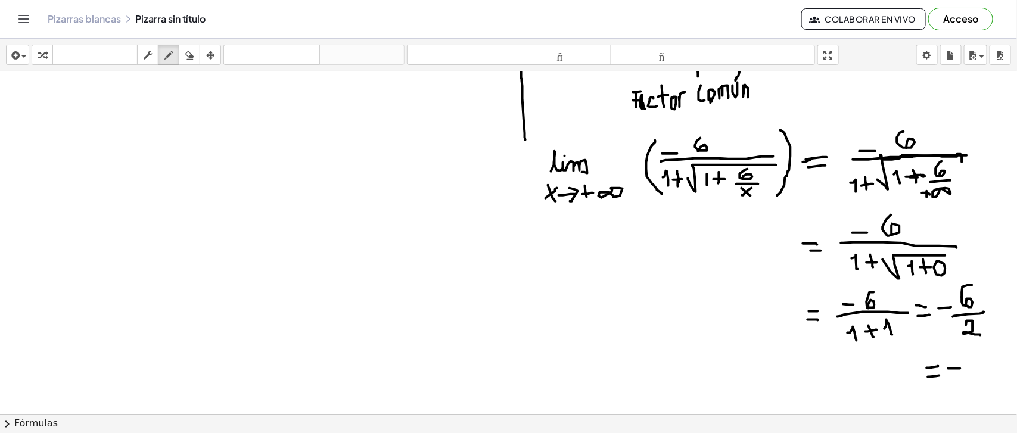
click at [961, 370] on div at bounding box center [508, 220] width 1017 height 815
drag, startPoint x: 973, startPoint y: 356, endPoint x: 972, endPoint y: 374, distance: 17.9
click at [972, 374] on div at bounding box center [508, 220] width 1017 height 815
drag, startPoint x: 999, startPoint y: 380, endPoint x: 991, endPoint y: 393, distance: 15.7
click at [991, 393] on div at bounding box center [508, 220] width 1017 height 815
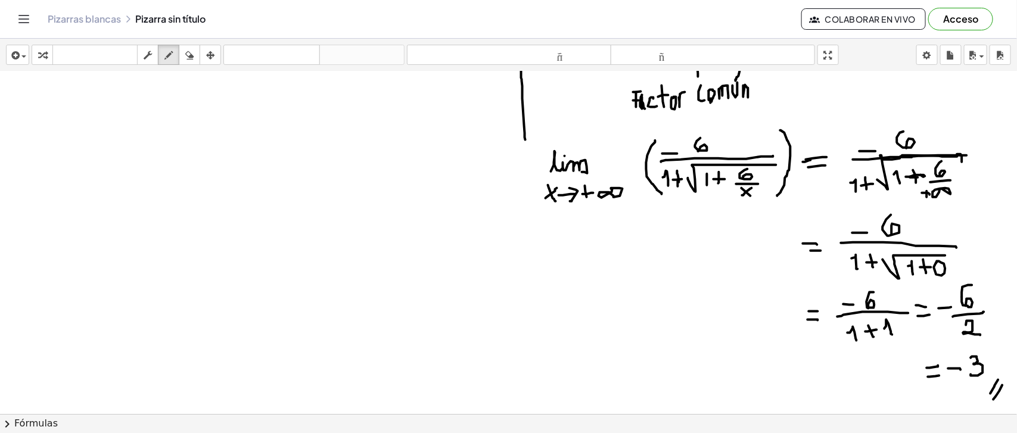
drag, startPoint x: 1000, startPoint y: 391, endPoint x: 994, endPoint y: 399, distance: 10.6
click at [994, 399] on div at bounding box center [508, 220] width 1017 height 815
drag, startPoint x: 525, startPoint y: 141, endPoint x: 508, endPoint y: 393, distance: 253.3
click at [508, 393] on div at bounding box center [508, 220] width 1017 height 815
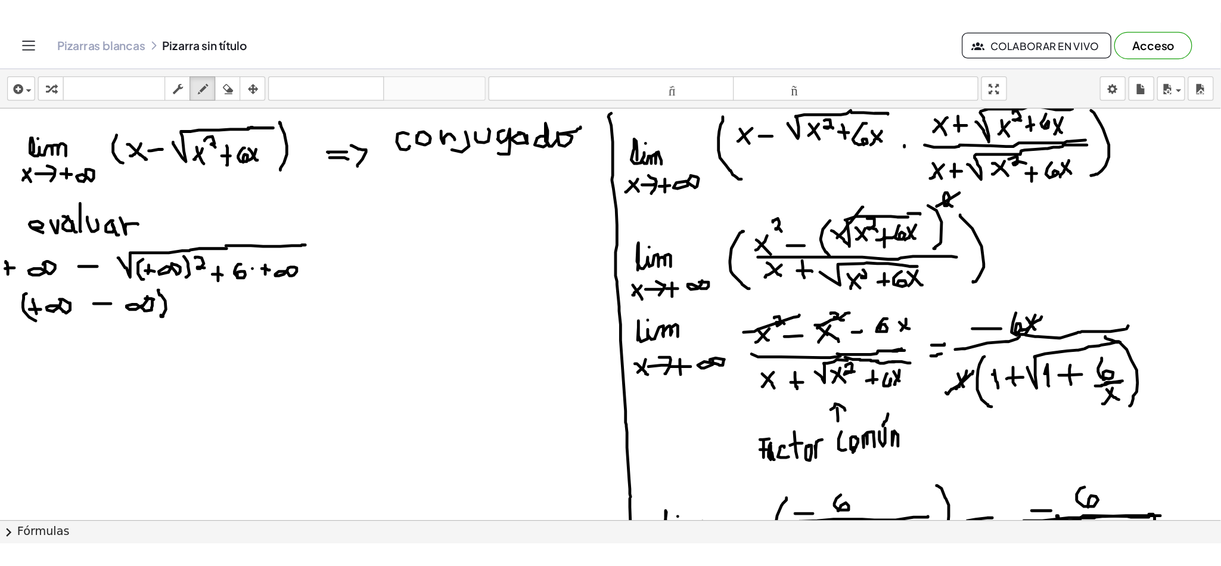
scroll to position [0, 0]
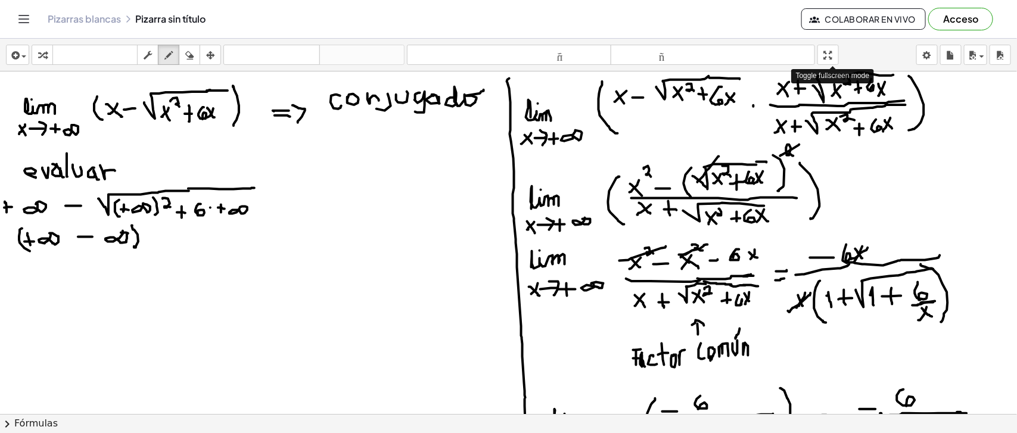
drag, startPoint x: 829, startPoint y: 51, endPoint x: 884, endPoint y: 69, distance: 57.7
click at [882, 69] on div "insertar Seleccione uno: Expresión matemática Función Texto Vídeo de YouTube Gr…" at bounding box center [508, 236] width 1017 height 395
